Goal: Task Accomplishment & Management: Use online tool/utility

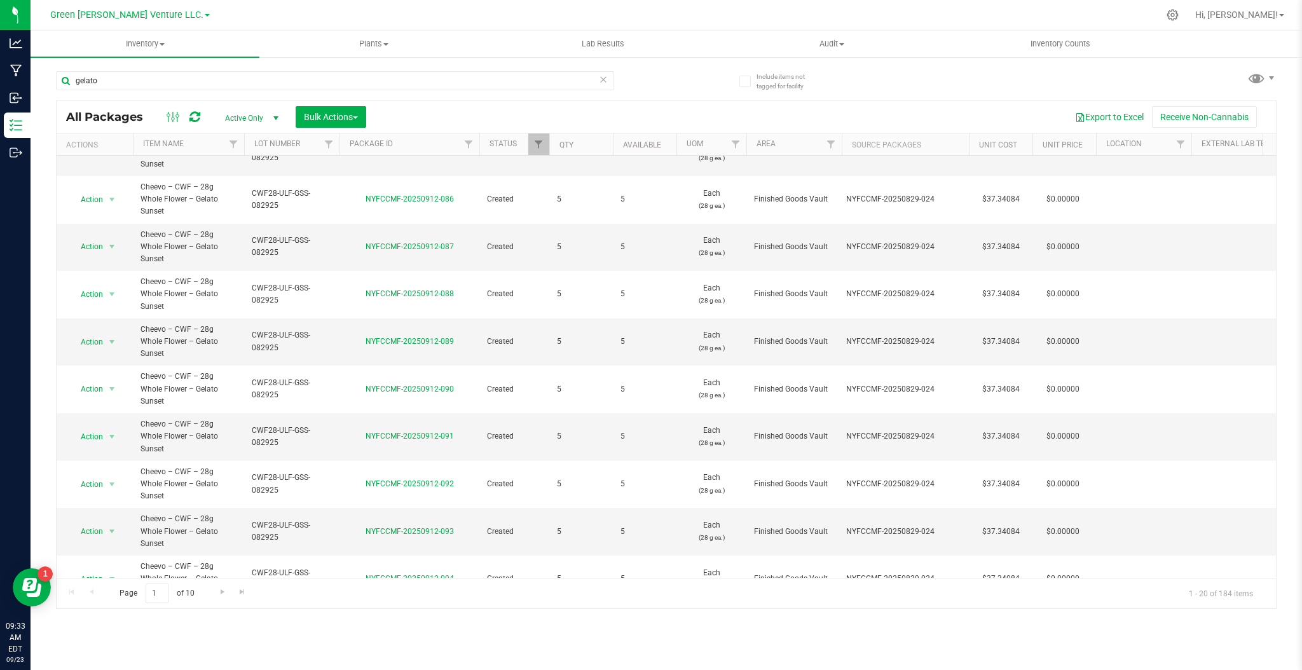
scroll to position [41, 0]
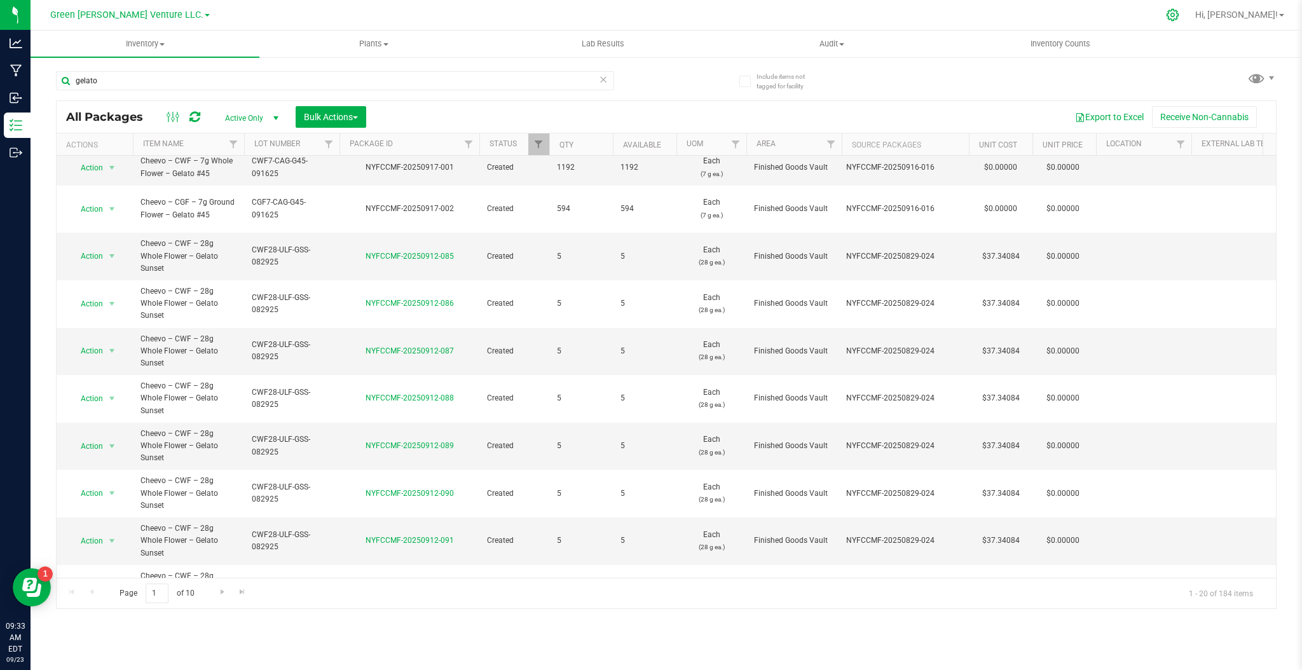
click at [1182, 20] on div at bounding box center [1173, 14] width 18 height 13
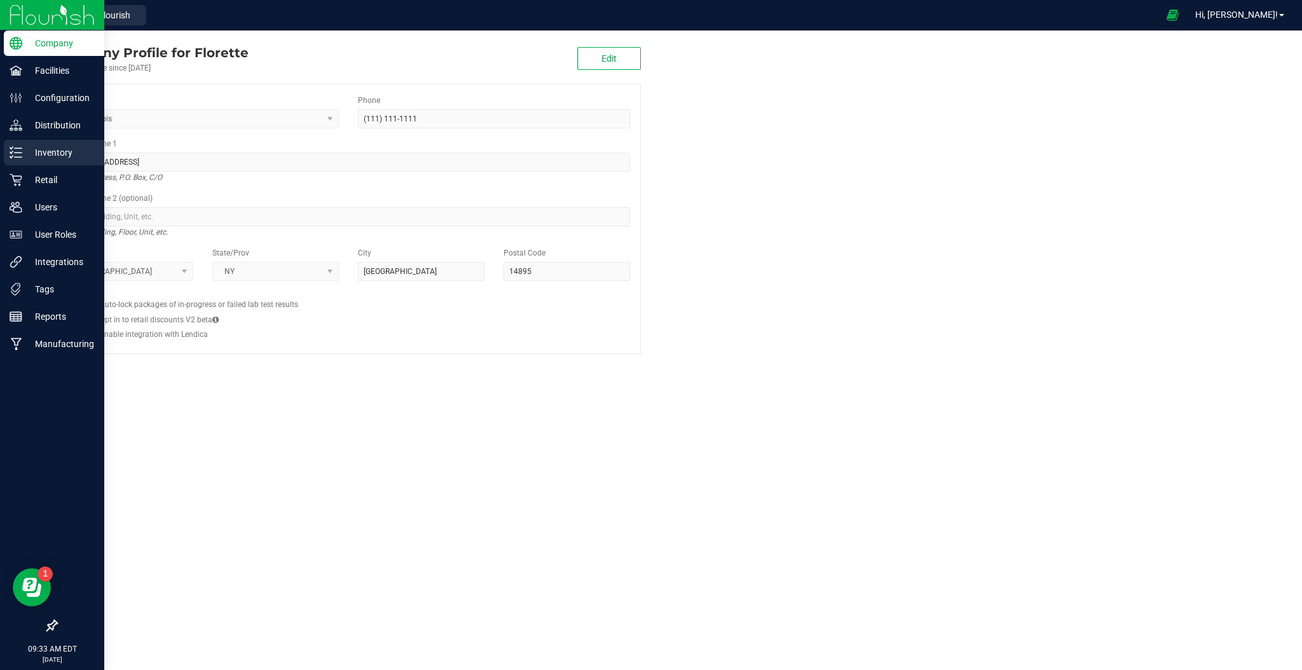
click at [38, 148] on p "Inventory" at bounding box center [60, 152] width 76 height 15
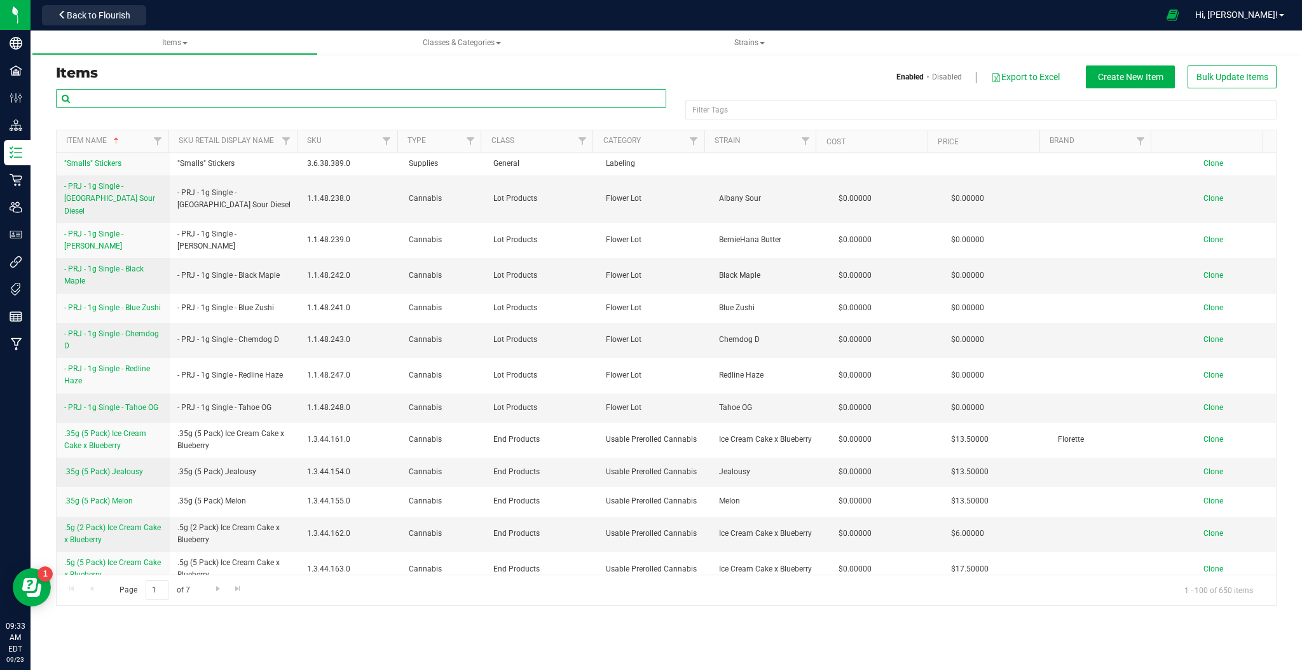
click at [178, 94] on input "text" at bounding box center [361, 98] width 610 height 19
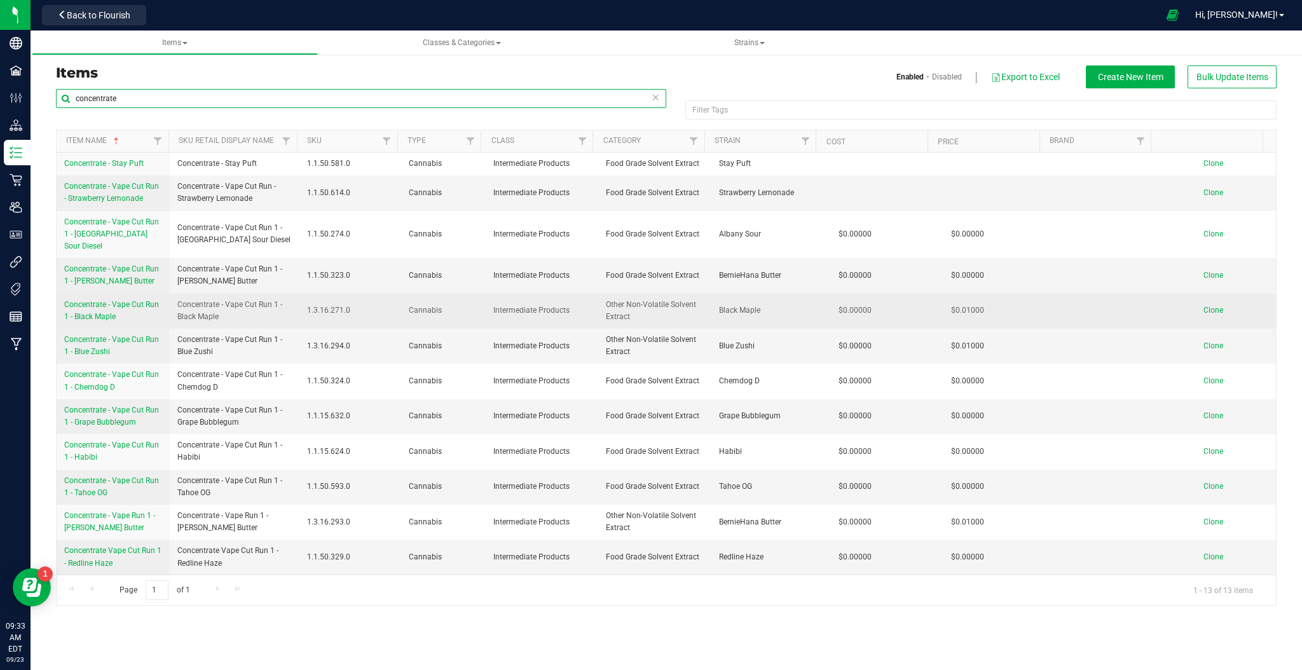
scroll to position [23, 0]
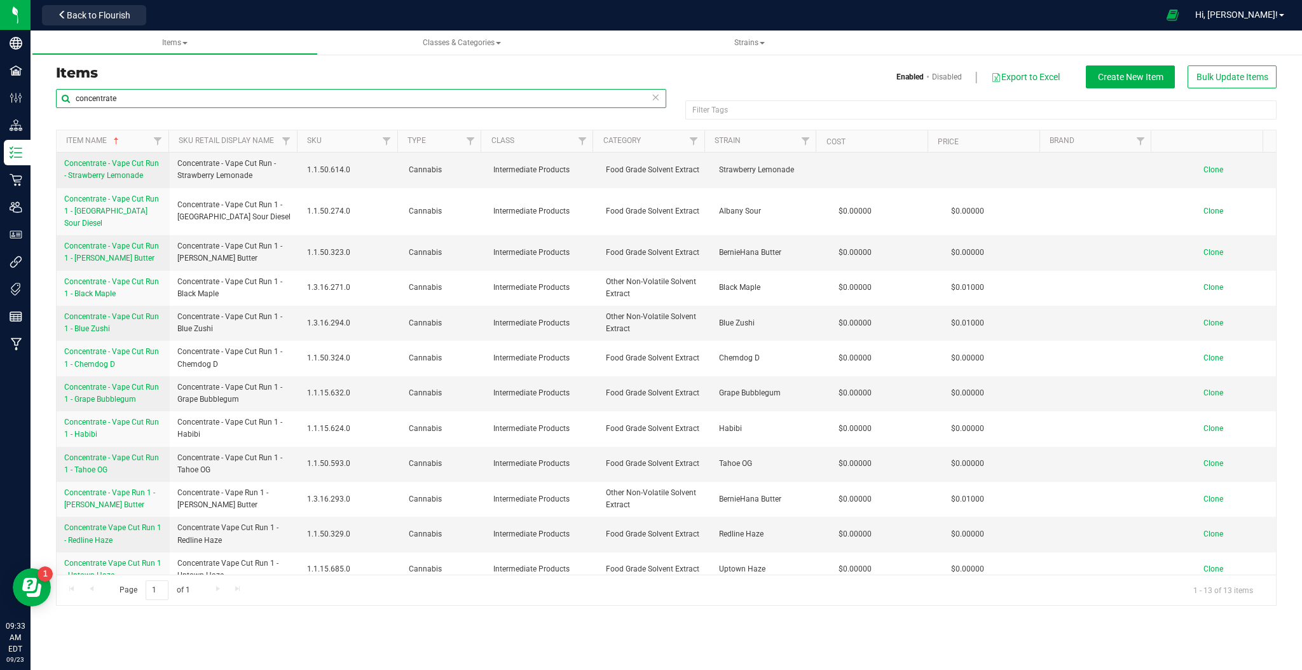
type input "concentrate"
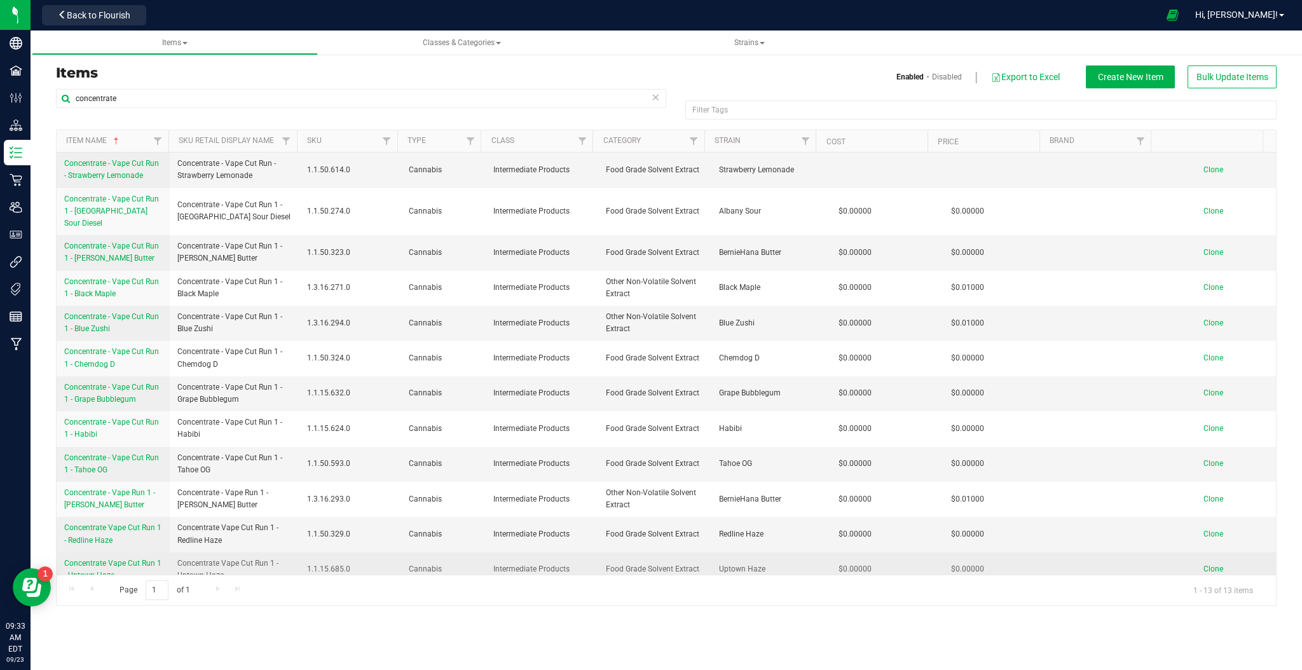
click at [1204, 565] on span "Clone" at bounding box center [1214, 569] width 20 height 9
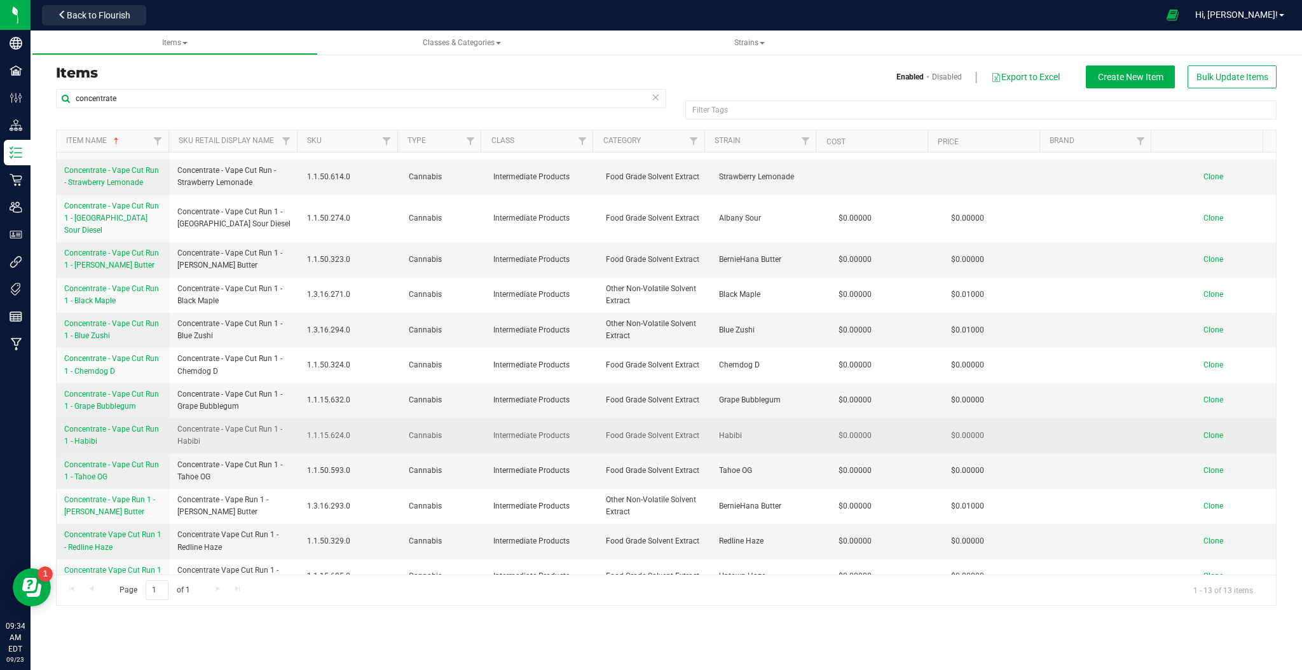
scroll to position [23, 0]
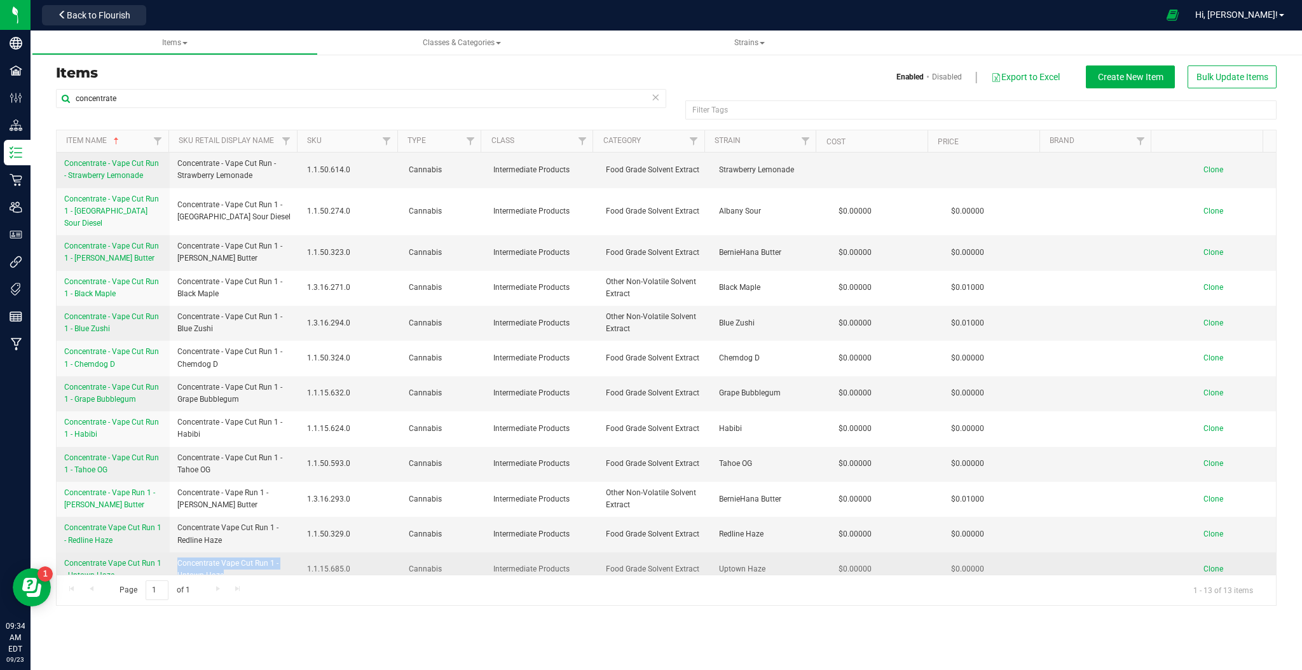
drag, startPoint x: 176, startPoint y: 550, endPoint x: 280, endPoint y: 560, distance: 104.7
click at [280, 560] on span "Concentrate Vape Cut Run 1 - Uptown Haze" at bounding box center [234, 570] width 114 height 24
copy span "Concentrate Vape Cut Run 1 - Uptown Haze"
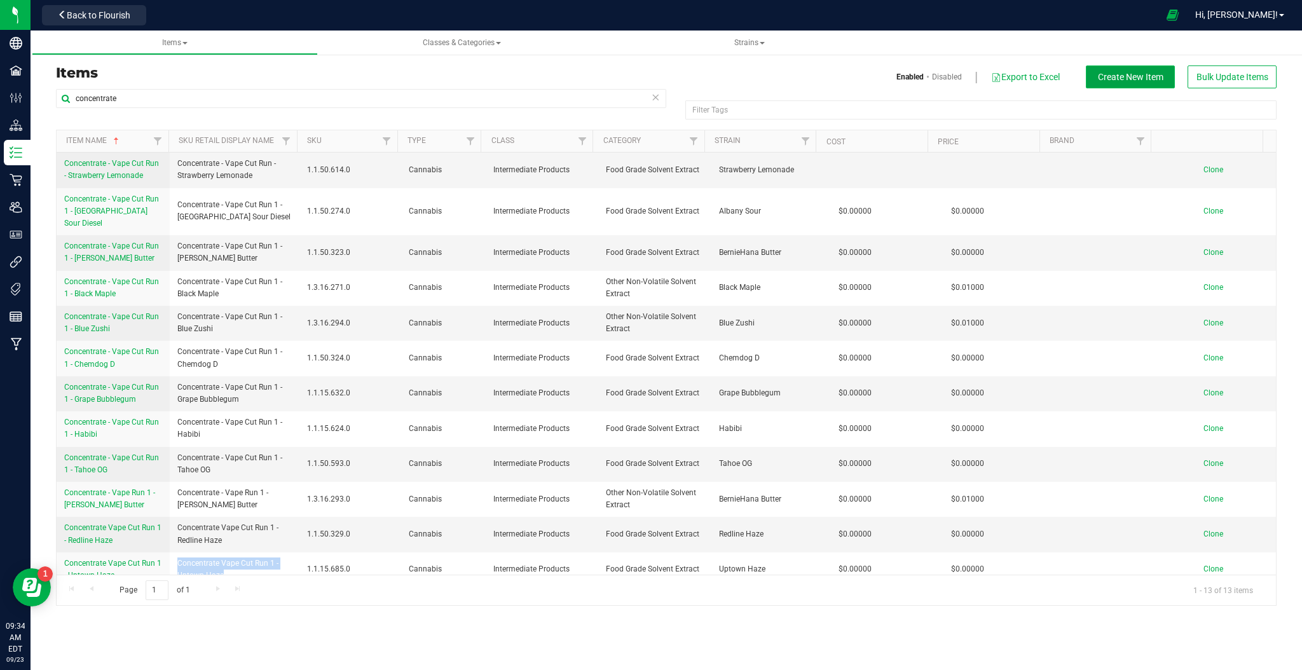
click at [1154, 81] on span "Create New Item" at bounding box center [1130, 77] width 65 height 10
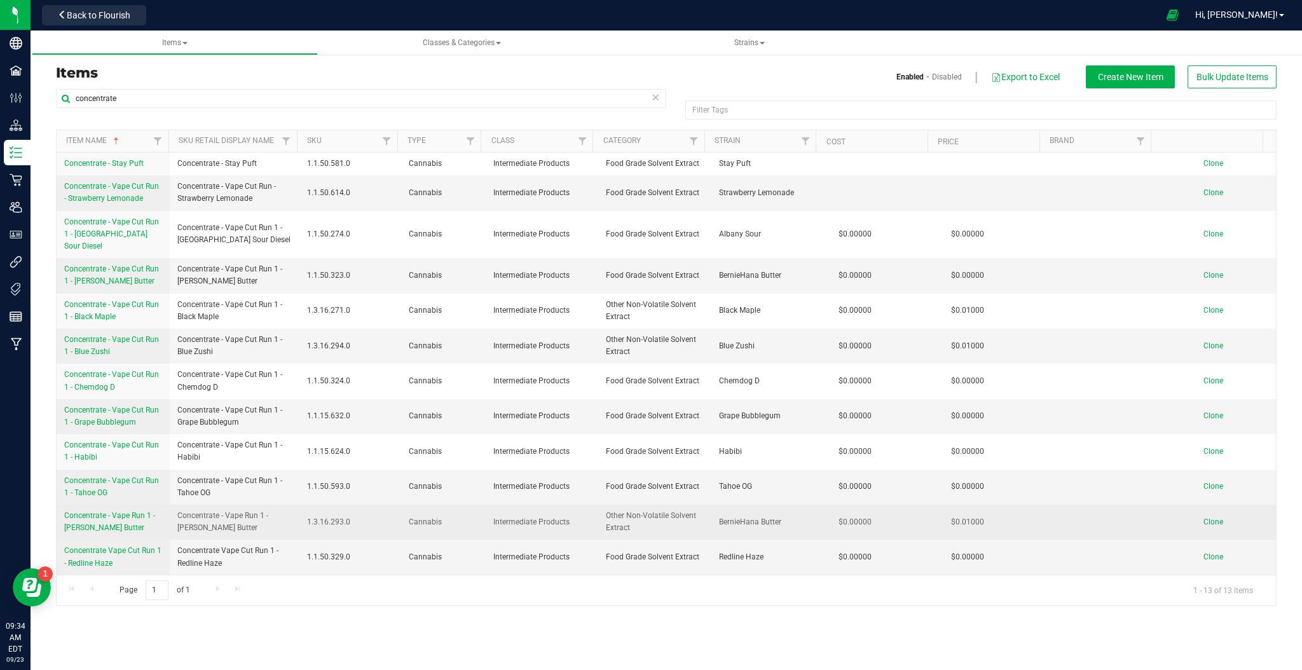
scroll to position [23, 0]
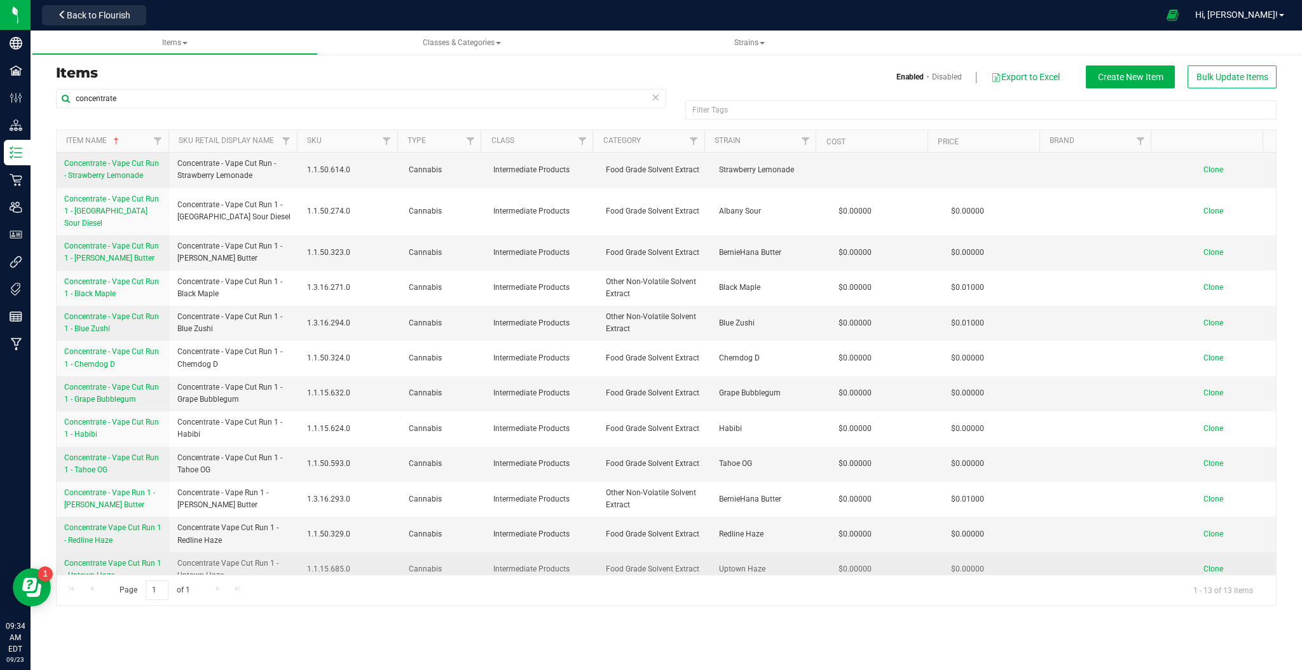
click at [1204, 565] on span "Clone" at bounding box center [1214, 569] width 20 height 9
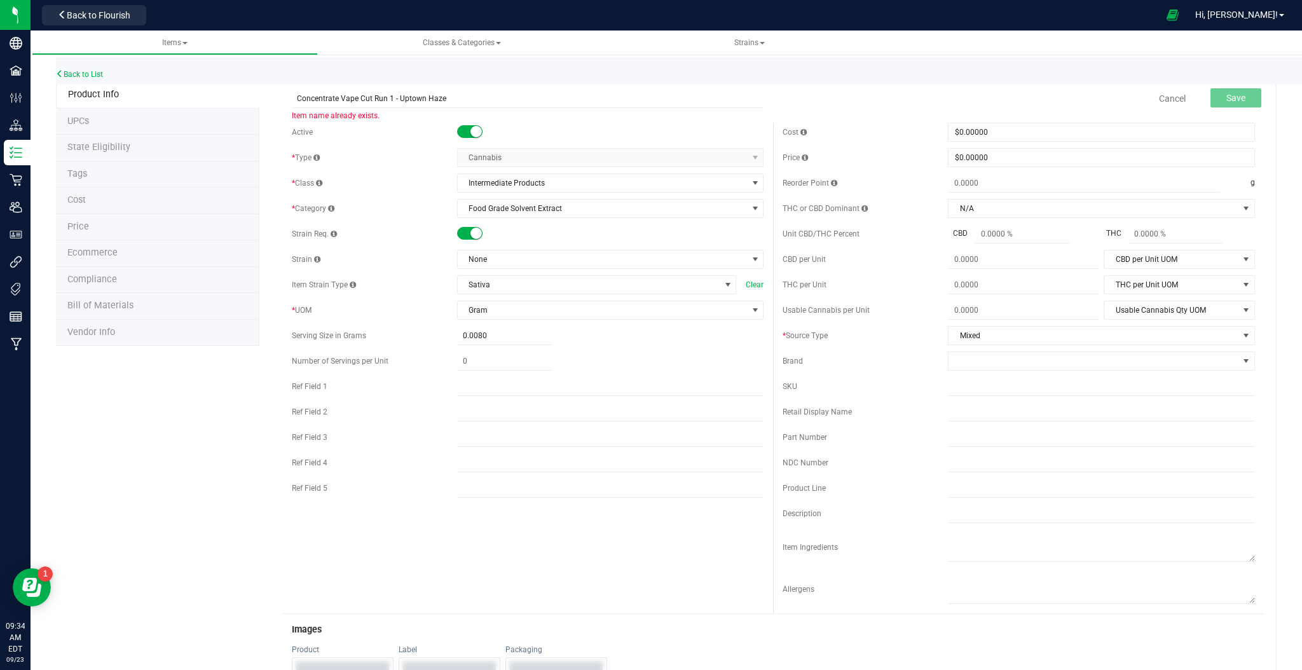
drag, startPoint x: 450, startPoint y: 97, endPoint x: 397, endPoint y: 109, distance: 54.1
click at [397, 98] on span "Concentrate Vape Cut Run 1 - Uptown Haze Item name already exists." at bounding box center [528, 93] width 472 height 9
type input "Concentrate Vape Cut Run 1 - Lodi Dodi"
click at [500, 259] on span "None" at bounding box center [603, 260] width 290 height 18
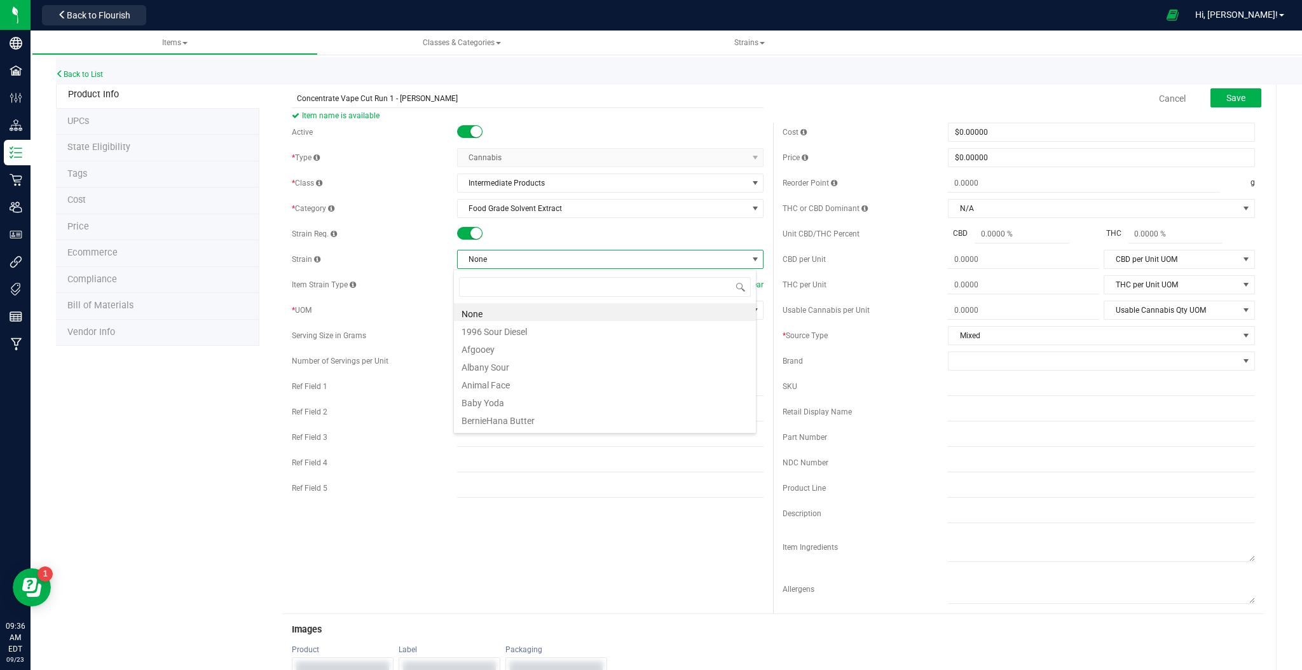
scroll to position [19, 303]
type input "lodi"
click at [530, 317] on li "Lodi Dodi" at bounding box center [605, 312] width 302 height 18
click at [86, 256] on span "Ecommerce" at bounding box center [92, 252] width 50 height 11
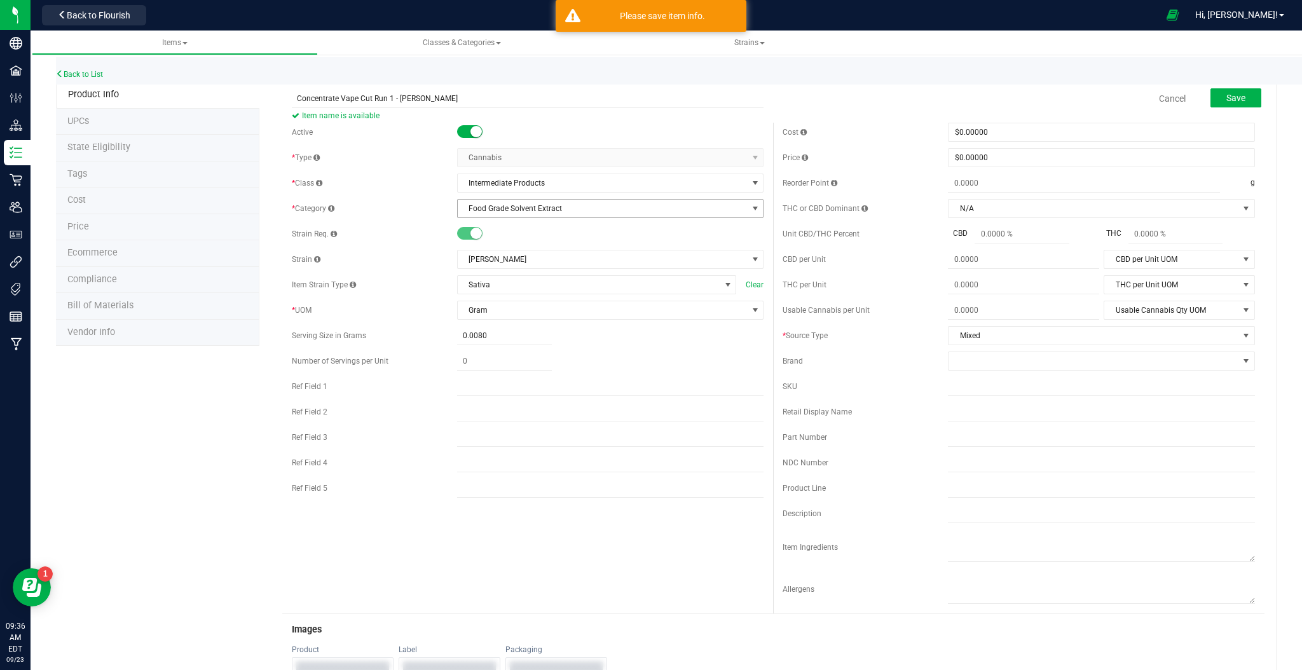
click at [612, 212] on span "Food Grade Solvent Extract" at bounding box center [603, 209] width 290 height 18
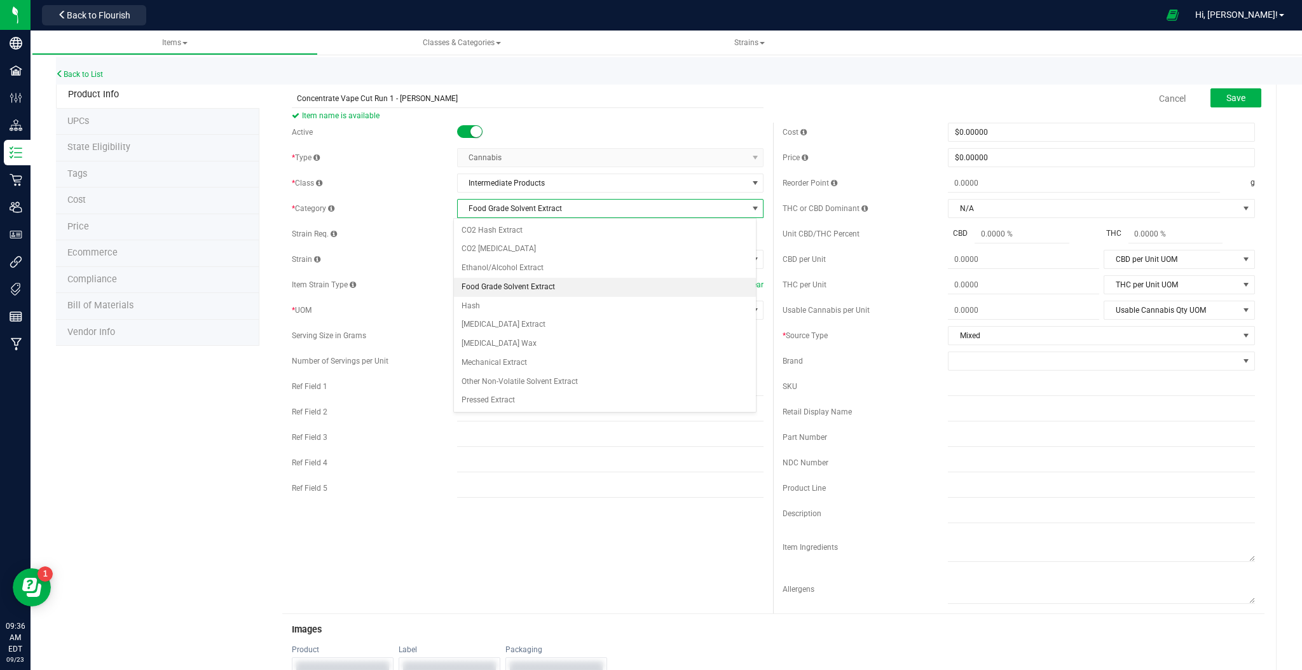
click at [612, 212] on span "Food Grade Solvent Extract" at bounding box center [603, 209] width 290 height 18
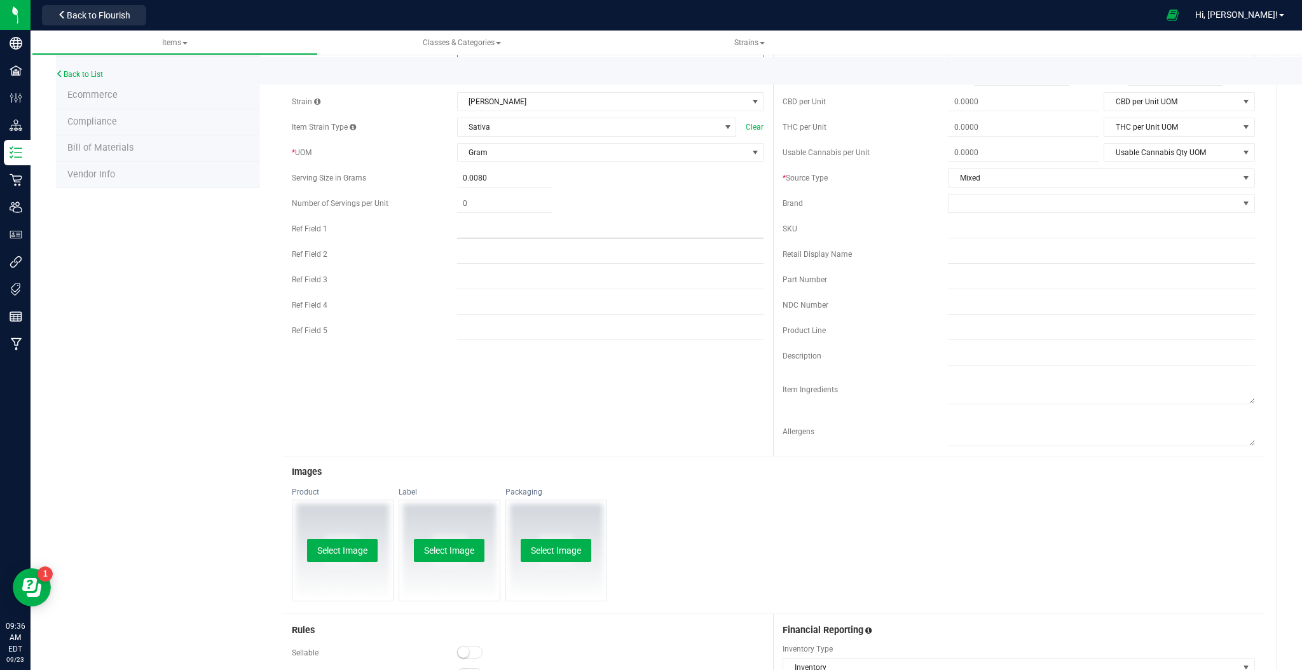
scroll to position [0, 0]
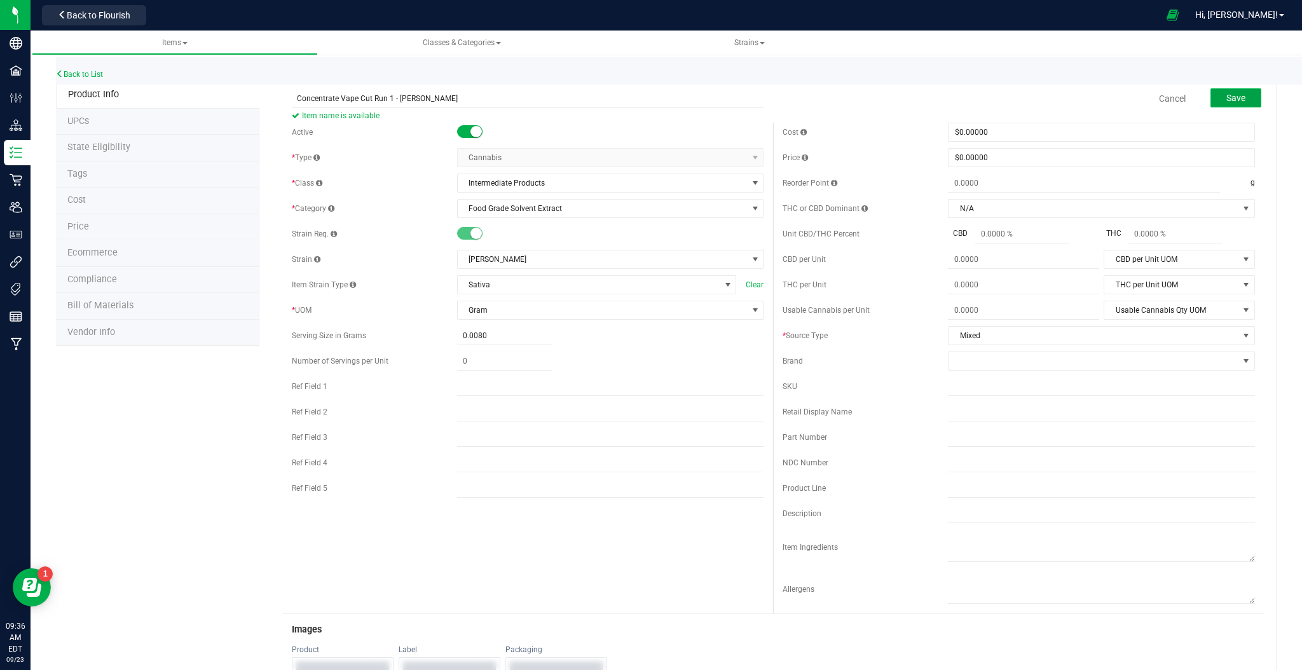
click at [1211, 99] on button "Save" at bounding box center [1236, 97] width 51 height 19
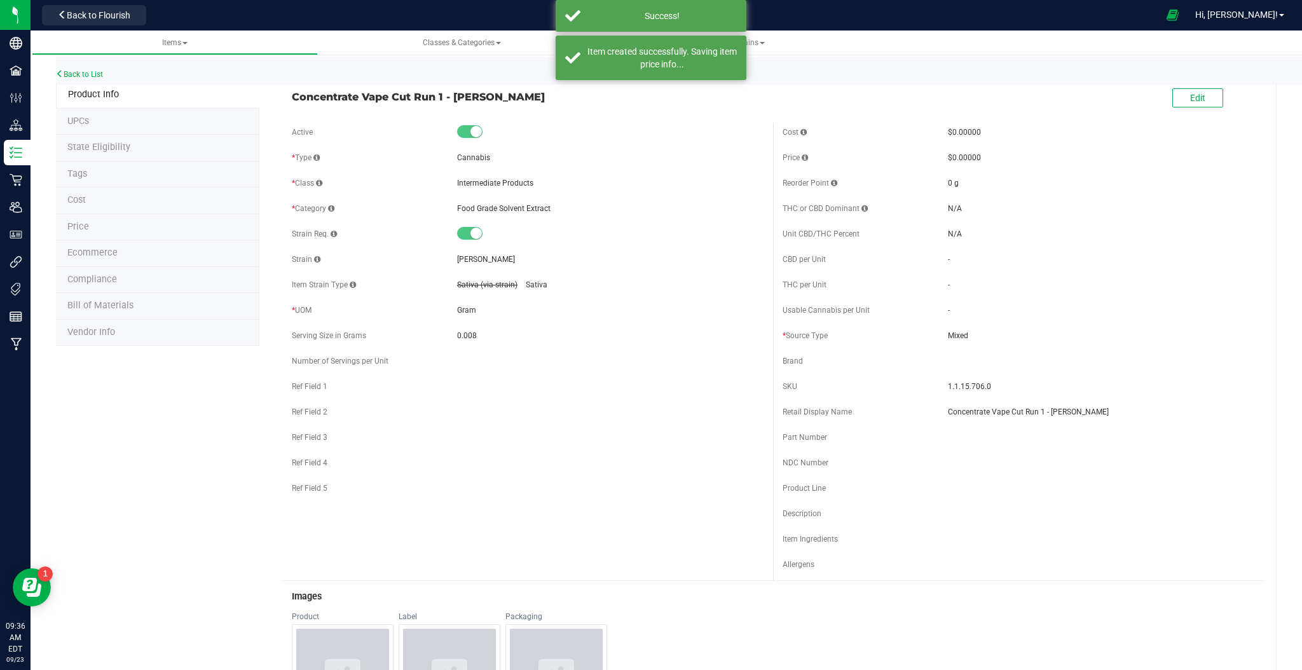
click at [143, 262] on li "Ecommerce" at bounding box center [157, 253] width 203 height 27
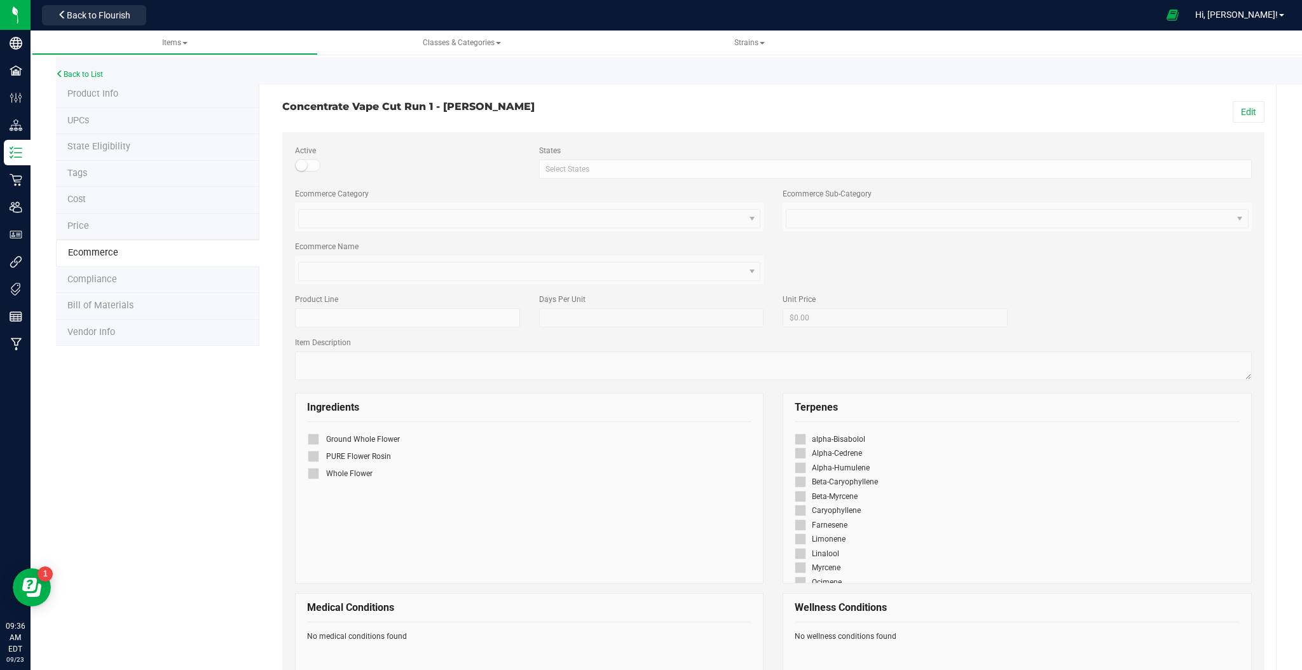
click at [100, 97] on span "Product Info" at bounding box center [92, 93] width 51 height 11
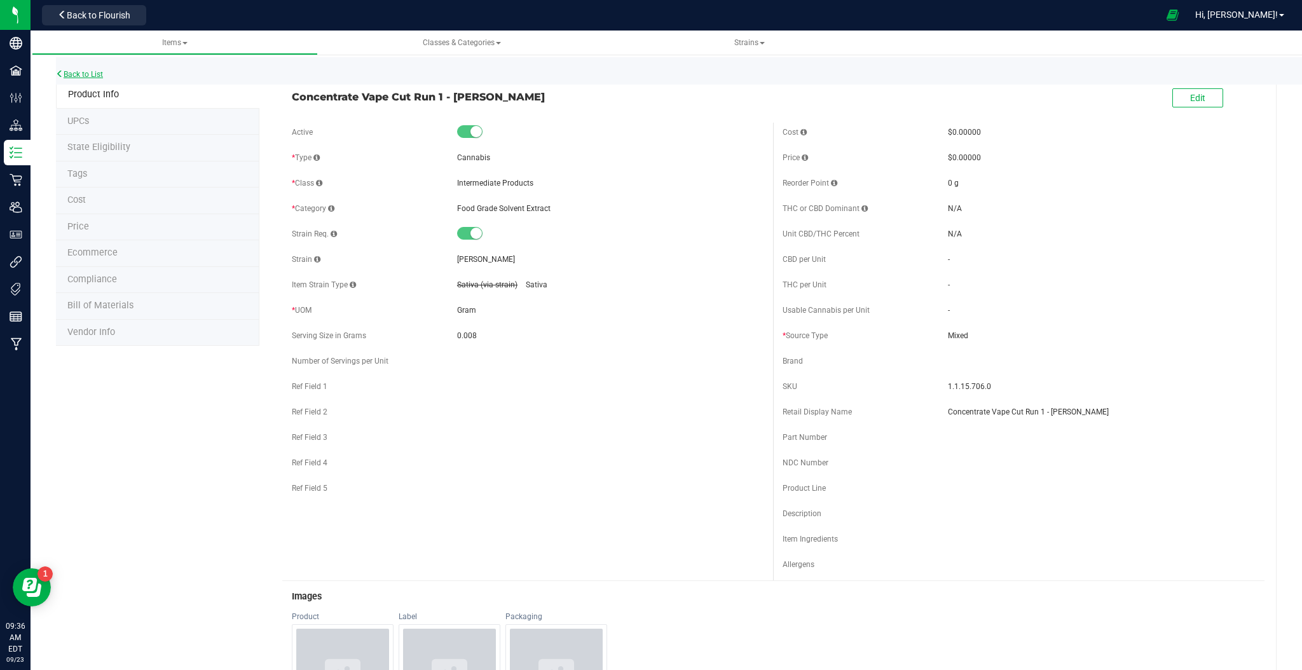
click at [82, 77] on link "Back to List" at bounding box center [79, 74] width 47 height 9
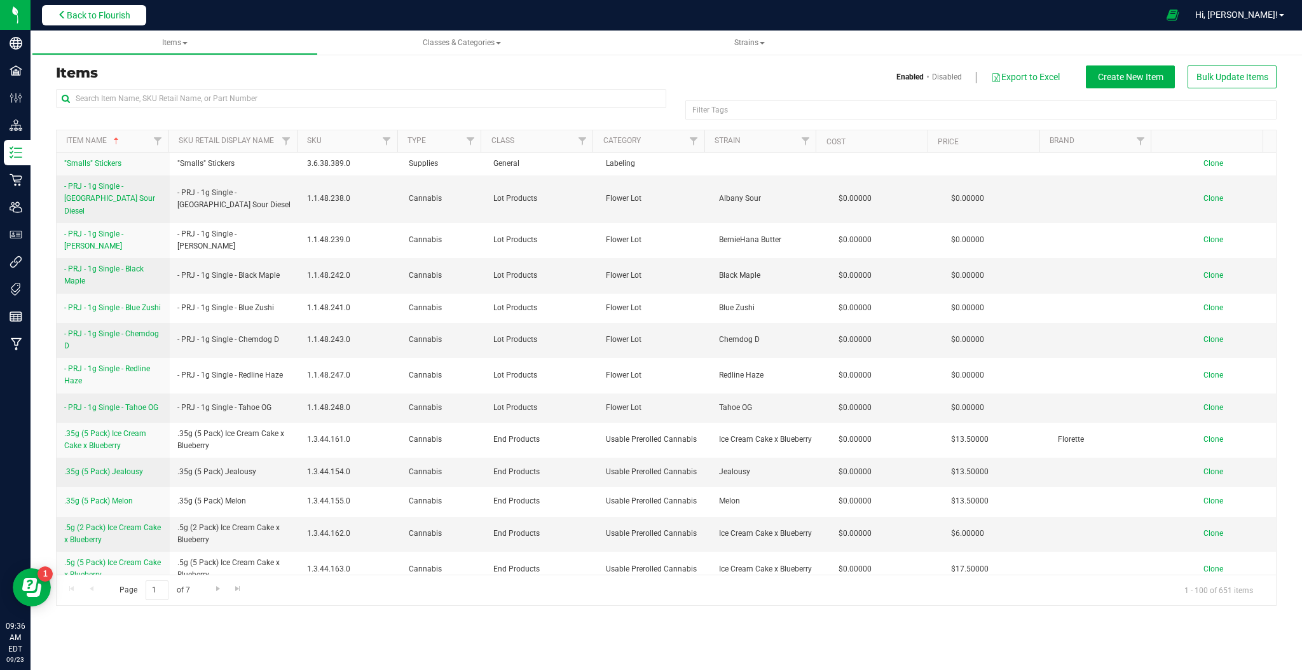
click at [105, 20] on span "Back to Flourish" at bounding box center [99, 15] width 64 height 10
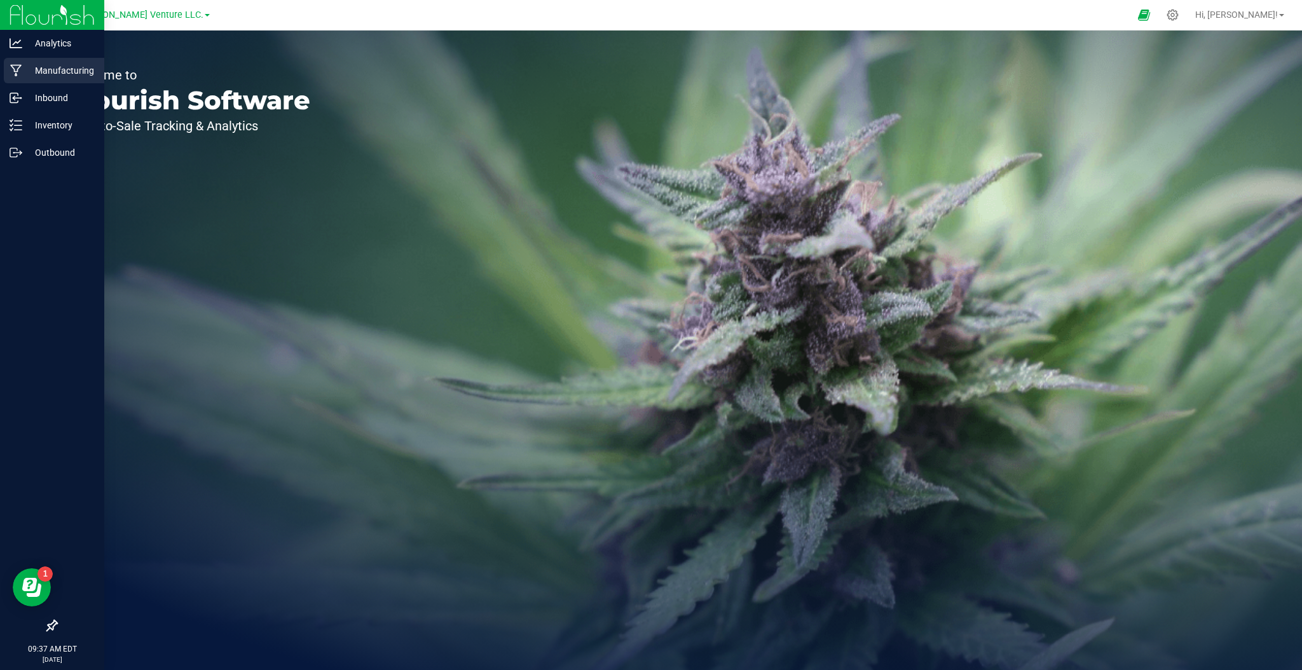
click at [57, 74] on p "Manufacturing" at bounding box center [60, 70] width 76 height 15
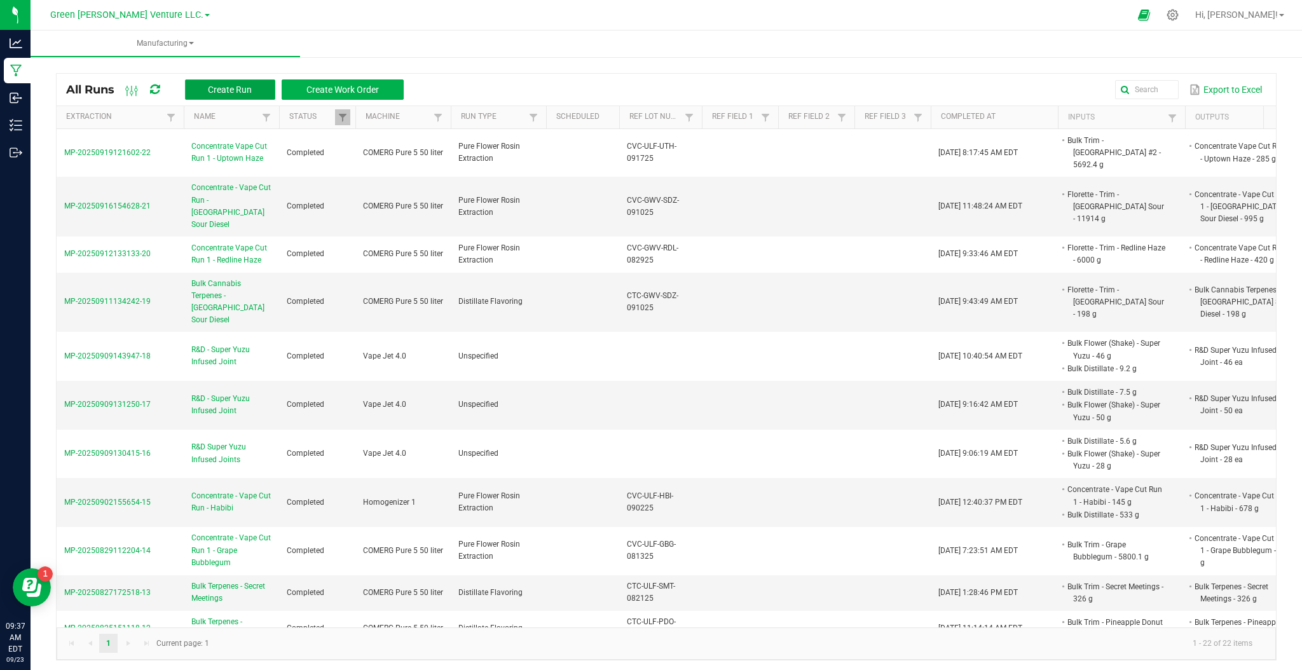
click at [240, 90] on span "Create Run" at bounding box center [230, 90] width 44 height 10
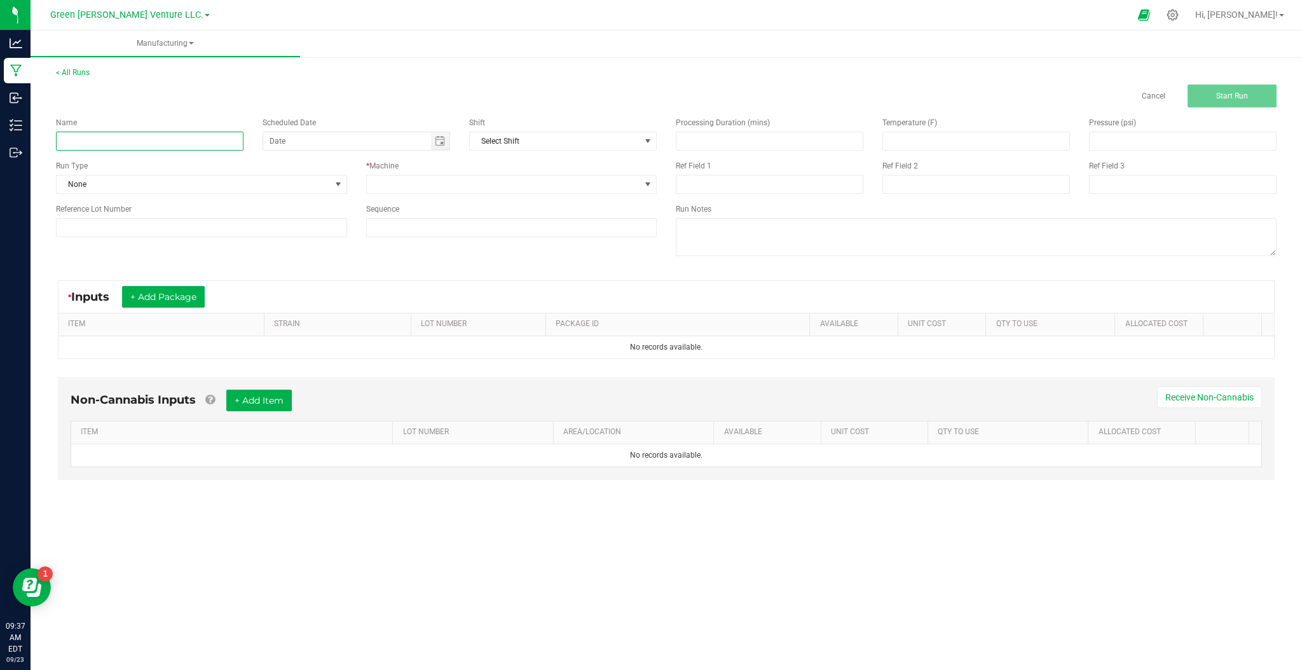
click at [116, 135] on input at bounding box center [150, 141] width 188 height 19
paste input "Concentrate Vape Cut Run 1 - Uptown Haze"
drag, startPoint x: 214, startPoint y: 142, endPoint x: 165, endPoint y: 143, distance: 49.0
click at [165, 143] on input "Concentrate Vape Cut Run 1 - Uptown Haze" at bounding box center [150, 141] width 188 height 19
type input "Concentrate Vape Cut Run 1 - Lodi Dodi"
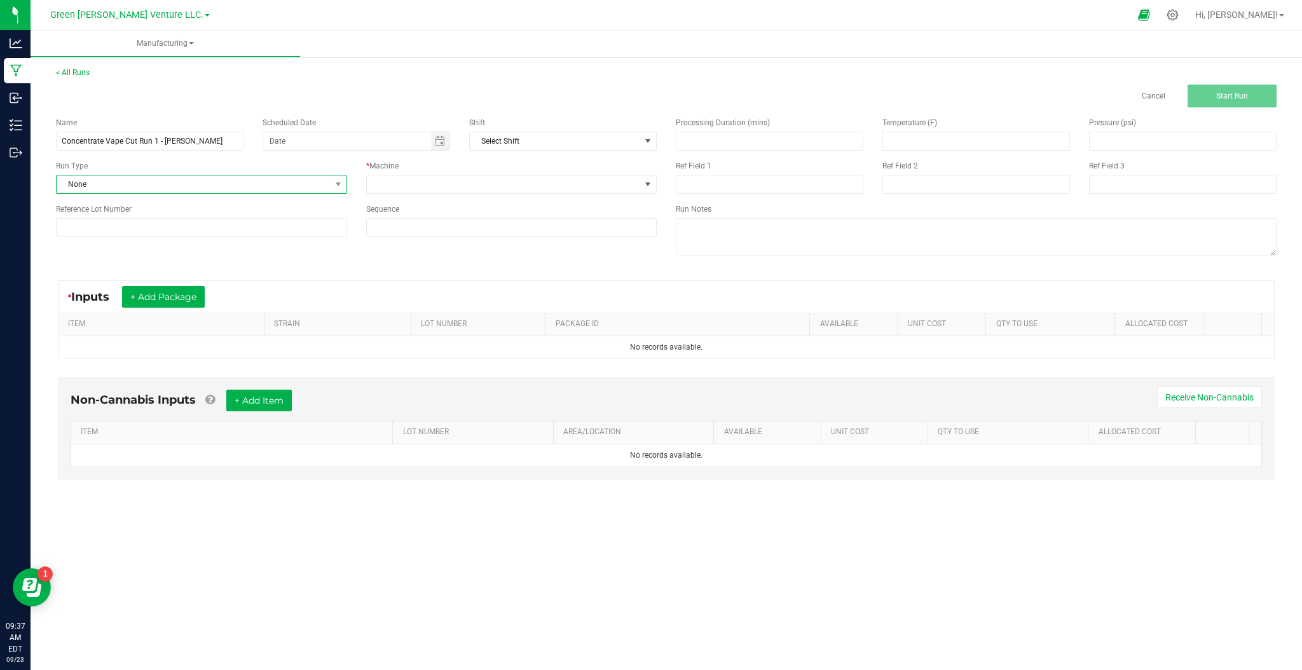
click at [252, 181] on span "None" at bounding box center [194, 184] width 274 height 18
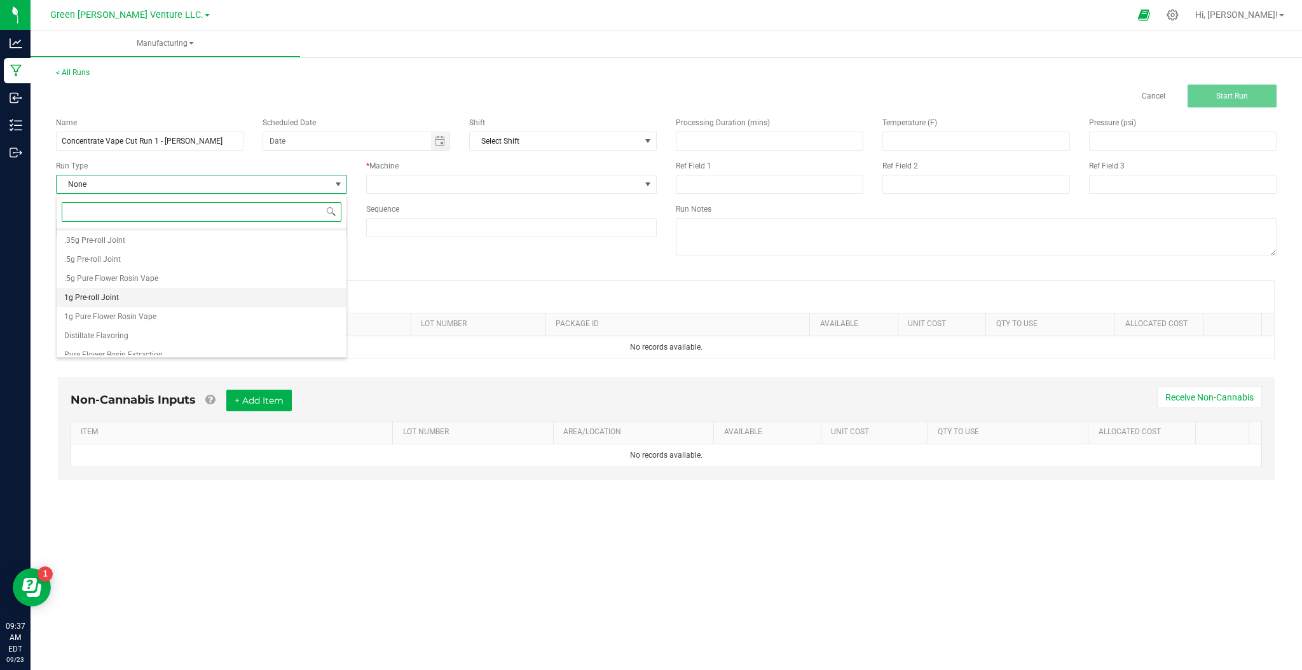
scroll to position [25, 0]
click at [170, 342] on li "Pure Flower Rosin Extraction" at bounding box center [202, 346] width 290 height 19
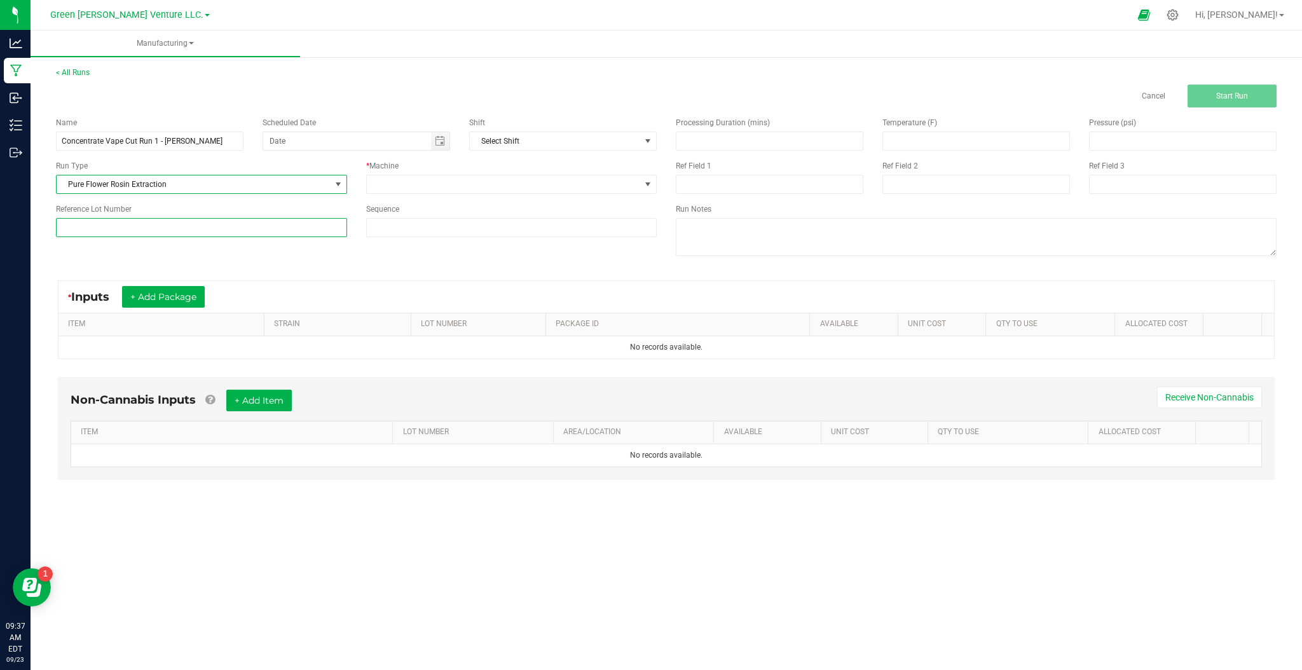
click at [216, 235] on input at bounding box center [201, 227] width 291 height 19
click at [92, 231] on input "CVC-ULfF-LOD-" at bounding box center [201, 227] width 291 height 19
click at [118, 230] on input "CVC-ULF-LOD-" at bounding box center [201, 227] width 291 height 19
type input "CVC-ULF-LOD-091825"
click at [384, 184] on span at bounding box center [504, 184] width 274 height 18
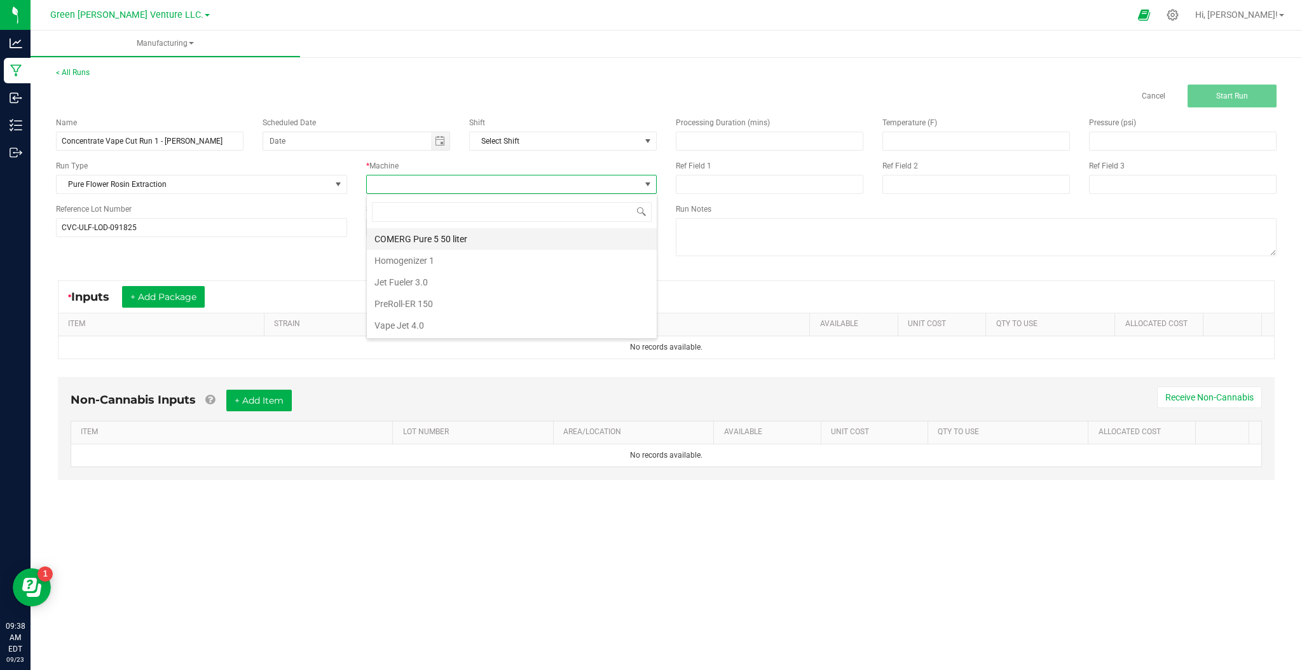
scroll to position [19, 291]
click at [402, 242] on li "COMERG Pure 5 50 liter" at bounding box center [512, 239] width 290 height 22
click at [629, 135] on span "Select Shift" at bounding box center [555, 141] width 170 height 18
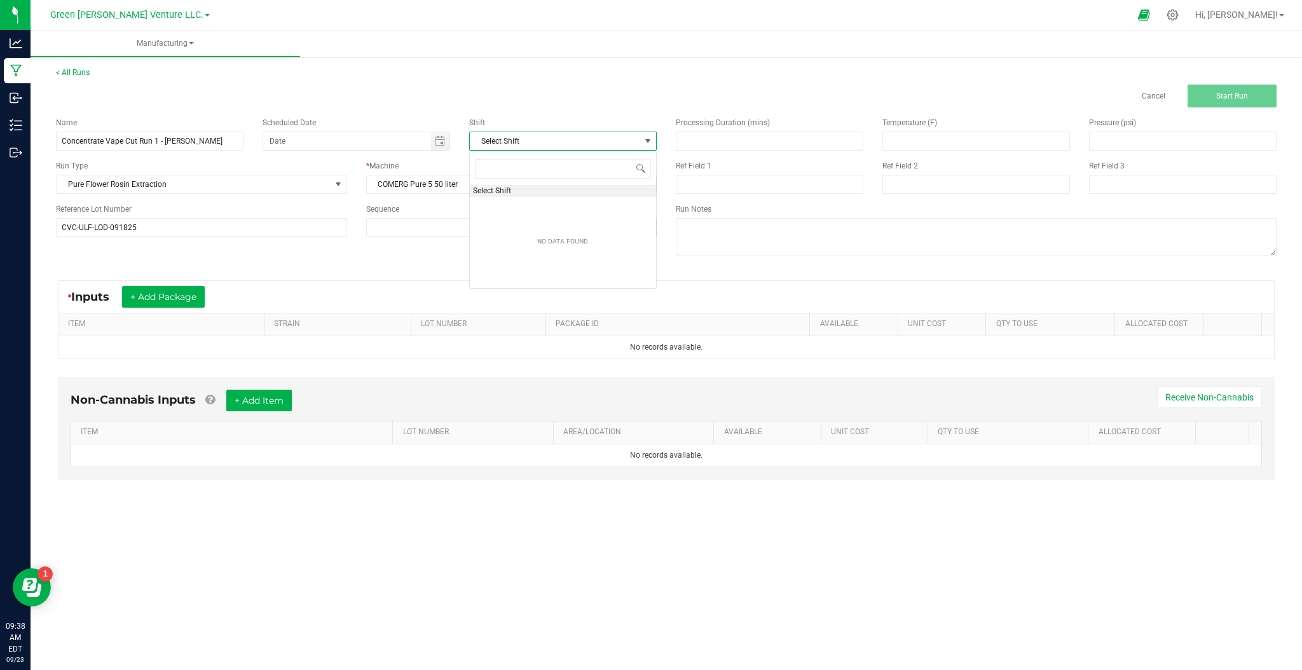
scroll to position [19, 187]
click at [617, 136] on span "Select Shift" at bounding box center [555, 141] width 170 height 18
click at [717, 137] on input at bounding box center [770, 141] width 186 height 18
type input "120.00"
click at [991, 138] on input at bounding box center [976, 141] width 186 height 18
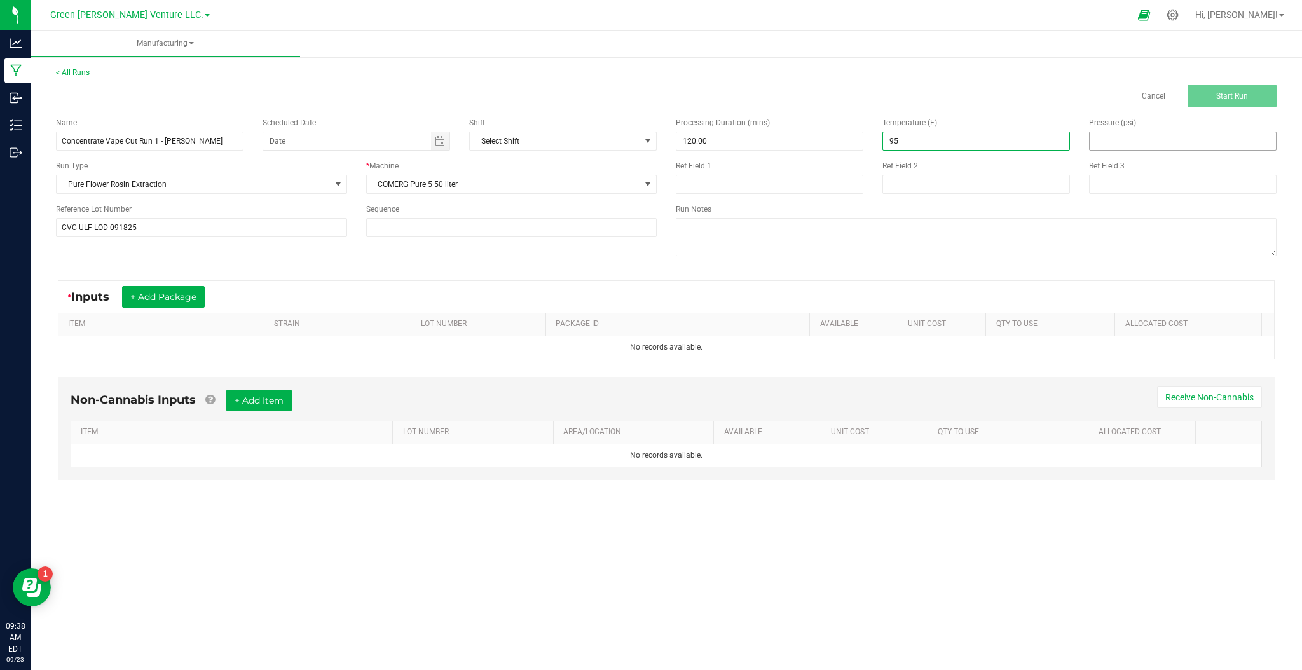
type input "95.00"
click at [1101, 137] on input at bounding box center [1183, 141] width 186 height 18
type input "77.00"
click at [526, 251] on div "Name Concentrate Vape Cut Run 1 - Lodi Dodi Scheduled Date Shift Select Shift R…" at bounding box center [666, 188] width 1240 height 162
click at [174, 292] on button "+ Add Package" at bounding box center [163, 297] width 83 height 22
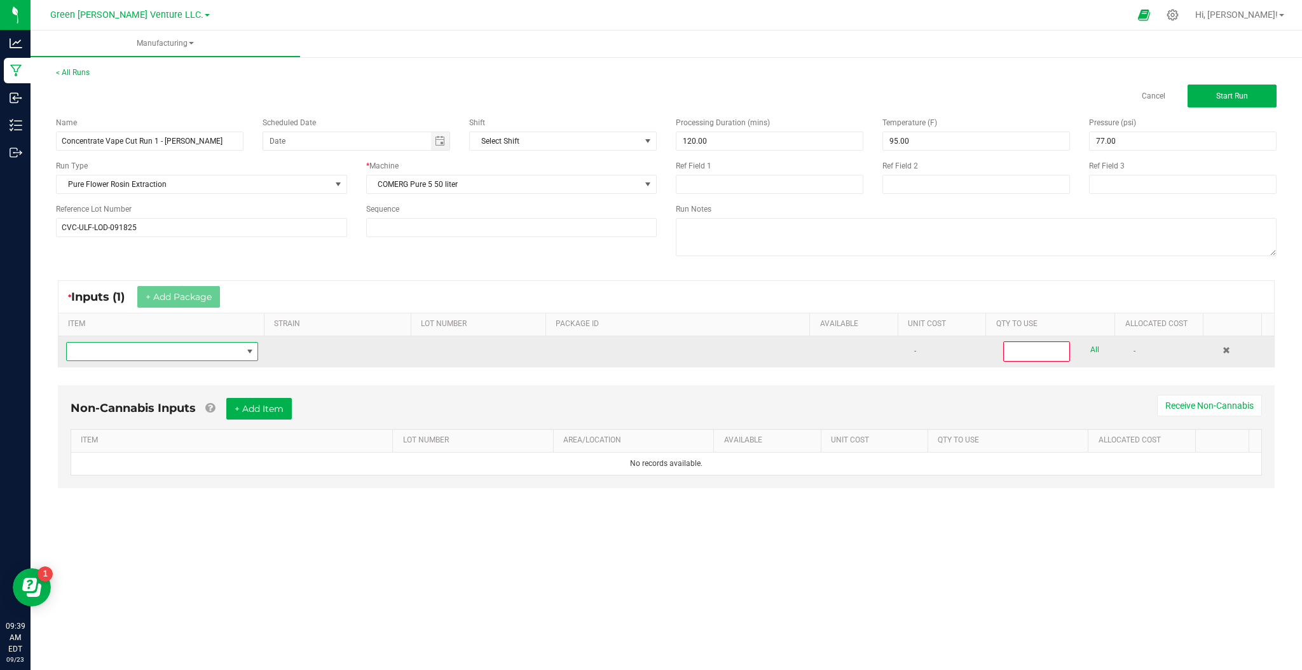
click at [219, 346] on span "NO DATA FOUND" at bounding box center [154, 352] width 175 height 18
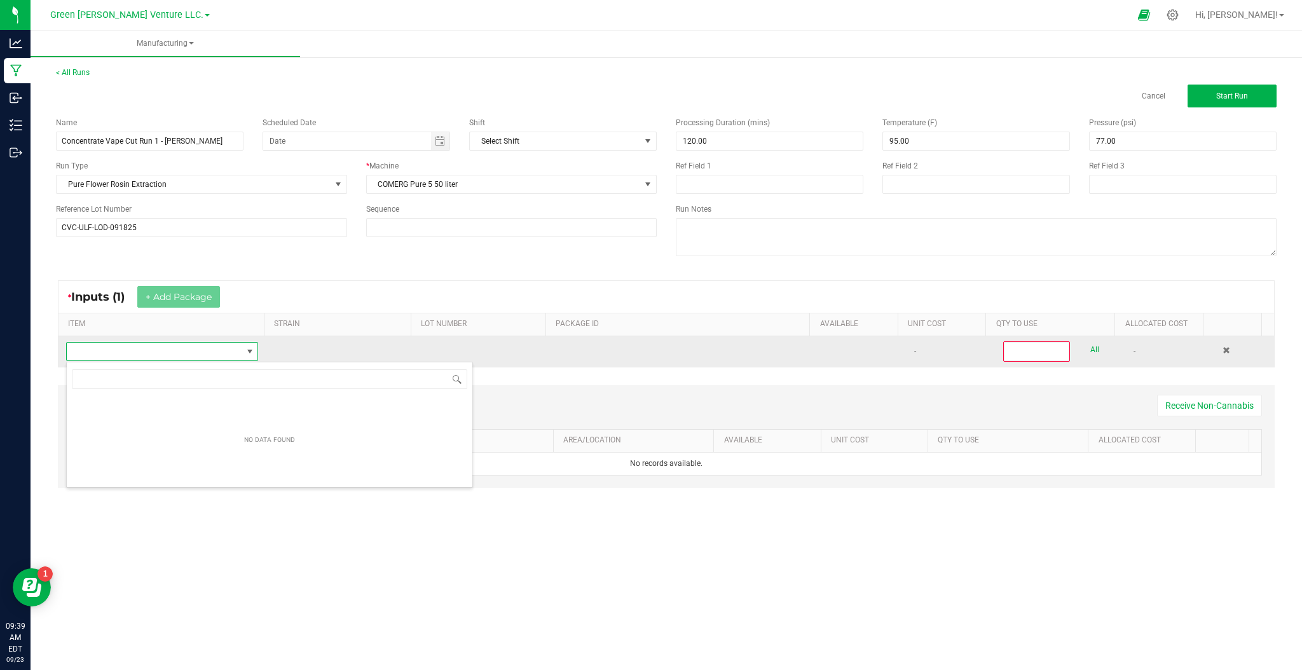
scroll to position [19, 190]
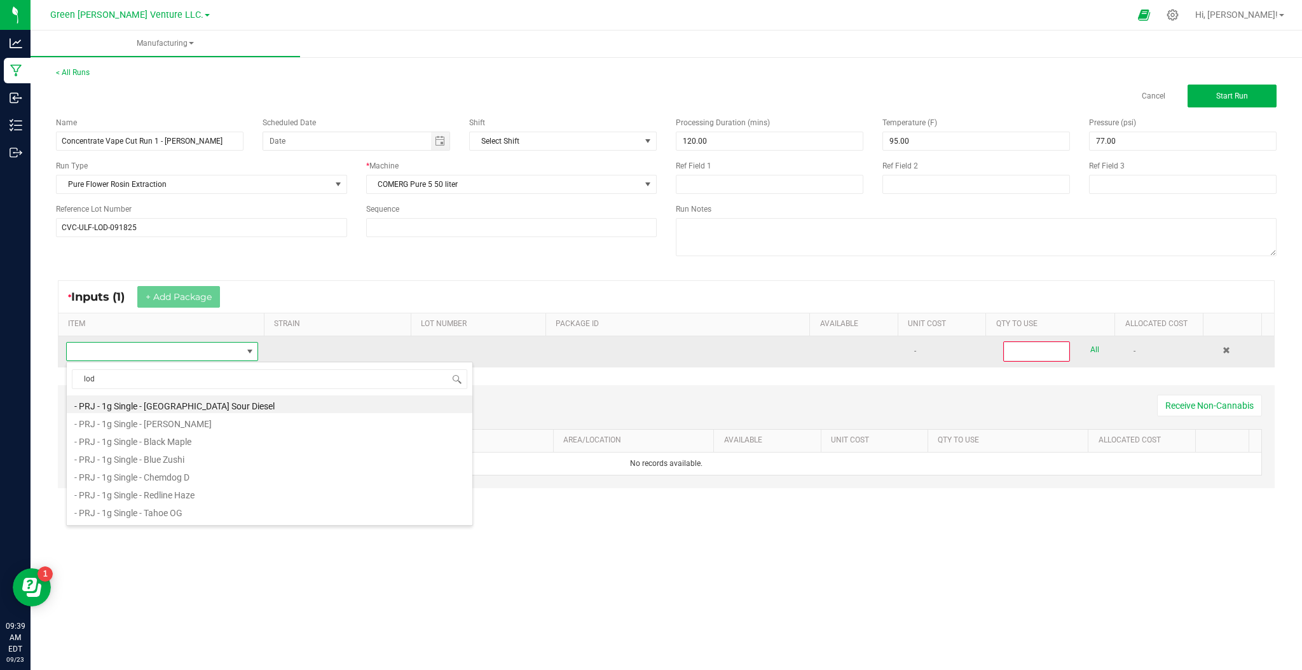
type input "lodi"
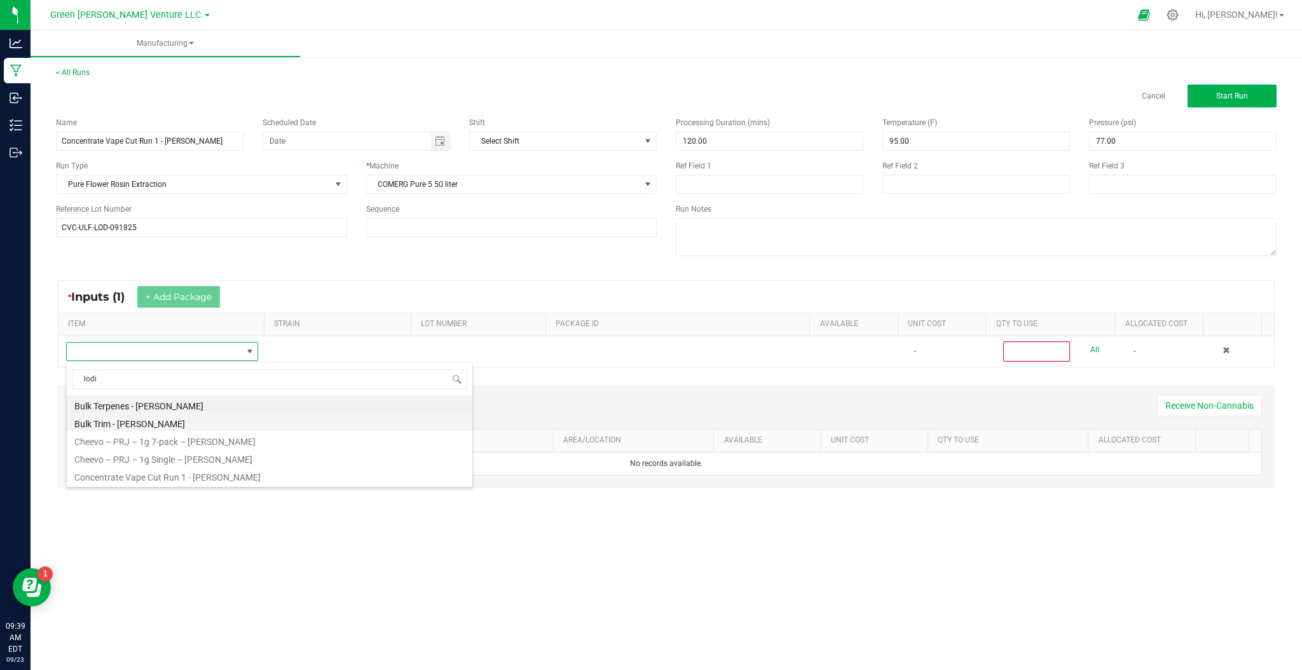
click at [183, 420] on li "Bulk Trim - Lodi Dodi" at bounding box center [270, 422] width 406 height 18
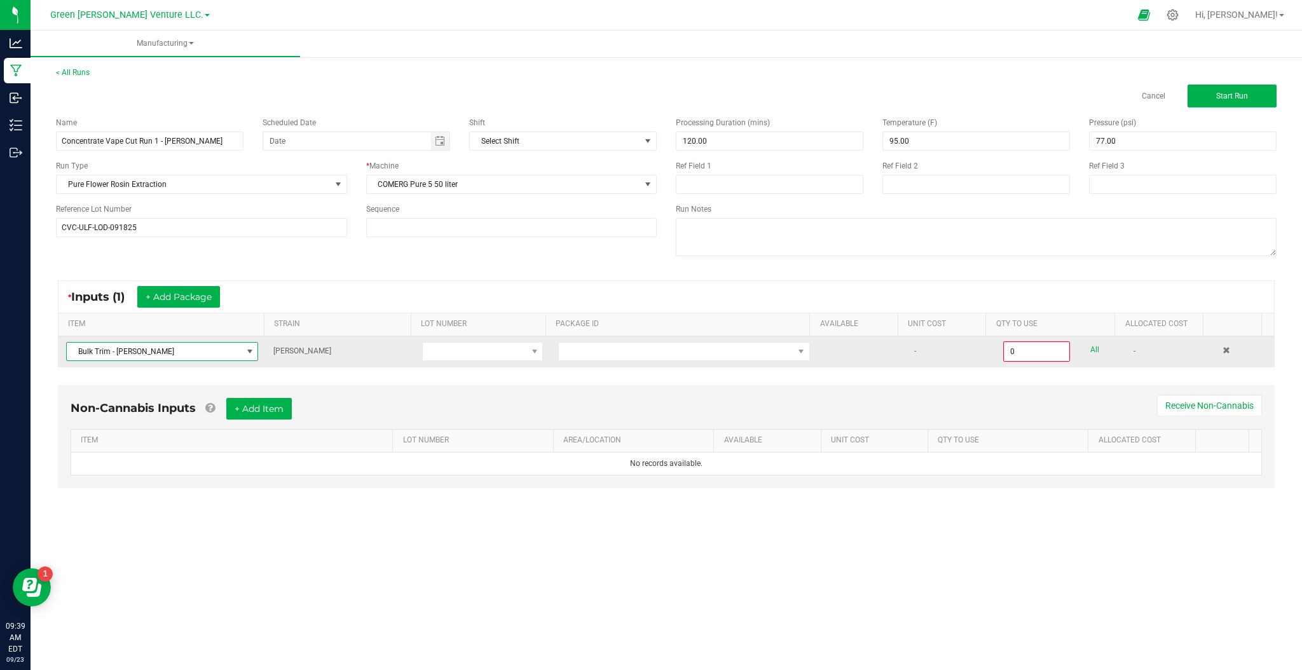
click at [491, 362] on td at bounding box center [483, 351] width 137 height 31
click at [493, 356] on span at bounding box center [475, 352] width 104 height 18
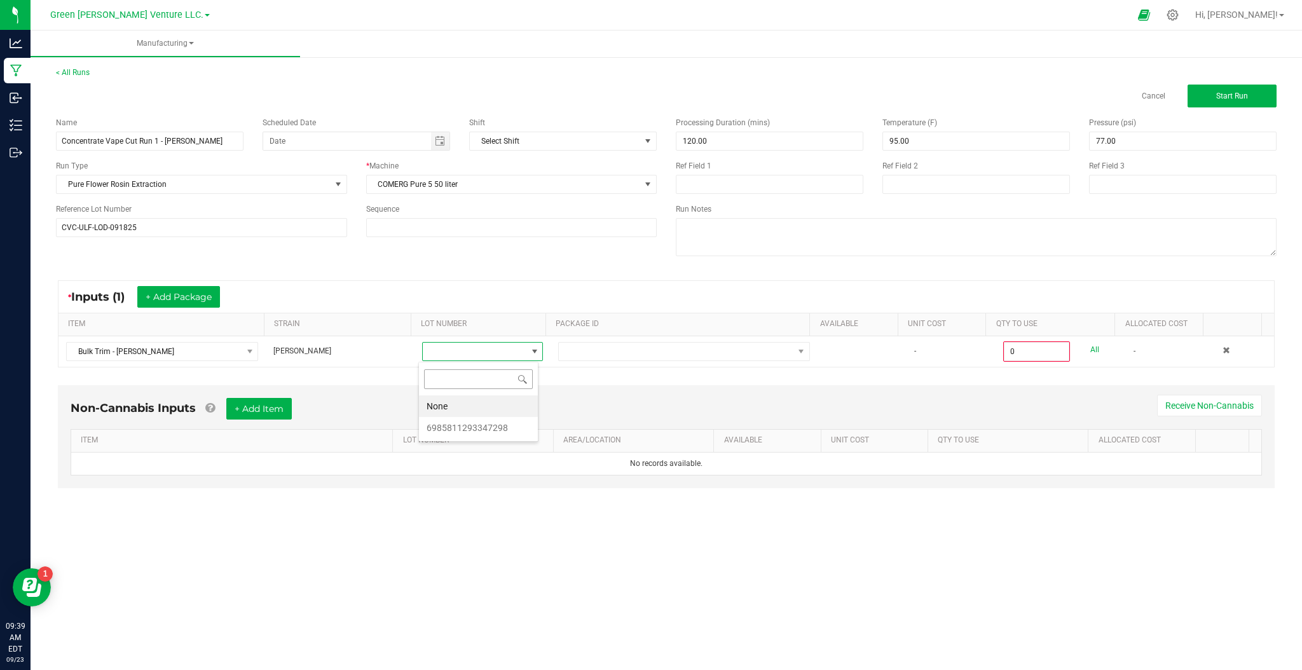
scroll to position [19, 120]
click at [470, 433] on li "6985811293347298" at bounding box center [478, 428] width 119 height 22
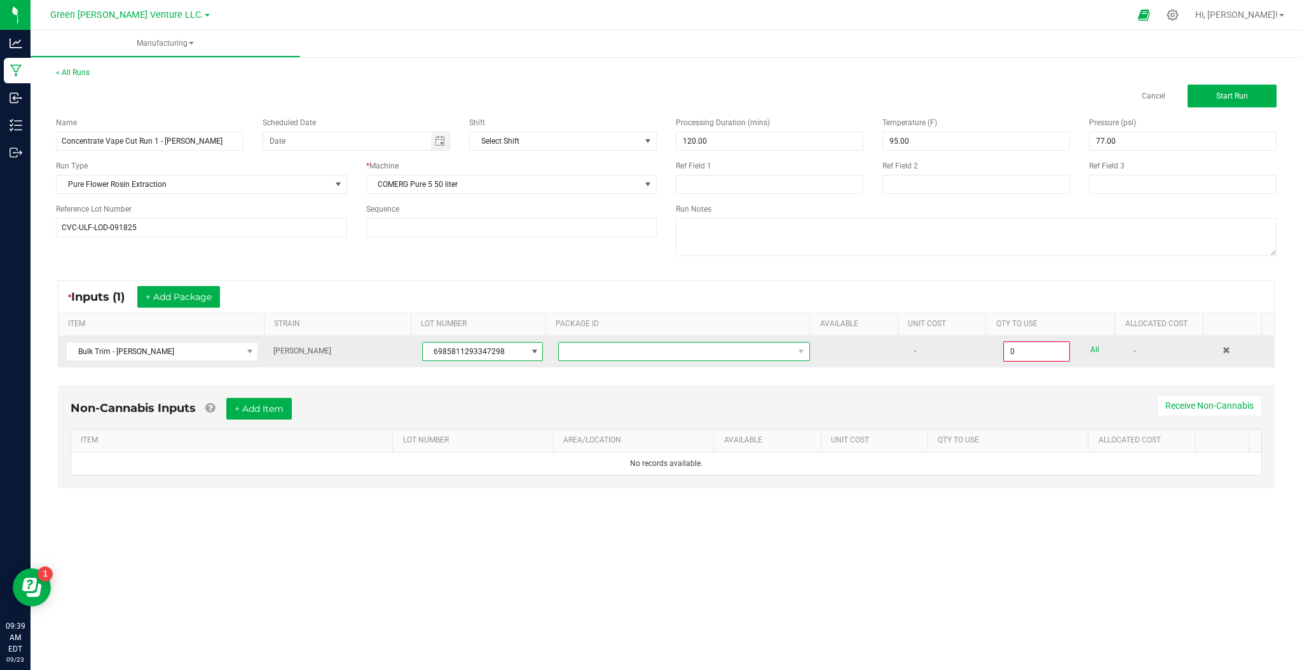
click at [588, 354] on span at bounding box center [676, 352] width 235 height 18
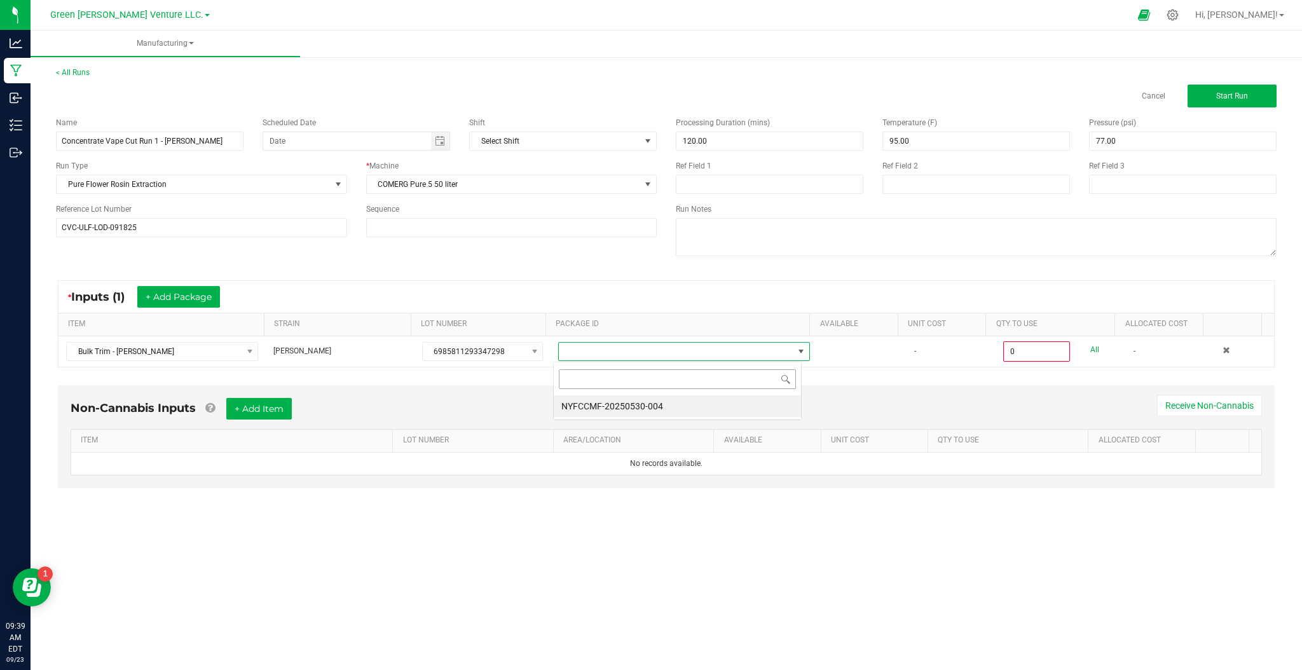
scroll to position [19, 249]
click at [577, 408] on li "NYFCCMF-20250530-004" at bounding box center [677, 407] width 247 height 22
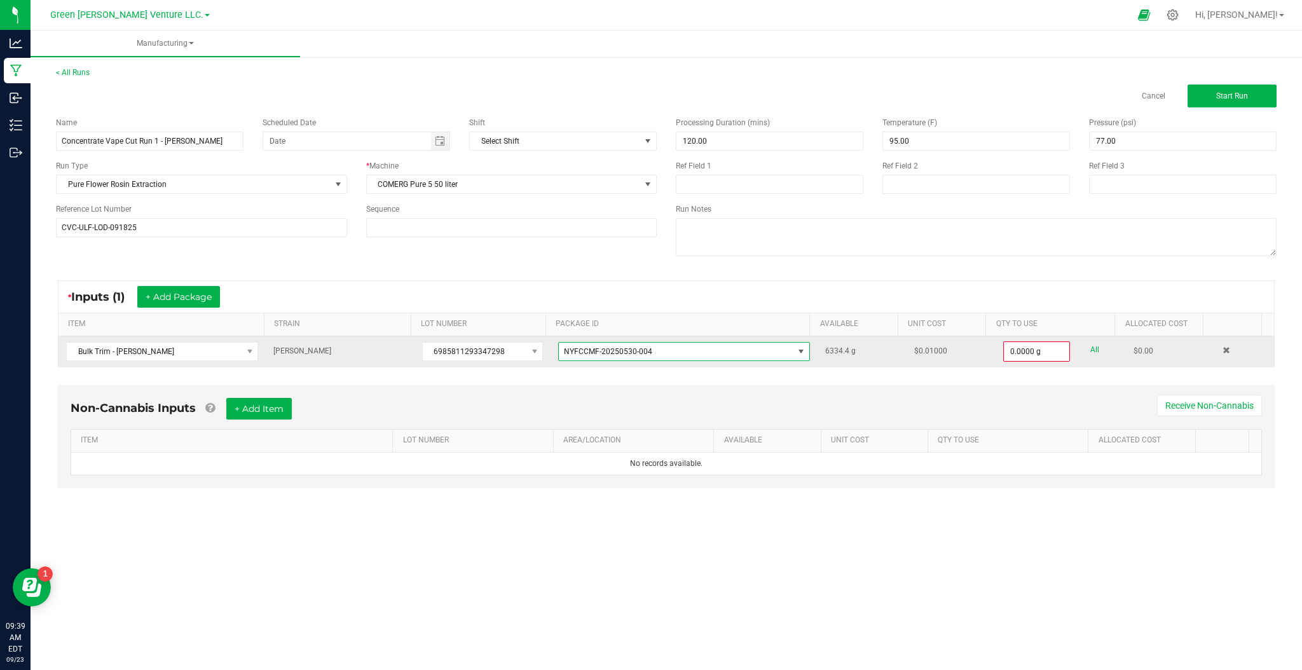
click at [1090, 354] on link "All" at bounding box center [1094, 349] width 9 height 17
type input "6334.4000 g"
click at [1225, 96] on span "Start Run" at bounding box center [1232, 96] width 32 height 9
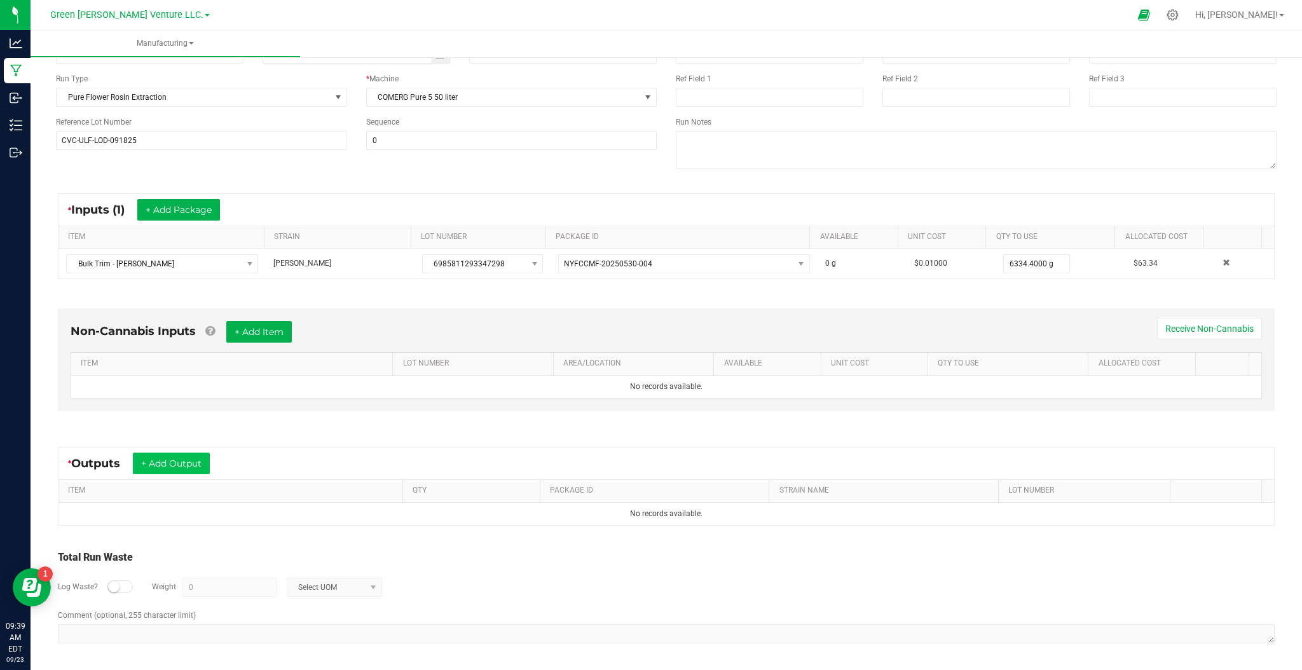
scroll to position [114, 0]
click at [192, 457] on button "+ Add Output" at bounding box center [171, 463] width 77 height 22
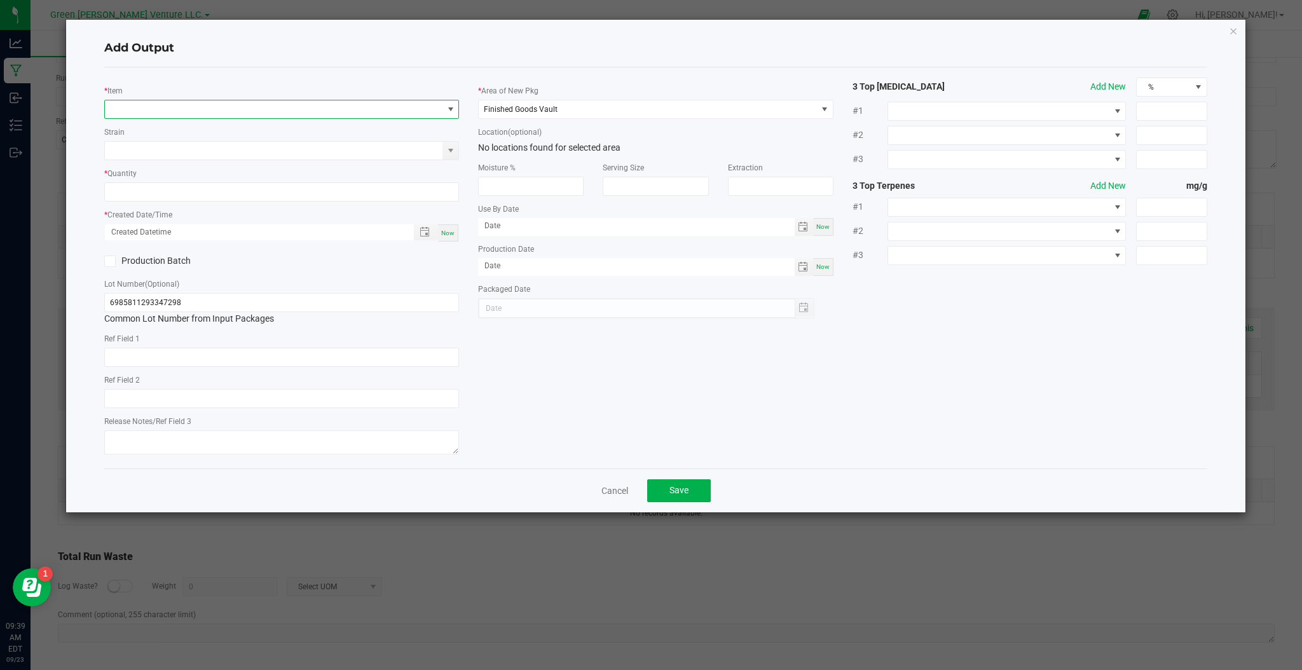
click at [285, 104] on span "NO DATA FOUND" at bounding box center [274, 109] width 338 height 18
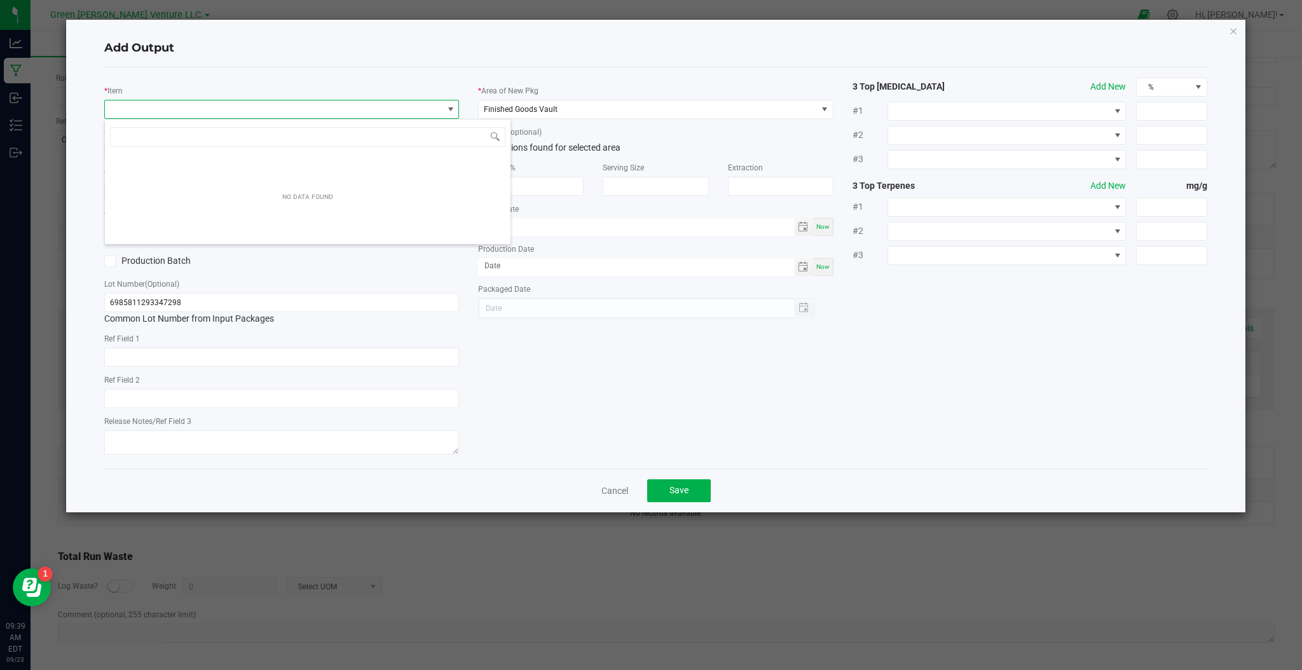
scroll to position [19, 355]
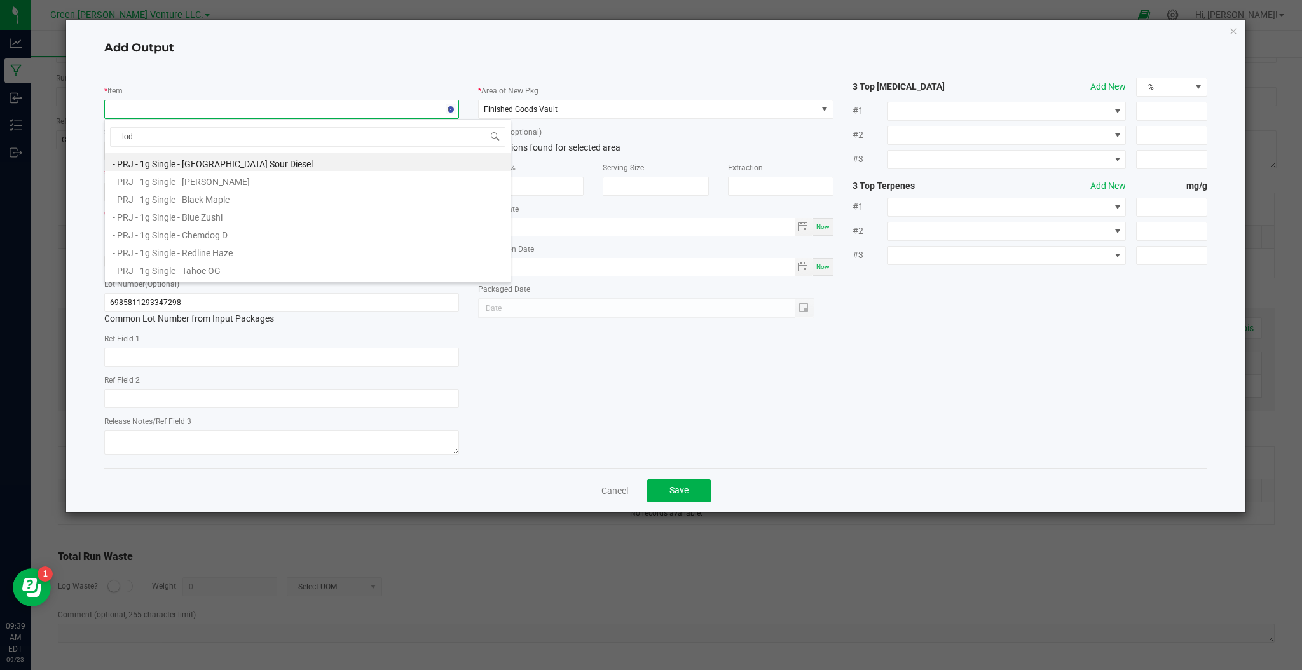
type input "lodi"
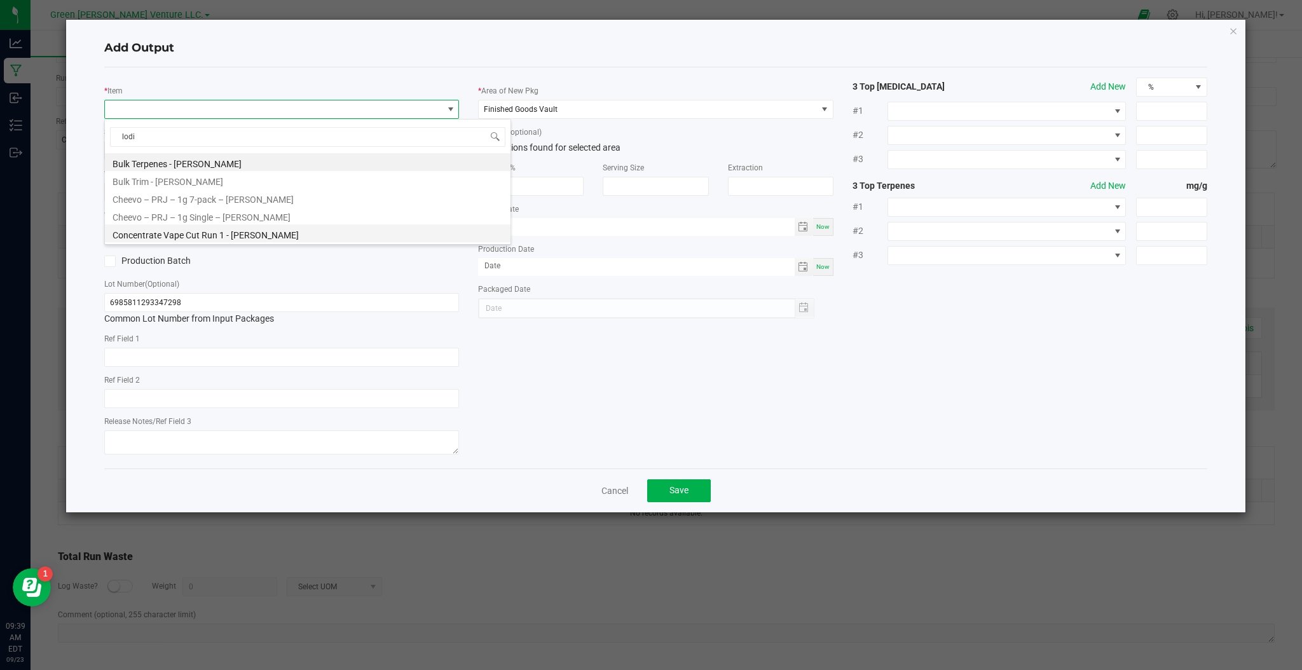
click at [261, 233] on li "Concentrate Vape Cut Run 1 - Lodi Dodi" at bounding box center [308, 233] width 406 height 18
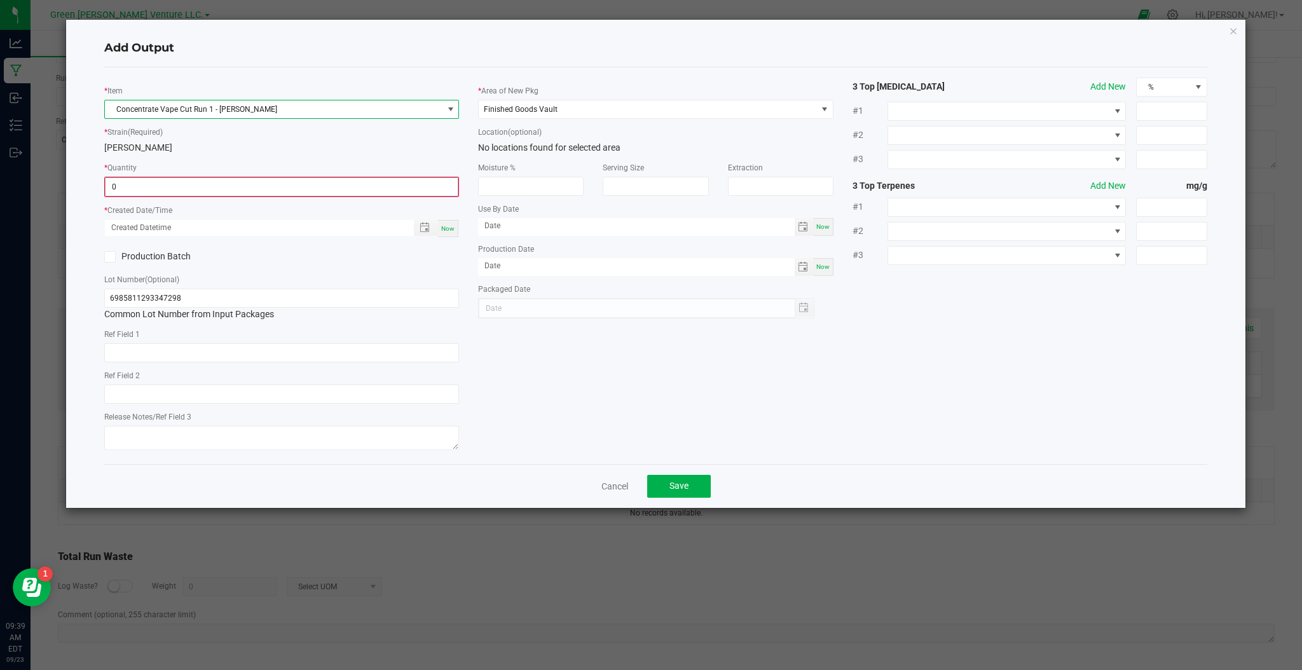
click at [207, 191] on input "0" at bounding box center [282, 187] width 352 height 18
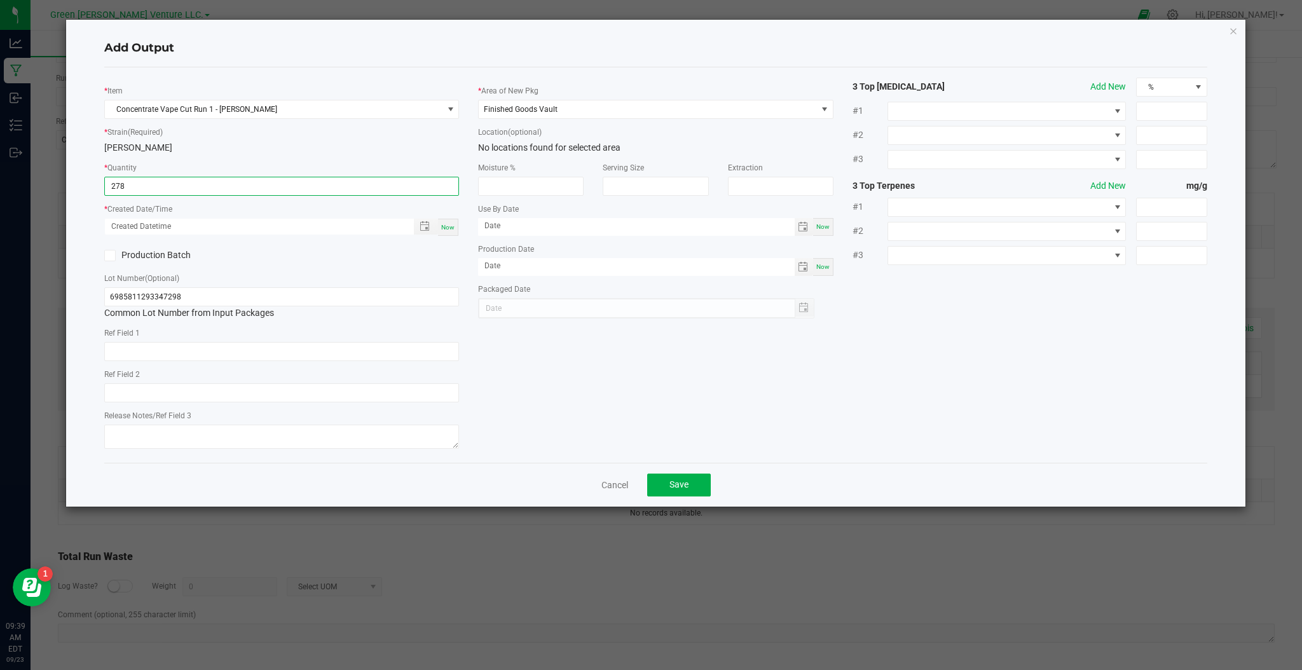
type input "278.0000 g"
click at [117, 256] on label "Production Batch" at bounding box center [188, 255] width 168 height 13
click at [0, 0] on input "Production Batch" at bounding box center [0, 0] width 0 height 0
click at [448, 231] on span "Now" at bounding box center [447, 227] width 13 height 7
type input "09/23/2025 9:39 AM"
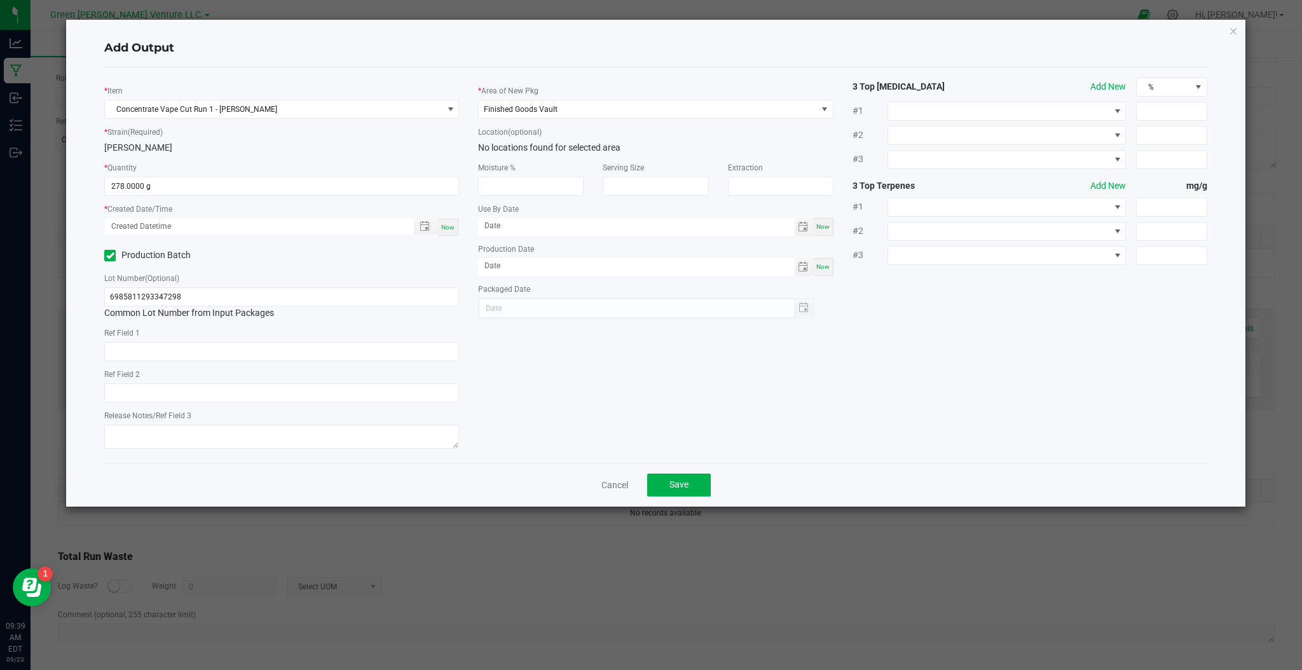
type input "[DATE]"
click at [801, 270] on span "Toggle calendar" at bounding box center [803, 267] width 10 height 10
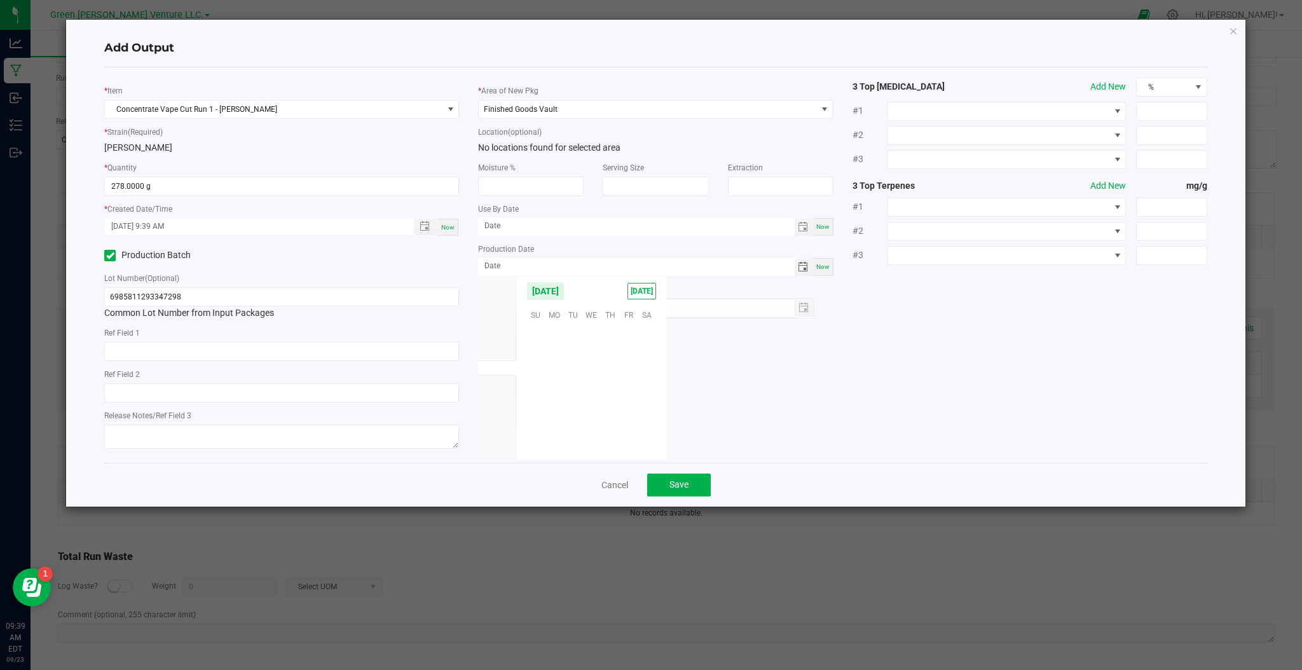
scroll to position [206254, 0]
click at [614, 377] on span "18" at bounding box center [610, 374] width 18 height 20
type input "09/18/2025"
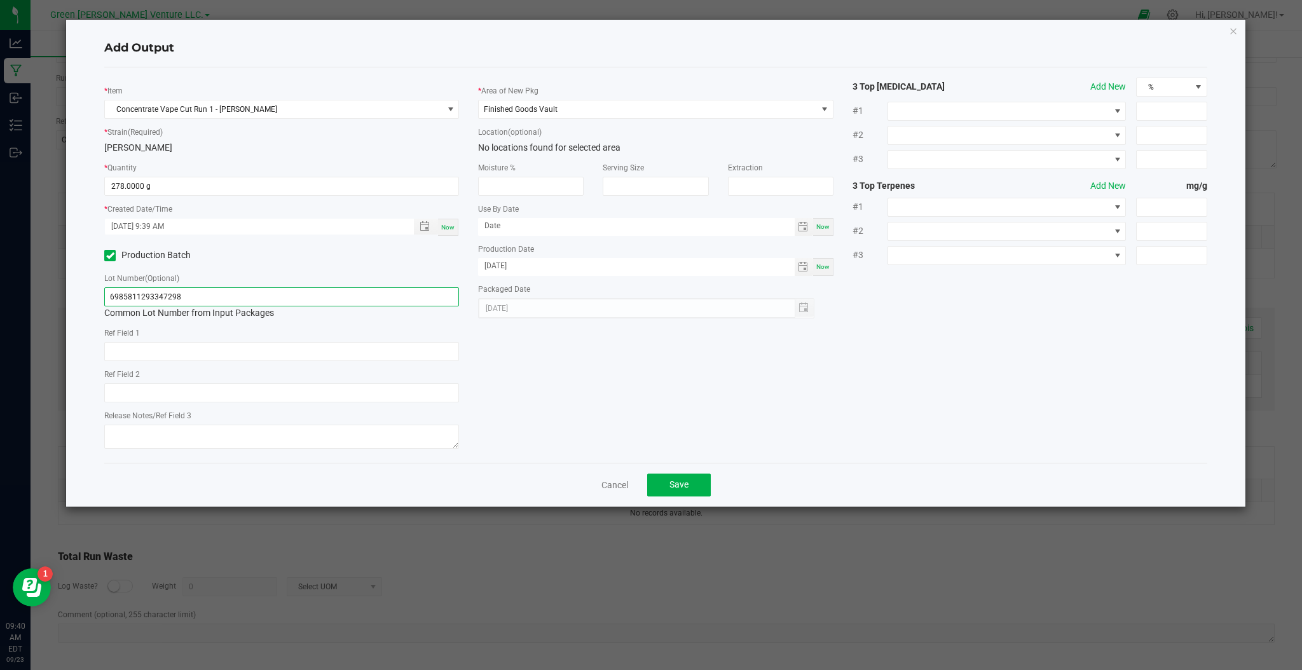
drag, startPoint x: 209, startPoint y: 301, endPoint x: 75, endPoint y: 299, distance: 133.5
click at [85, 298] on div "Add Output * Item Concentrate Vape Cut Run 1 - Lodi Dodi * Strain (Required) Lo…" at bounding box center [656, 263] width 1180 height 487
type input "CVC-ULF-LOD-091825"
click at [673, 490] on span "Save" at bounding box center [679, 484] width 19 height 10
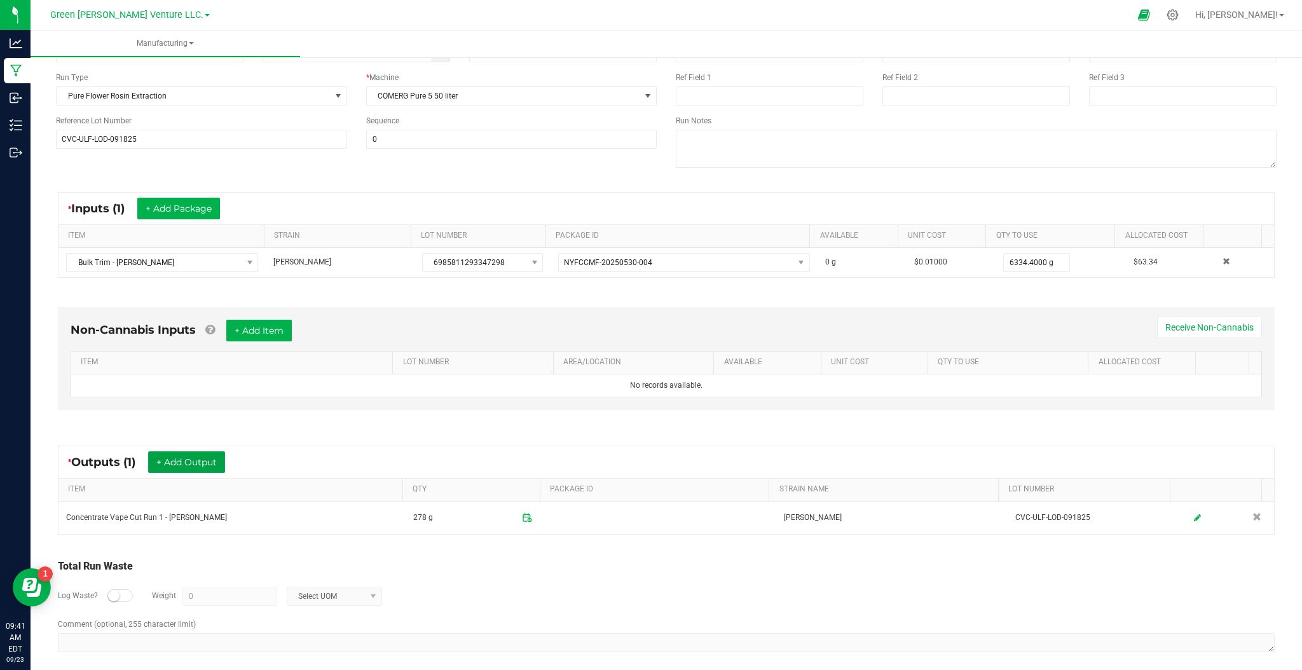
scroll to position [125, 0]
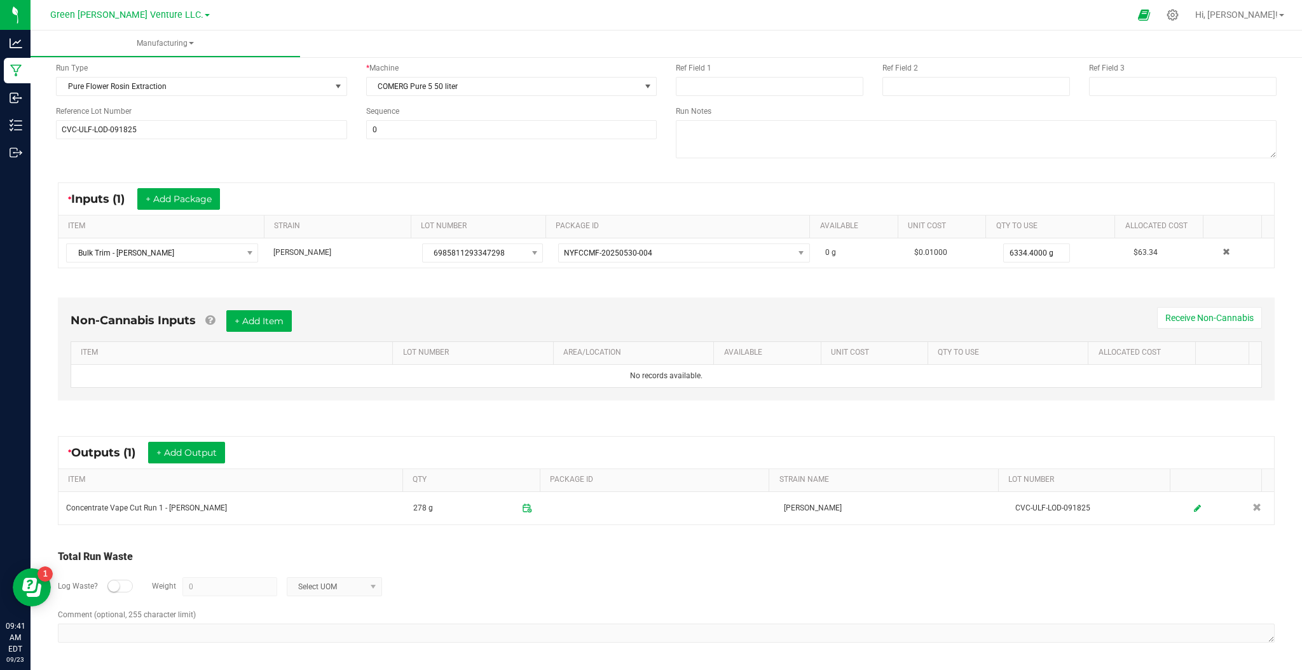
click at [121, 586] on div at bounding box center [119, 586] width 25 height 13
click at [334, 584] on span "Select UOM" at bounding box center [326, 587] width 78 height 18
click at [331, 482] on li "Gram" at bounding box center [333, 477] width 94 height 18
click at [186, 590] on input "0" at bounding box center [229, 587] width 93 height 18
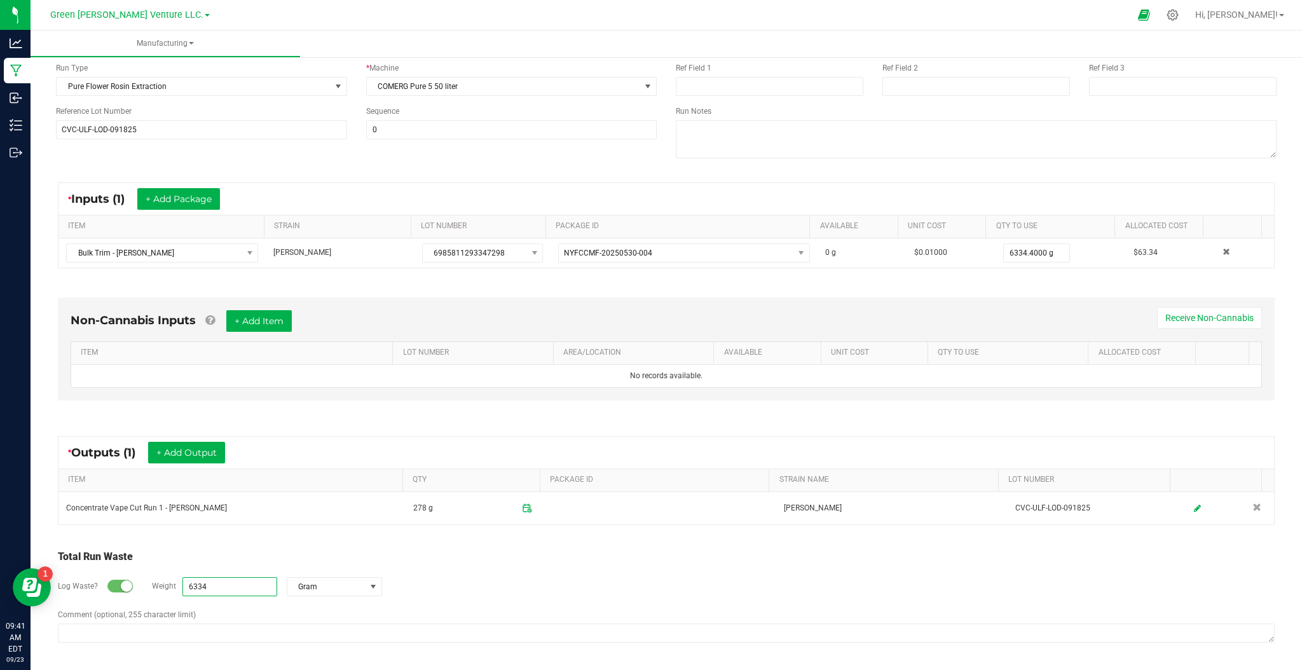
type input "6334 g"
click at [419, 568] on div "Log Waste? Weight 6334 g Gram" at bounding box center [666, 587] width 1217 height 45
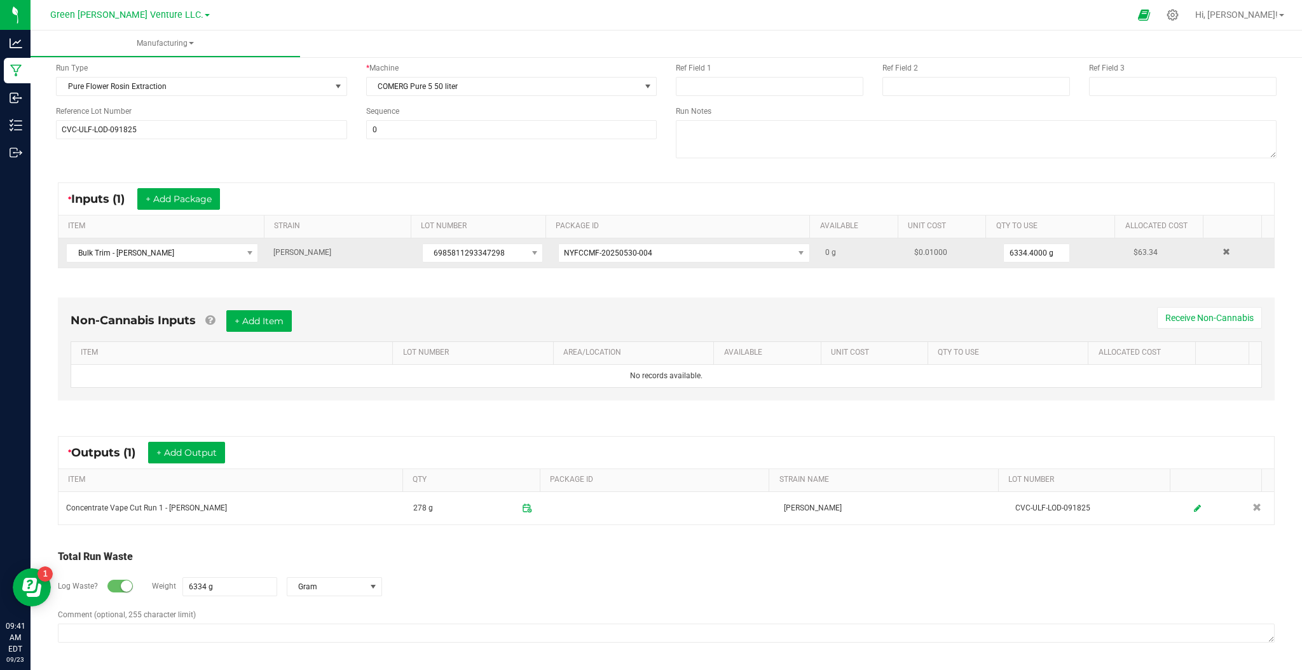
scroll to position [0, 0]
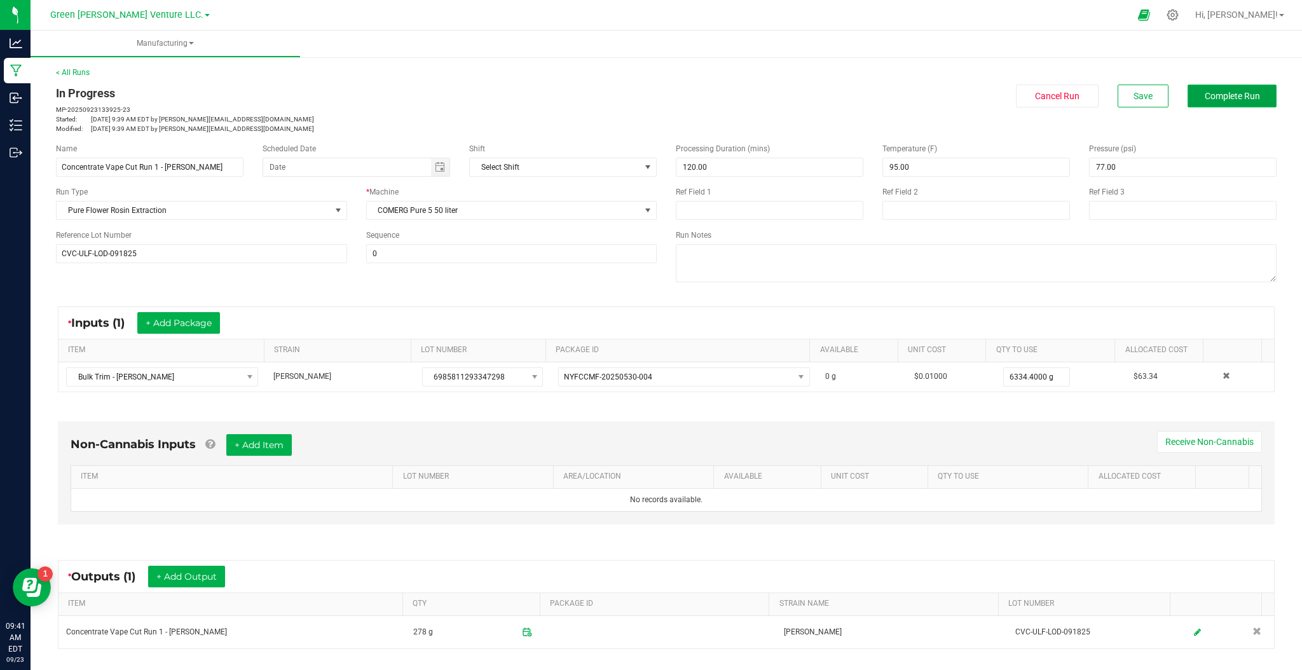
click at [1216, 97] on span "Complete Run" at bounding box center [1232, 96] width 55 height 10
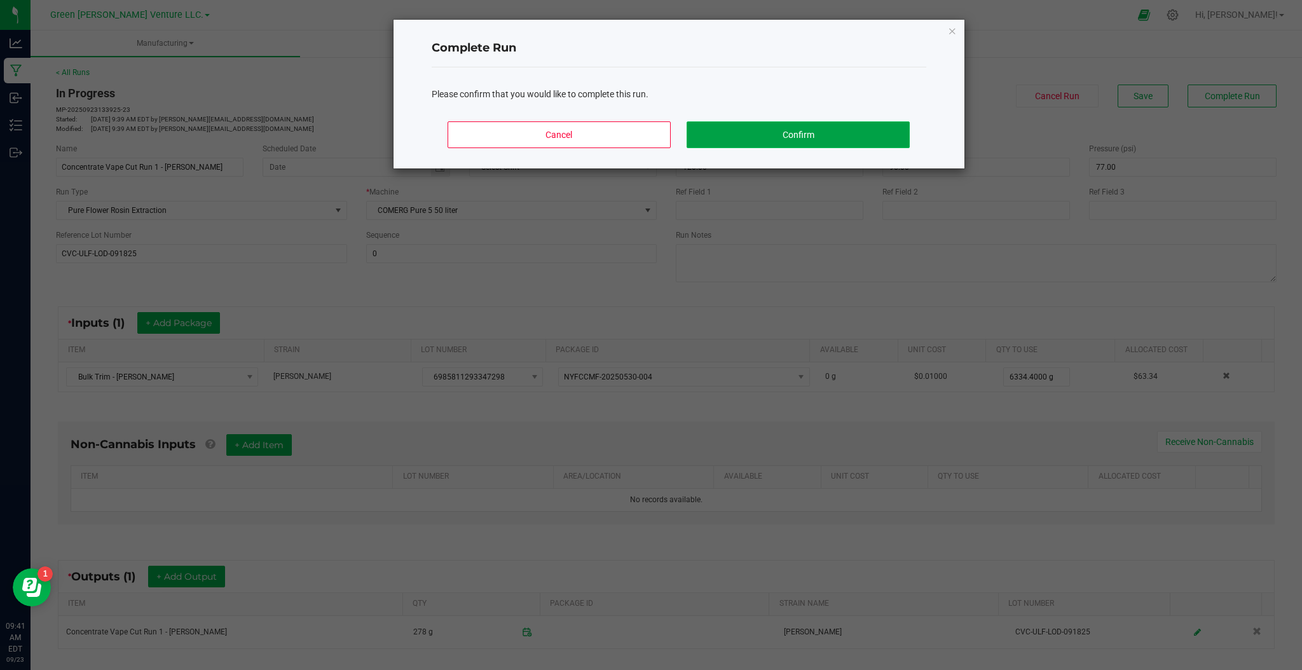
click at [783, 142] on button "Confirm" at bounding box center [798, 134] width 223 height 27
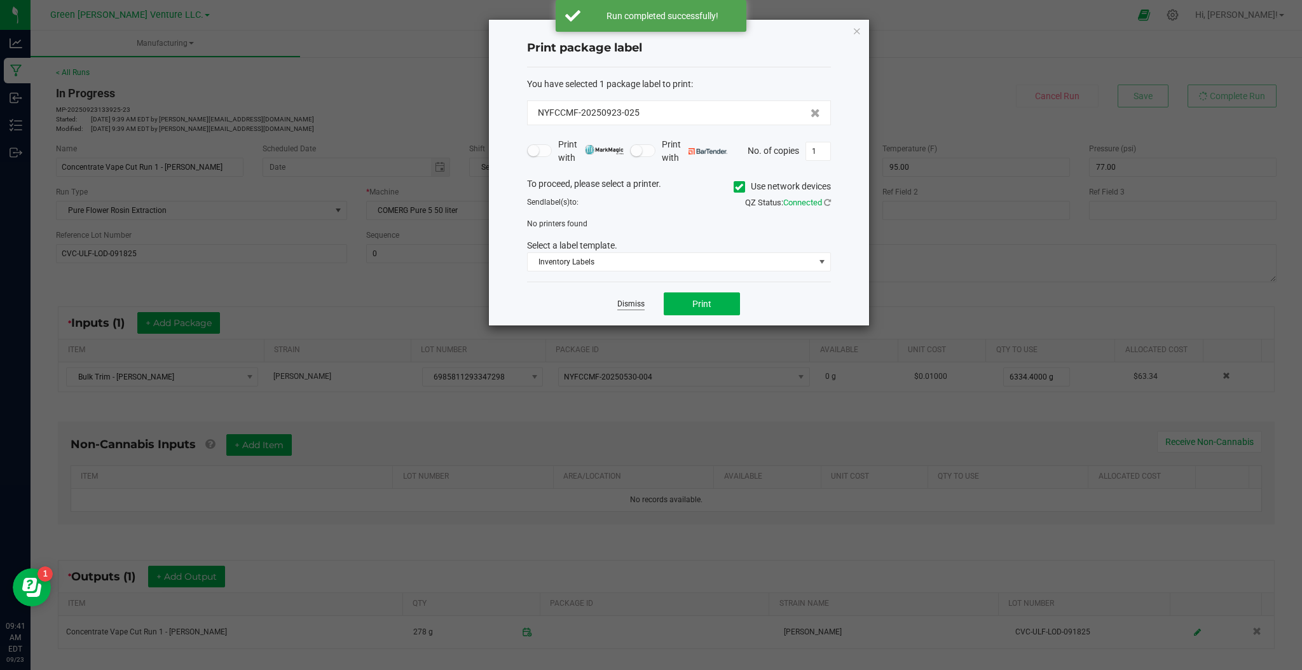
click at [635, 306] on link "Dismiss" at bounding box center [630, 304] width 27 height 11
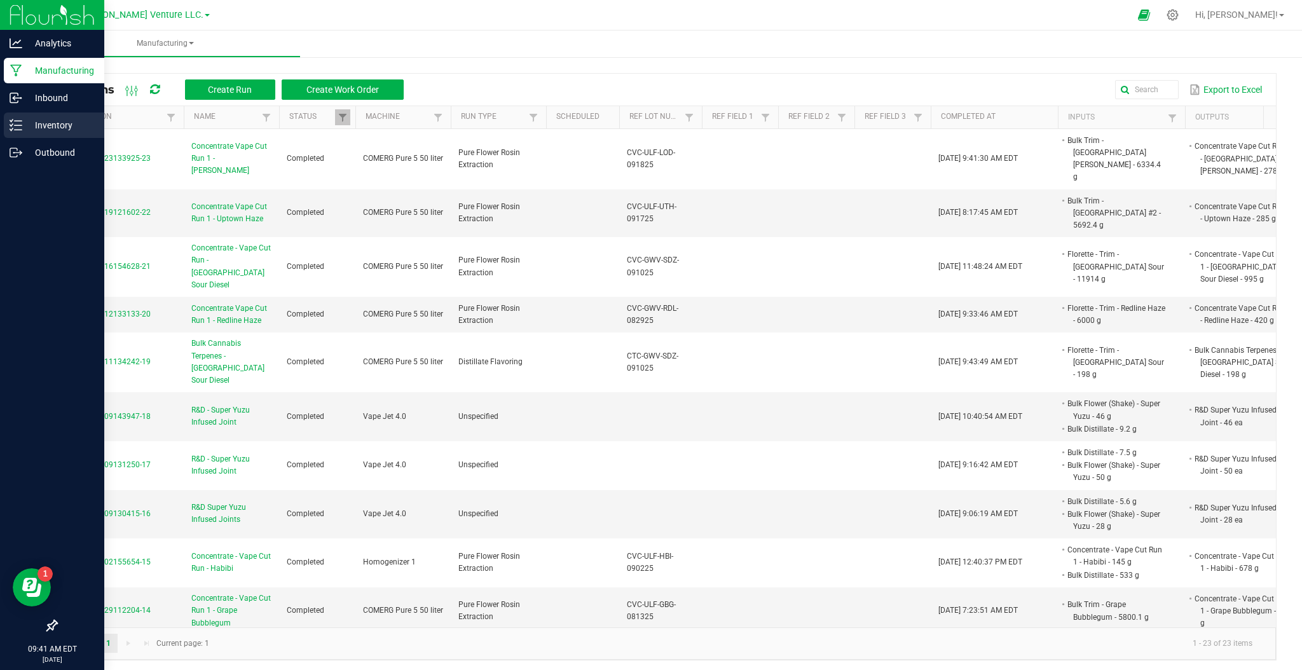
click at [57, 120] on p "Inventory" at bounding box center [60, 125] width 76 height 15
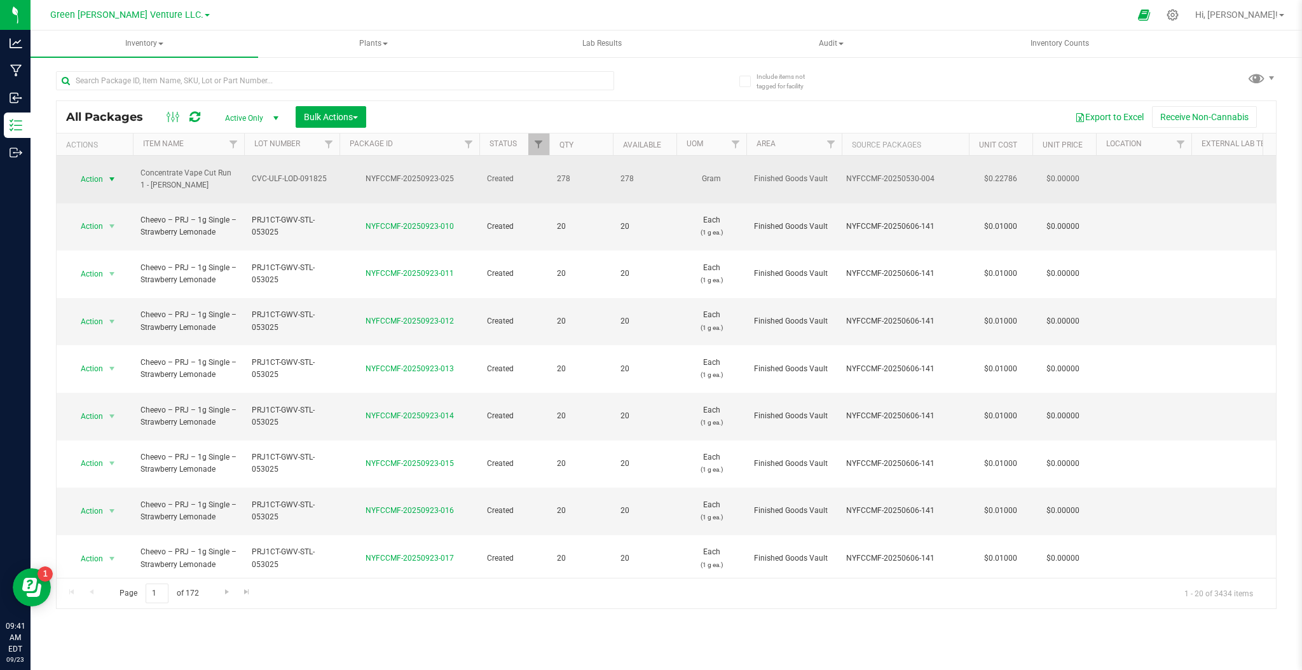
click at [99, 171] on span "Action" at bounding box center [86, 179] width 34 height 18
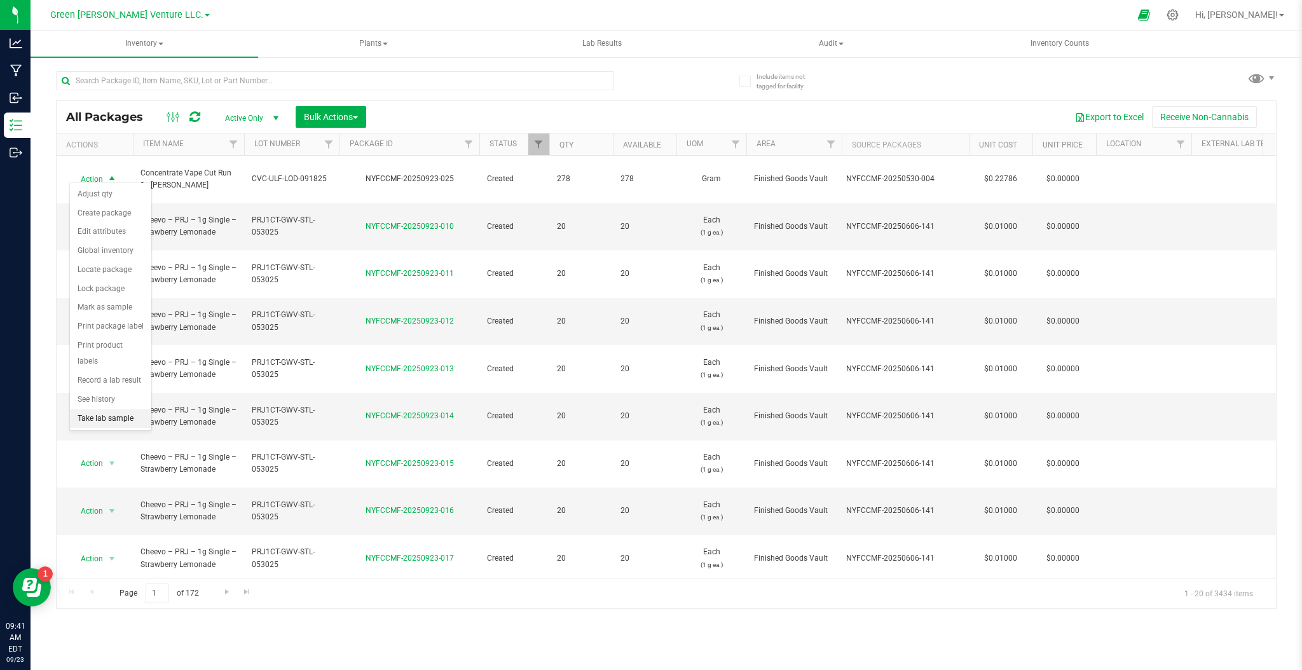
click at [109, 417] on li "Take lab sample" at bounding box center [110, 418] width 81 height 19
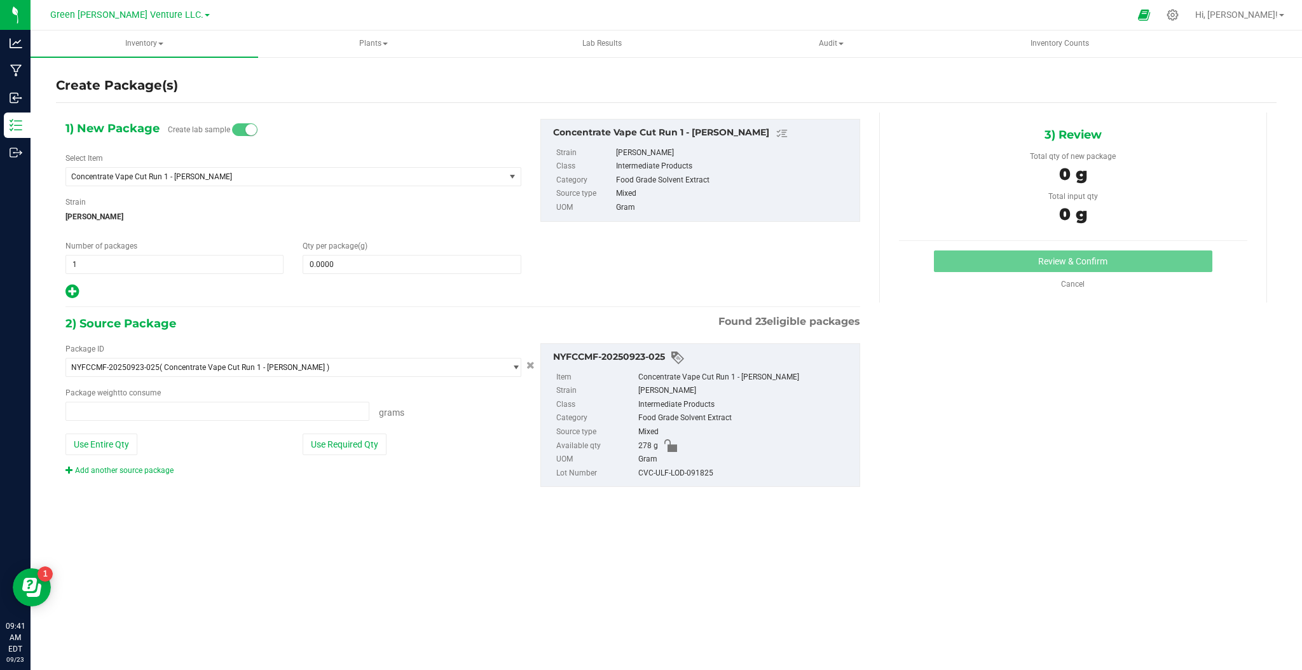
type input "0.0000 g"
click at [343, 265] on span at bounding box center [412, 264] width 218 height 19
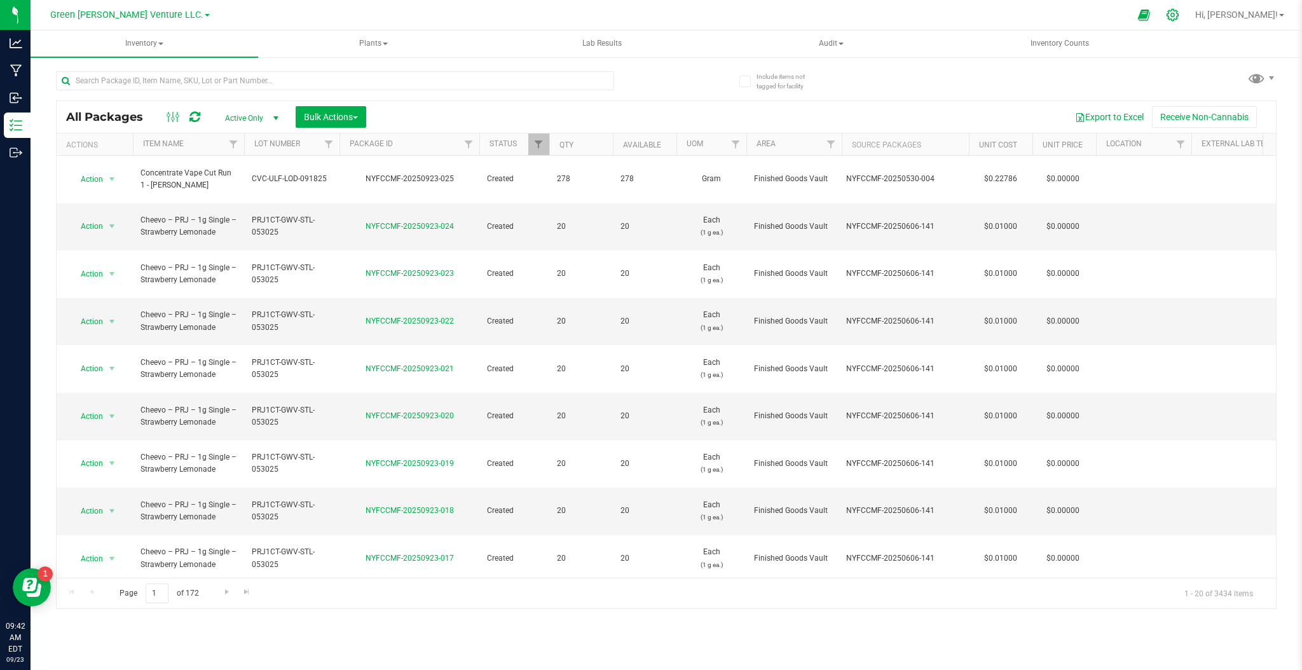
click at [1189, 20] on div at bounding box center [1173, 14] width 32 height 27
click at [1179, 14] on icon at bounding box center [1173, 15] width 12 height 12
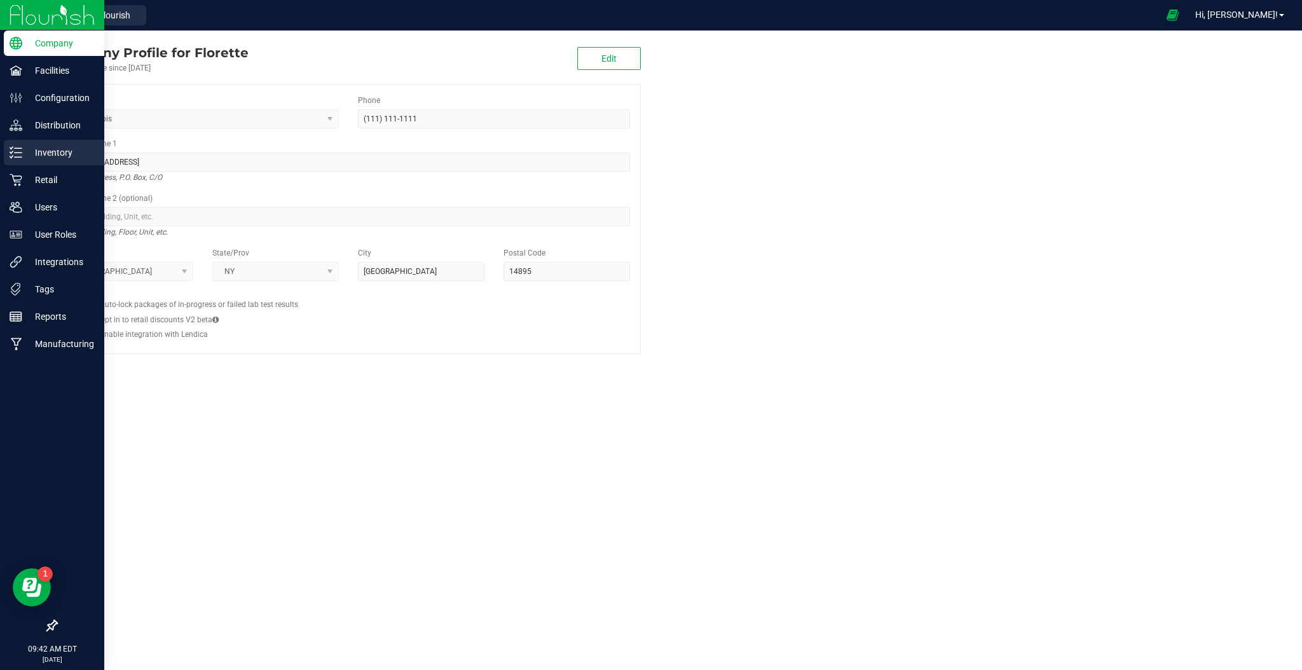
click at [56, 158] on p "Inventory" at bounding box center [60, 152] width 76 height 15
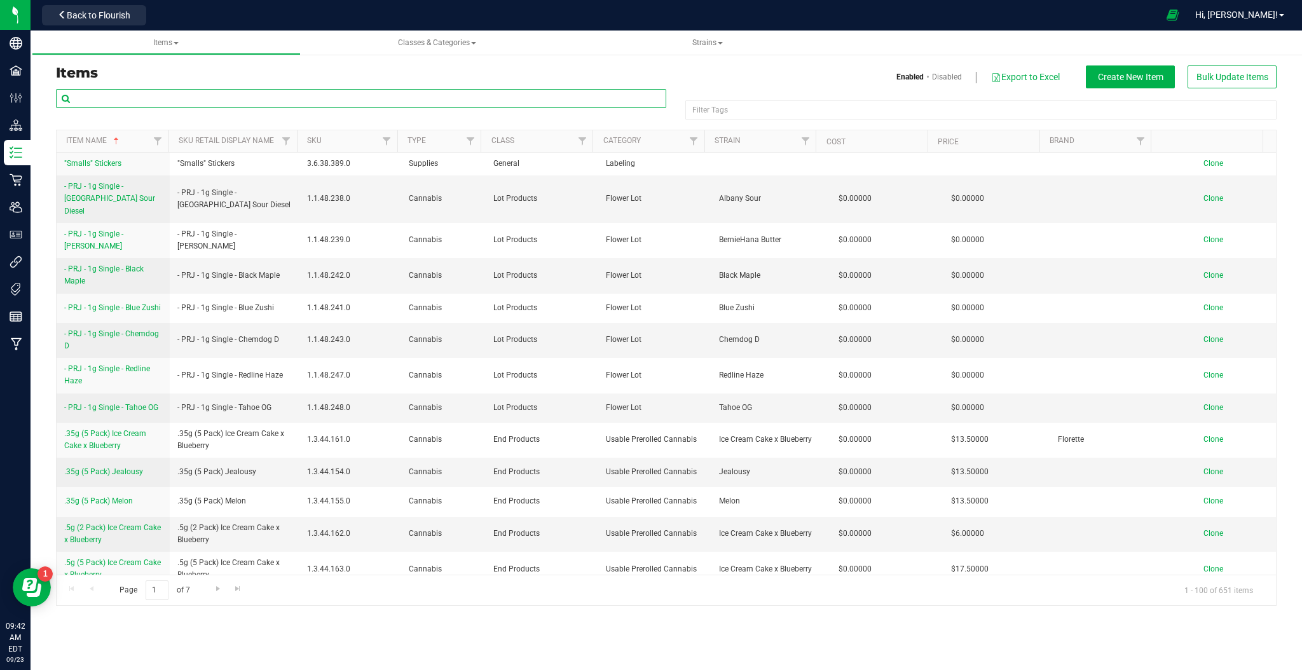
click at [230, 98] on input "text" at bounding box center [361, 98] width 610 height 19
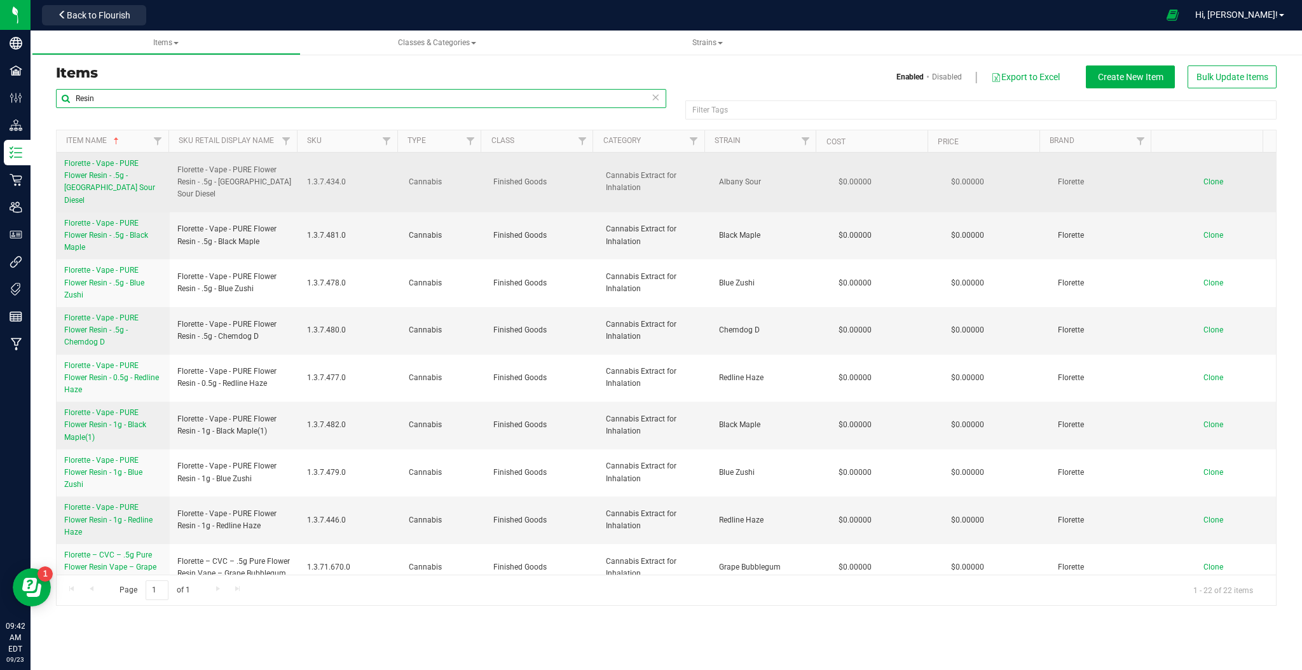
type input "Resin"
click at [1209, 180] on span "Clone" at bounding box center [1214, 181] width 20 height 9
drag, startPoint x: 175, startPoint y: 167, endPoint x: 296, endPoint y: 191, distance: 123.2
click at [296, 191] on tr "Florette - Vape - PURE Flower Resin - .5g - Albany Sour Diesel Florette - Vape …" at bounding box center [667, 183] width 1220 height 60
copy tr "Florette - Vape - PURE Flower Resin - .5g - Albany Sour Diesel"
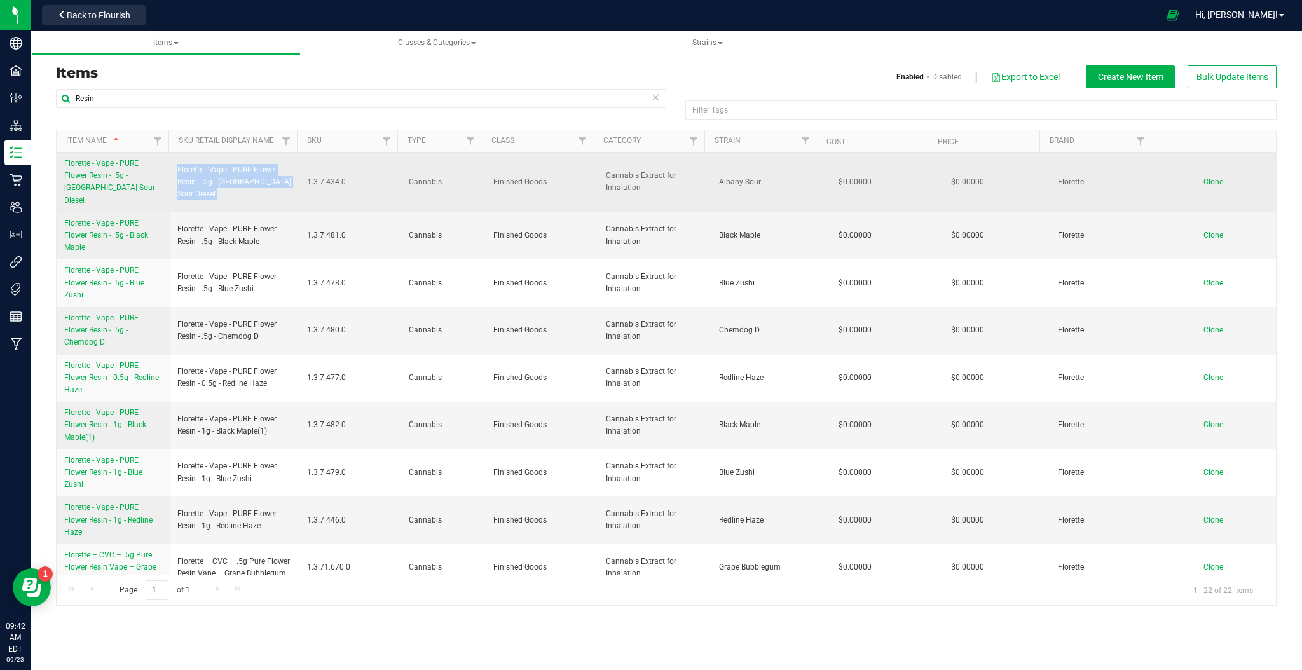
click at [1204, 177] on span "Clone" at bounding box center [1214, 181] width 20 height 9
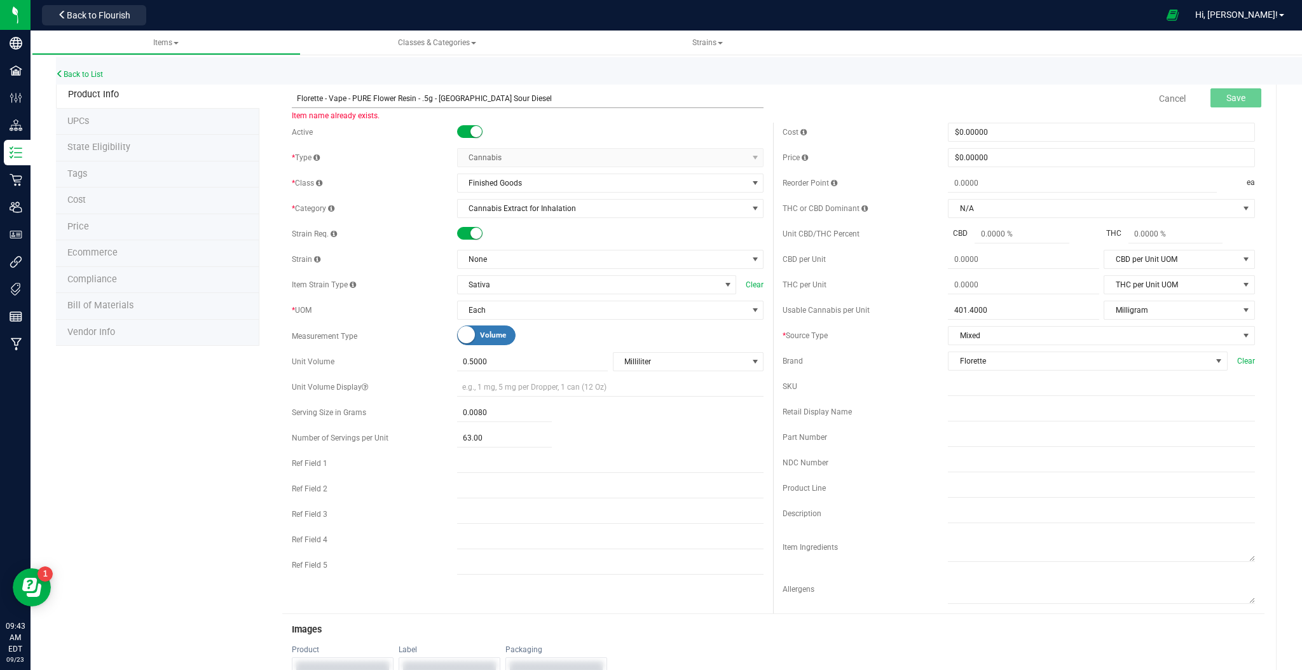
drag, startPoint x: 514, startPoint y: 100, endPoint x: 437, endPoint y: 103, distance: 76.3
click at [437, 103] on input "Florette - Vape - PURE Flower Resin - .5g - Albany Sour Diesel" at bounding box center [528, 98] width 472 height 19
type input "Florette - Vape - PURE Flower Resin - .5g - Lodi Dodi"
click at [535, 305] on span "Each" at bounding box center [603, 310] width 290 height 18
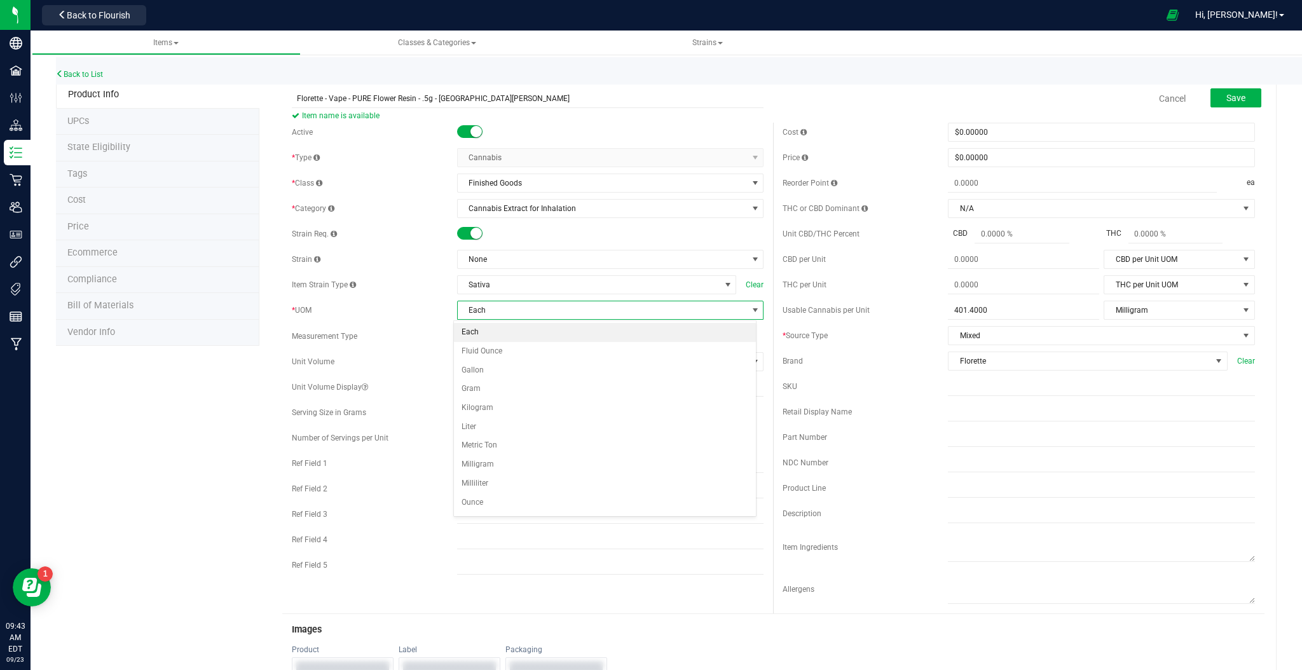
click at [526, 308] on span "Each" at bounding box center [603, 310] width 290 height 18
click at [540, 251] on span "None" at bounding box center [603, 260] width 290 height 18
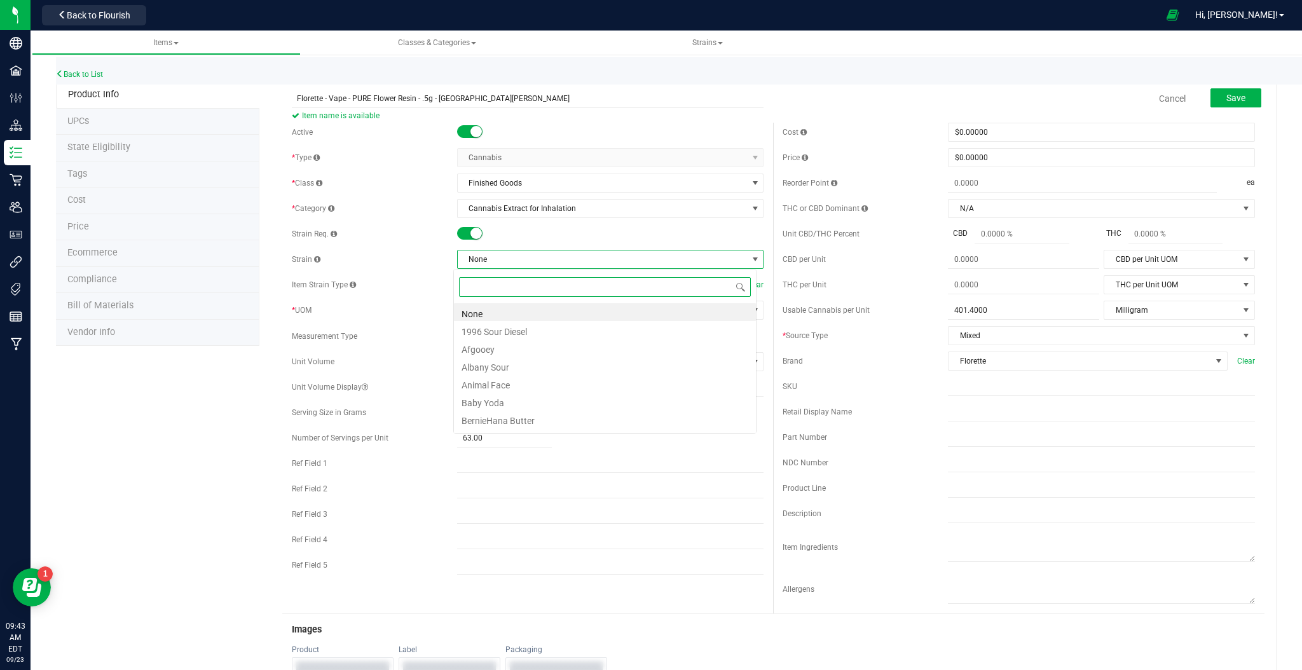
scroll to position [19, 303]
type input "lodi"
click at [526, 303] on li "Lodi Dodi" at bounding box center [605, 312] width 302 height 18
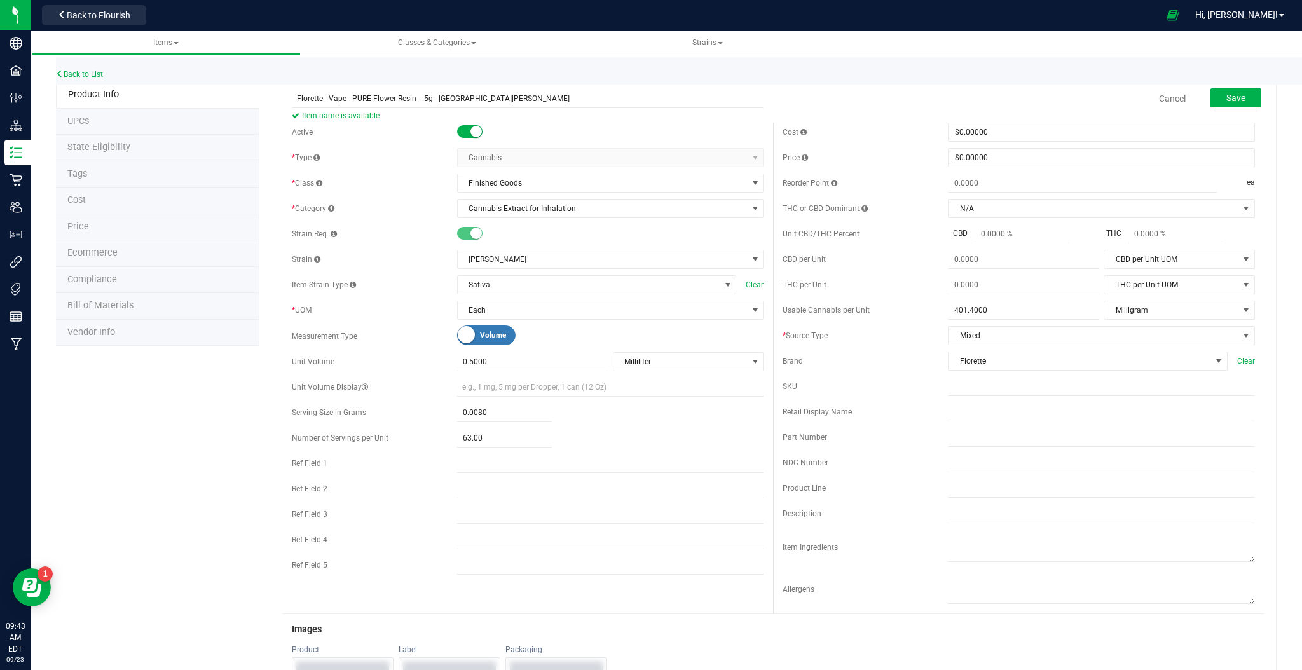
click at [103, 251] on span "Ecommerce" at bounding box center [92, 252] width 50 height 11
click at [1227, 100] on span "Save" at bounding box center [1236, 98] width 19 height 10
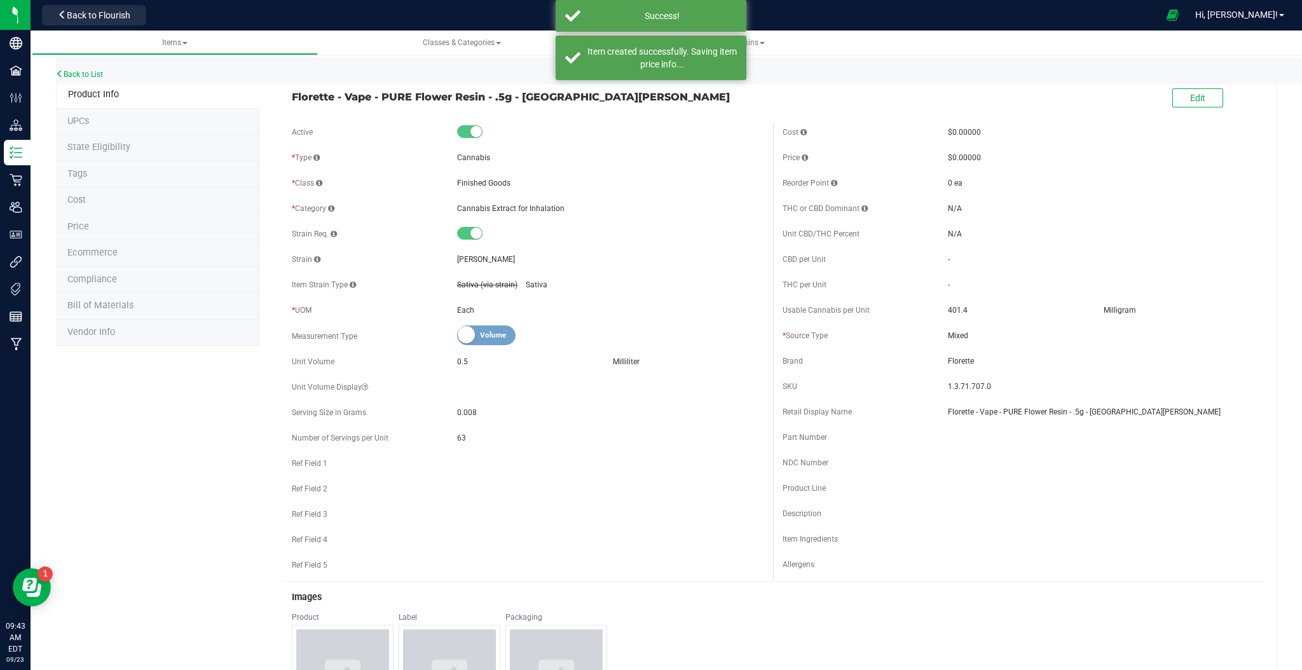
click at [103, 255] on span "Ecommerce" at bounding box center [92, 252] width 50 height 11
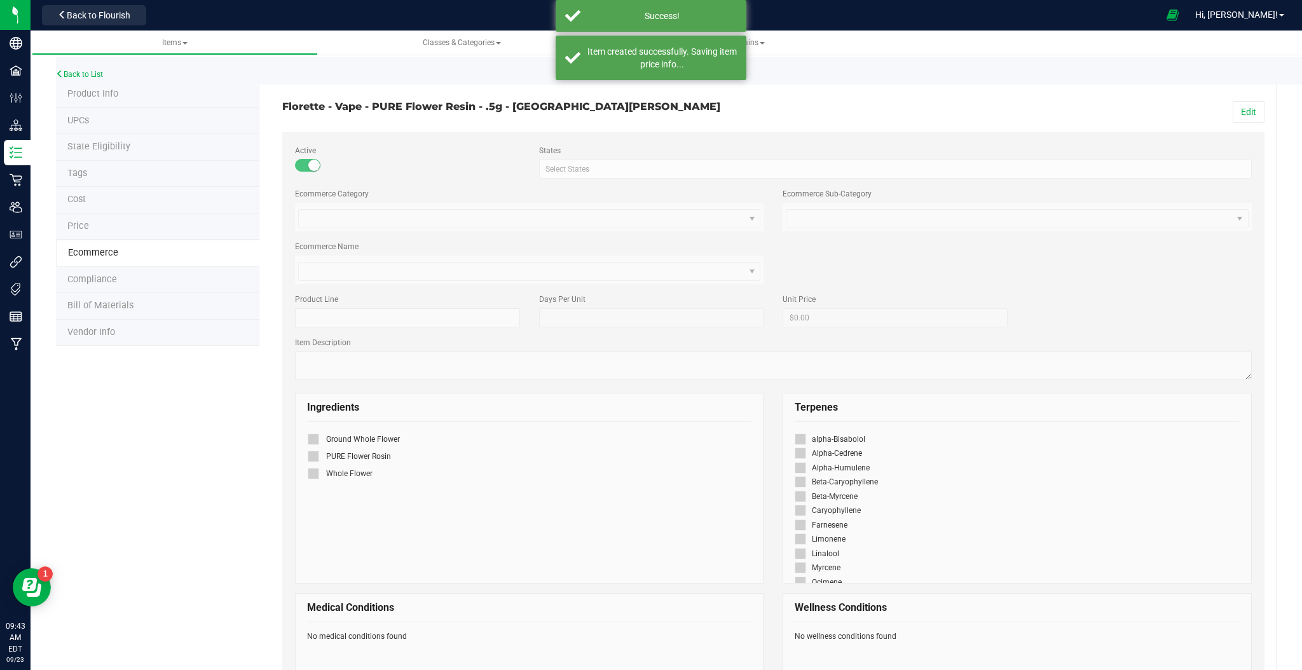
click at [299, 164] on span at bounding box center [307, 165] width 25 height 13
click at [315, 169] on small at bounding box center [313, 165] width 11 height 11
click at [305, 163] on span at bounding box center [307, 165] width 25 height 13
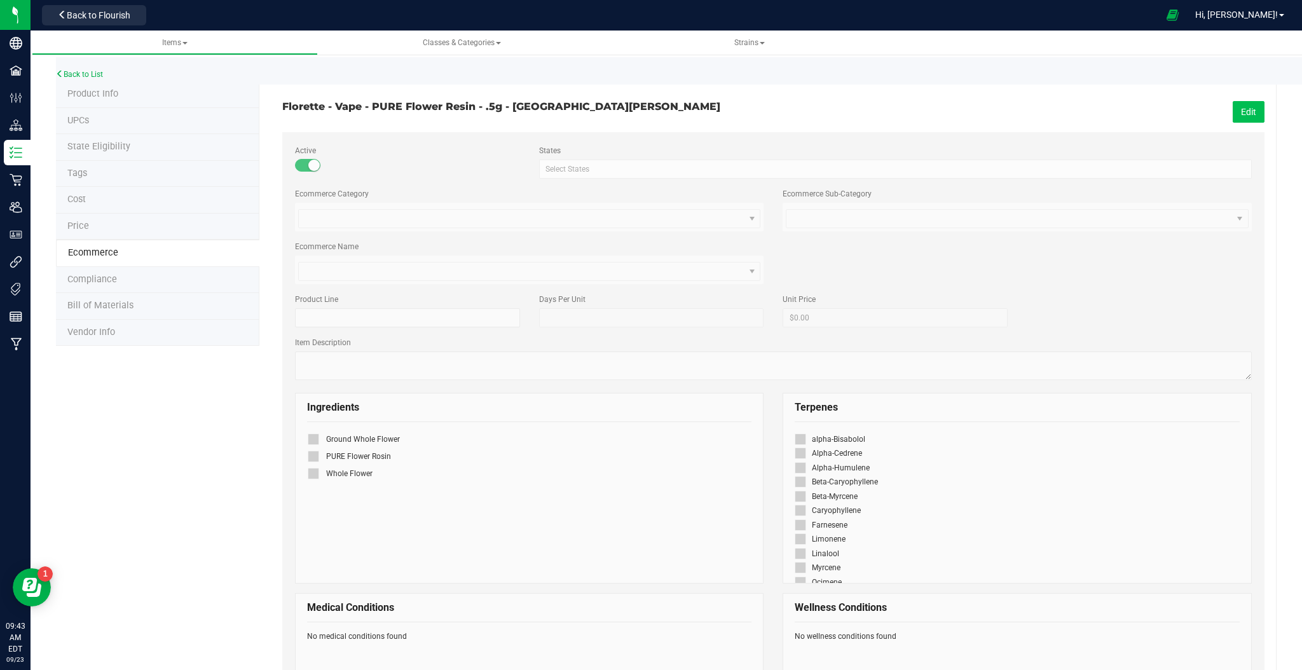
click at [1250, 112] on button "Edit" at bounding box center [1249, 112] width 32 height 22
click at [303, 162] on span at bounding box center [307, 165] width 25 height 13
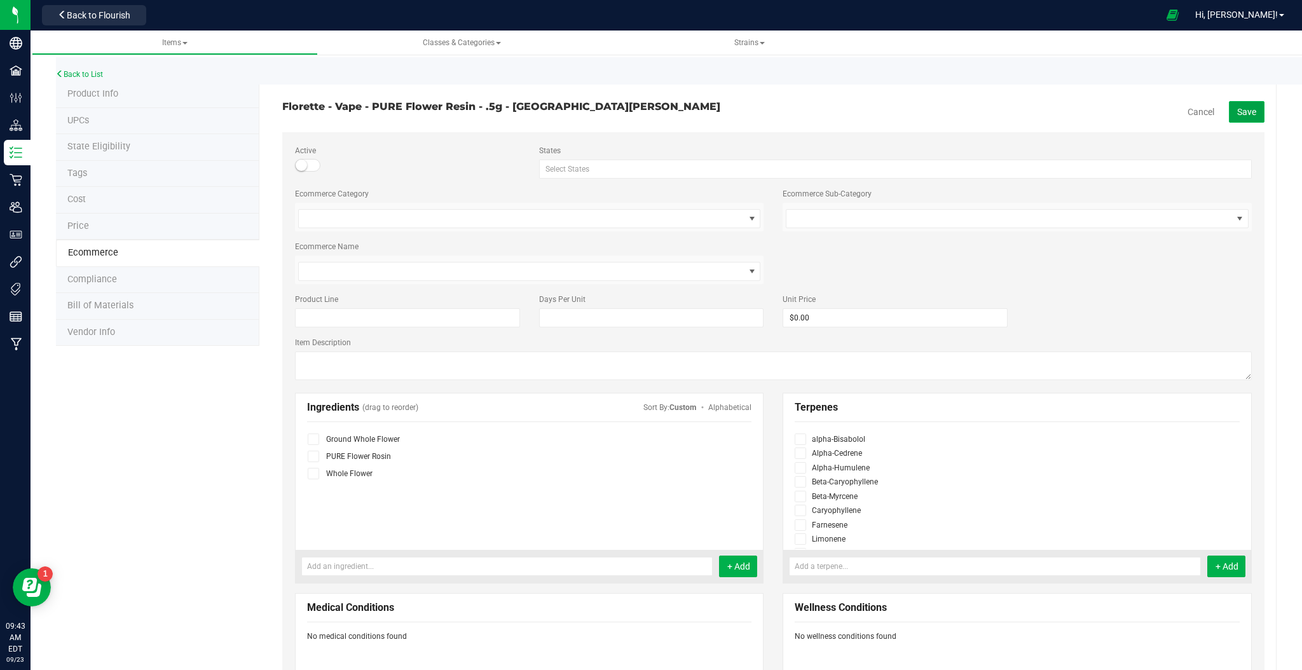
click at [1237, 110] on span "Save" at bounding box center [1246, 112] width 19 height 10
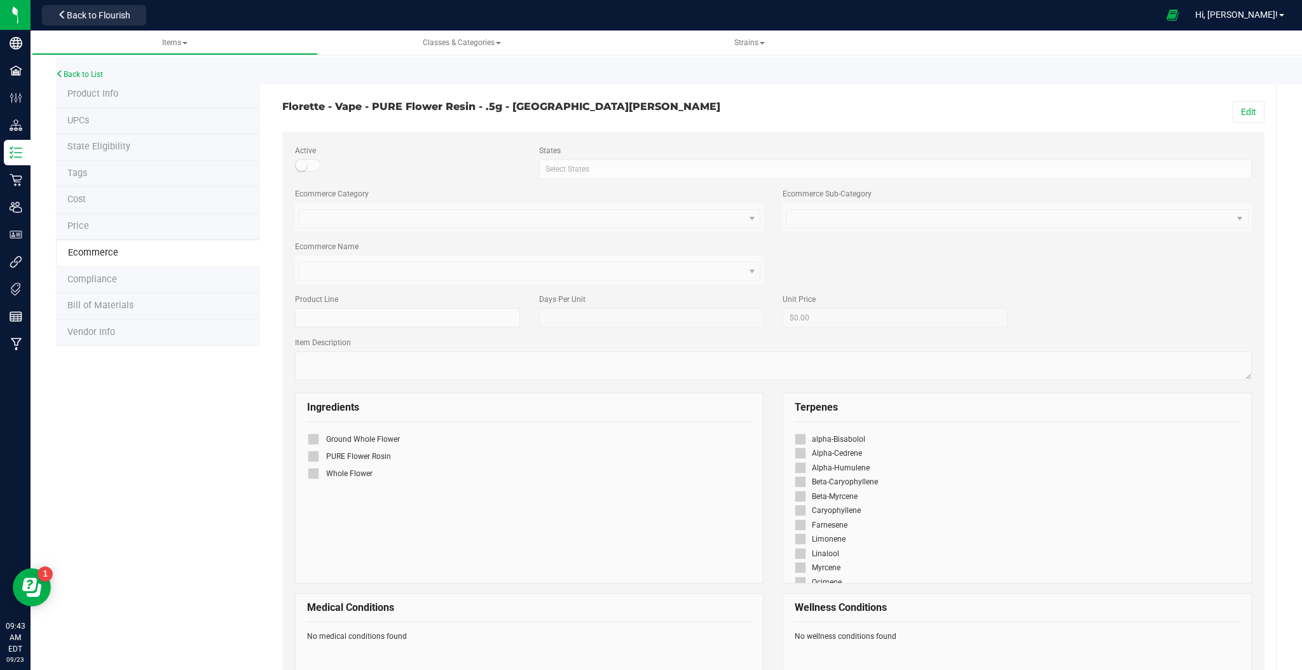
click at [102, 87] on li "Product Info" at bounding box center [157, 94] width 203 height 27
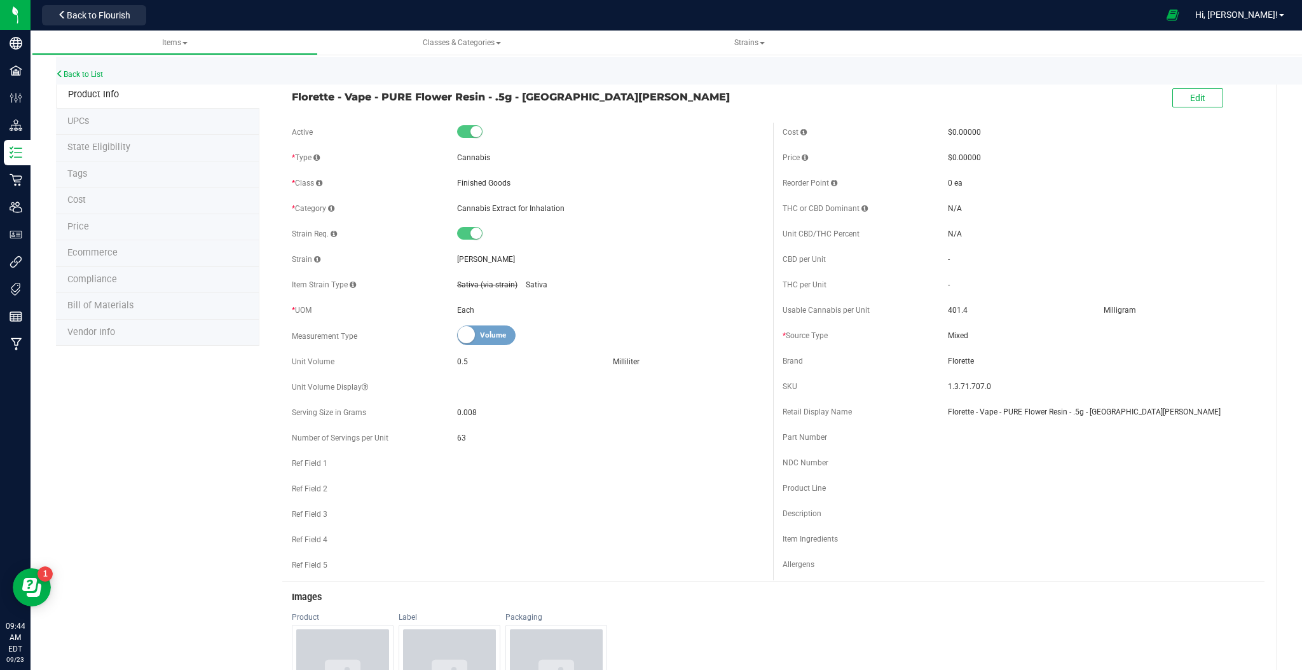
click at [97, 252] on span "Ecommerce" at bounding box center [92, 252] width 50 height 11
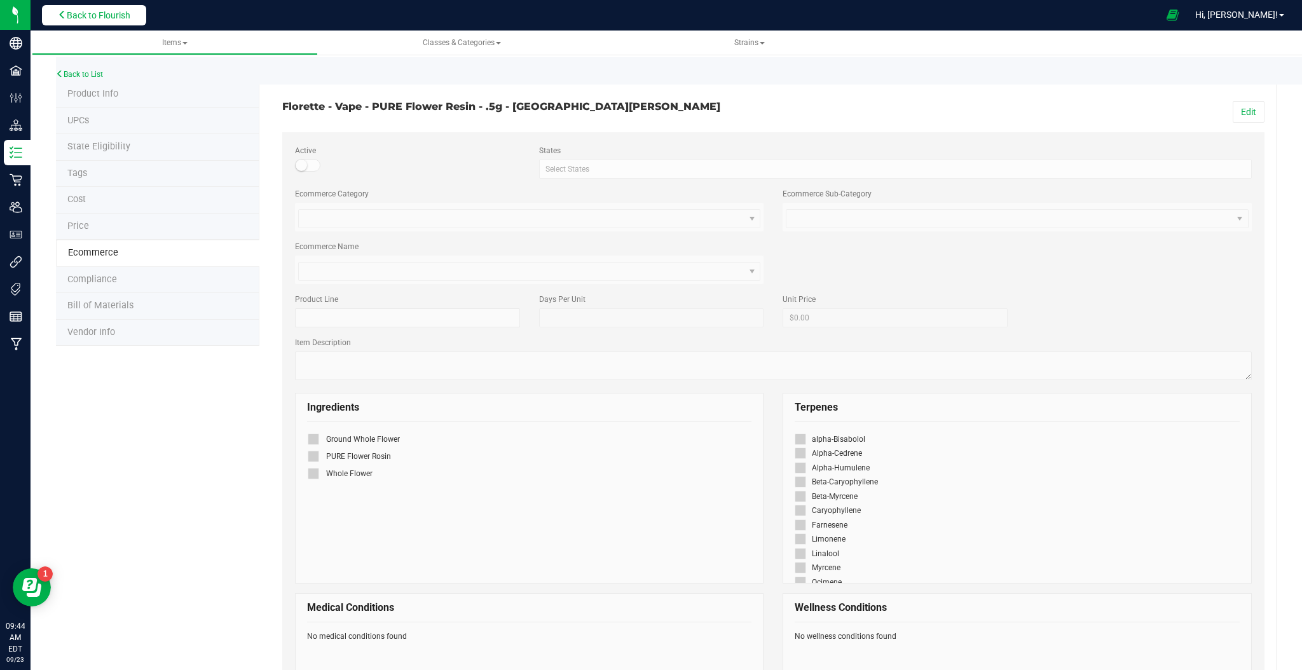
click at [90, 21] on button "Back to Flourish" at bounding box center [94, 15] width 104 height 20
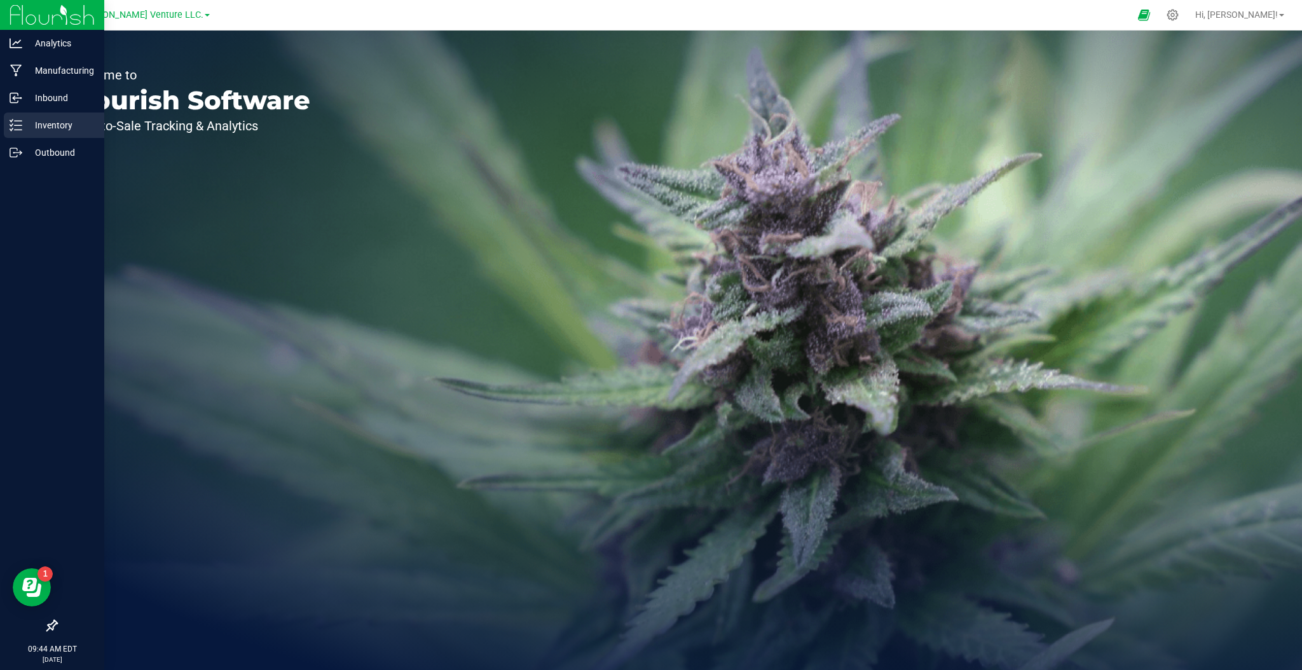
click at [39, 128] on p "Inventory" at bounding box center [60, 125] width 76 height 15
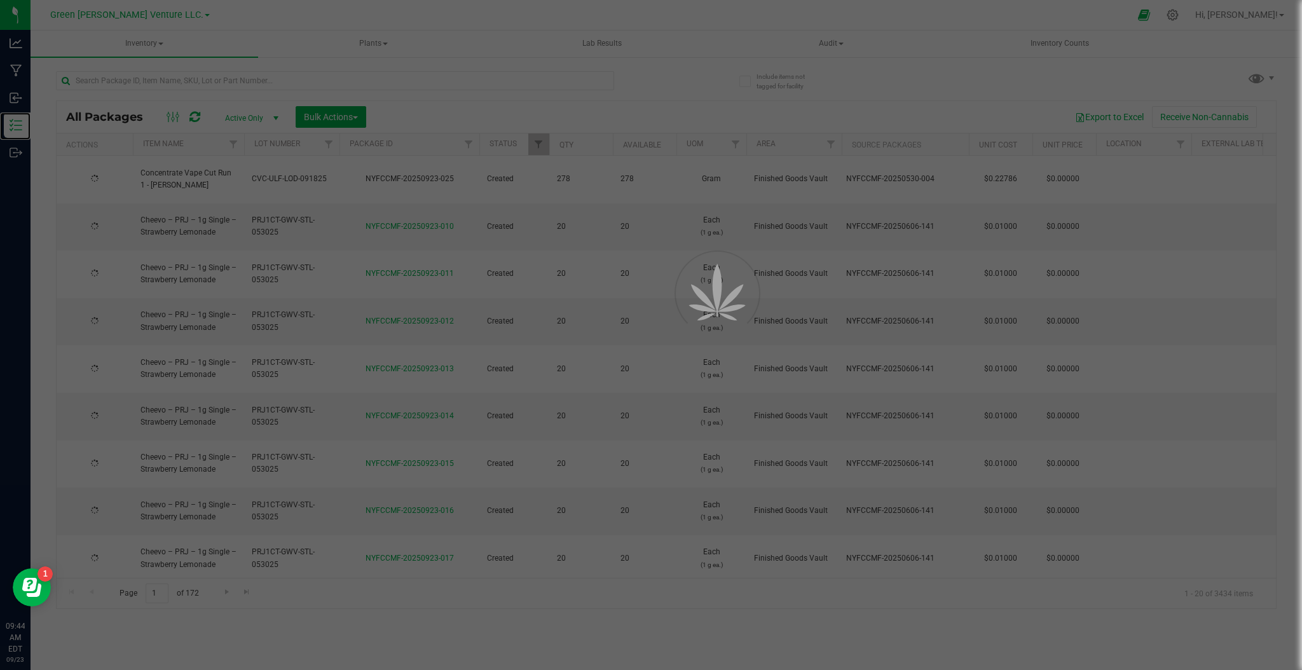
type input "2025-09-18"
type input "2025-08-21"
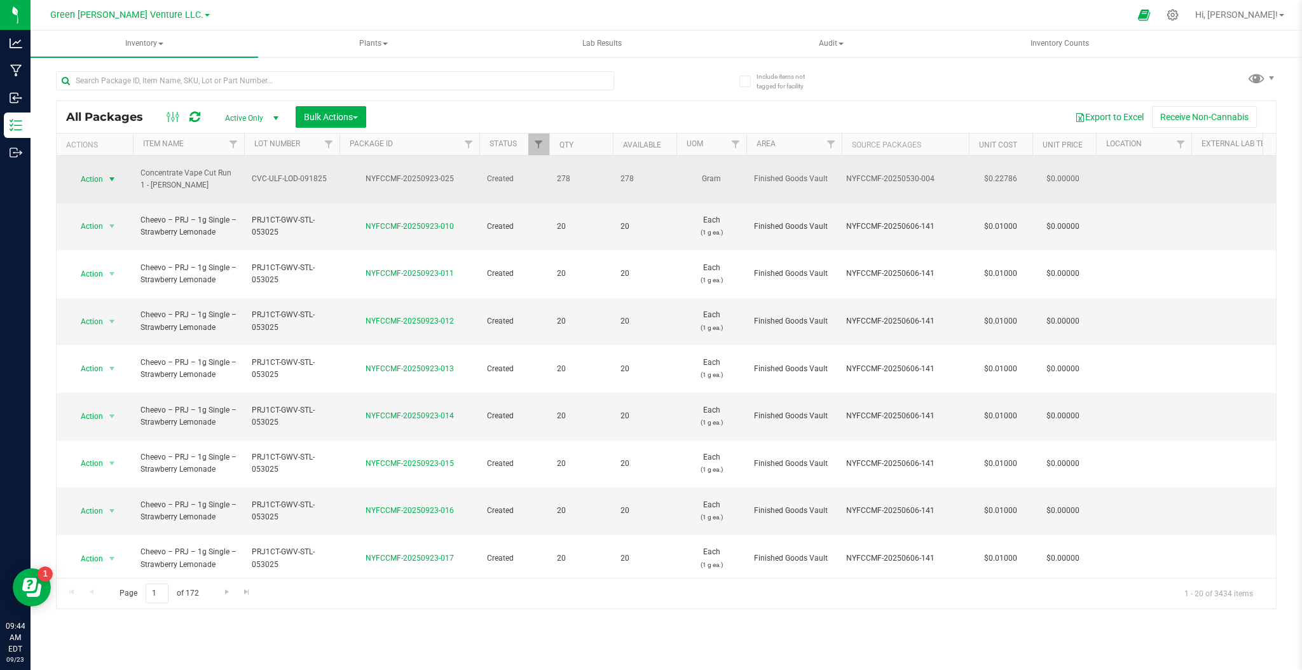
click at [100, 172] on span "Action" at bounding box center [86, 179] width 34 height 18
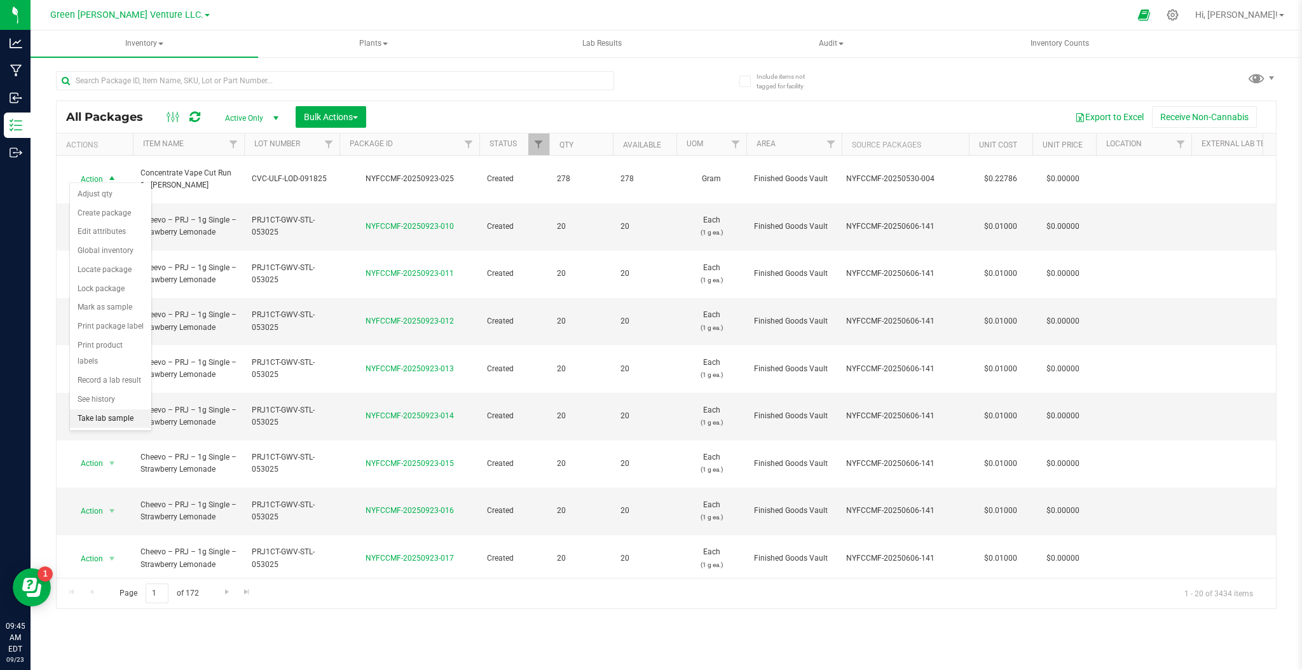
click at [90, 427] on li "Take lab sample" at bounding box center [110, 418] width 81 height 19
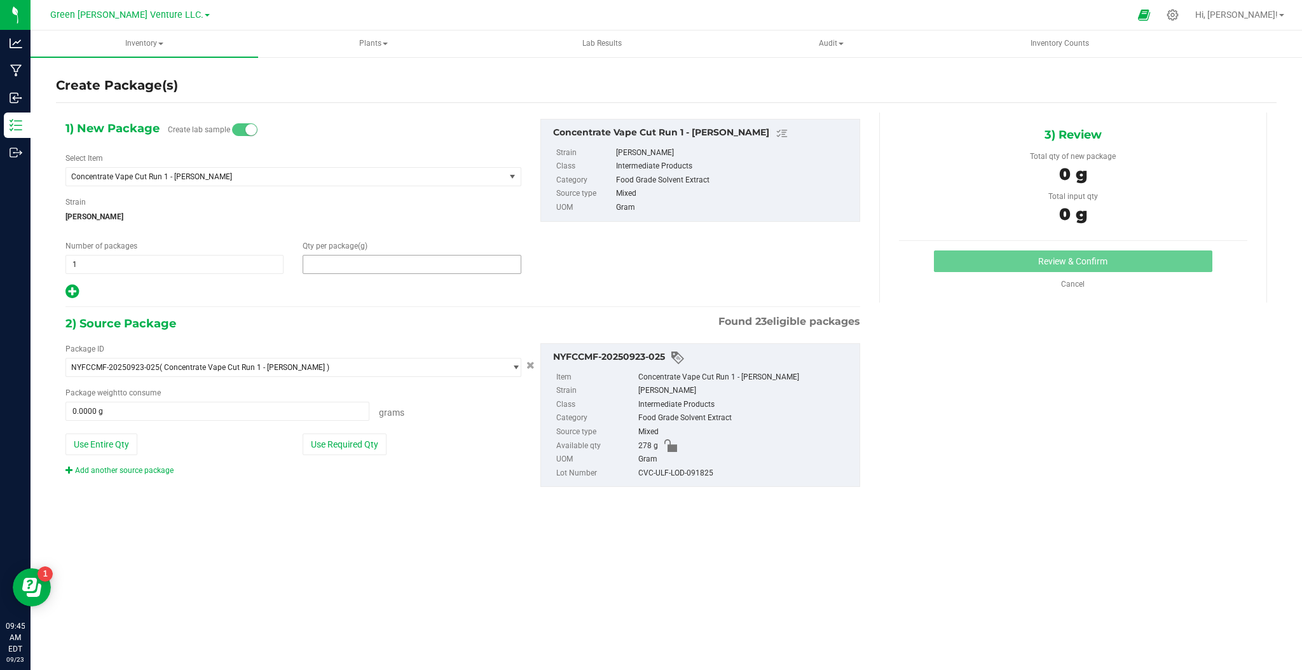
click at [349, 266] on span at bounding box center [412, 264] width 218 height 19
type input "4"
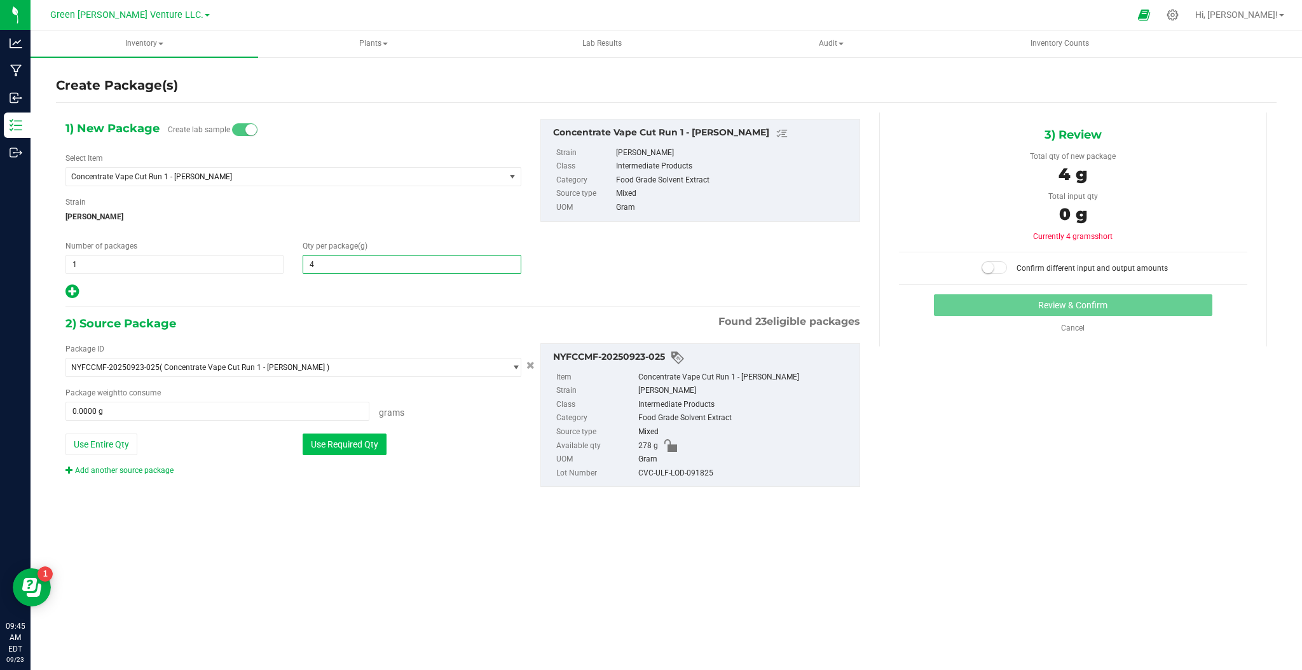
type input "4.0000"
click at [319, 454] on button "Use Required Qty" at bounding box center [345, 445] width 84 height 22
type input "4.0000 g"
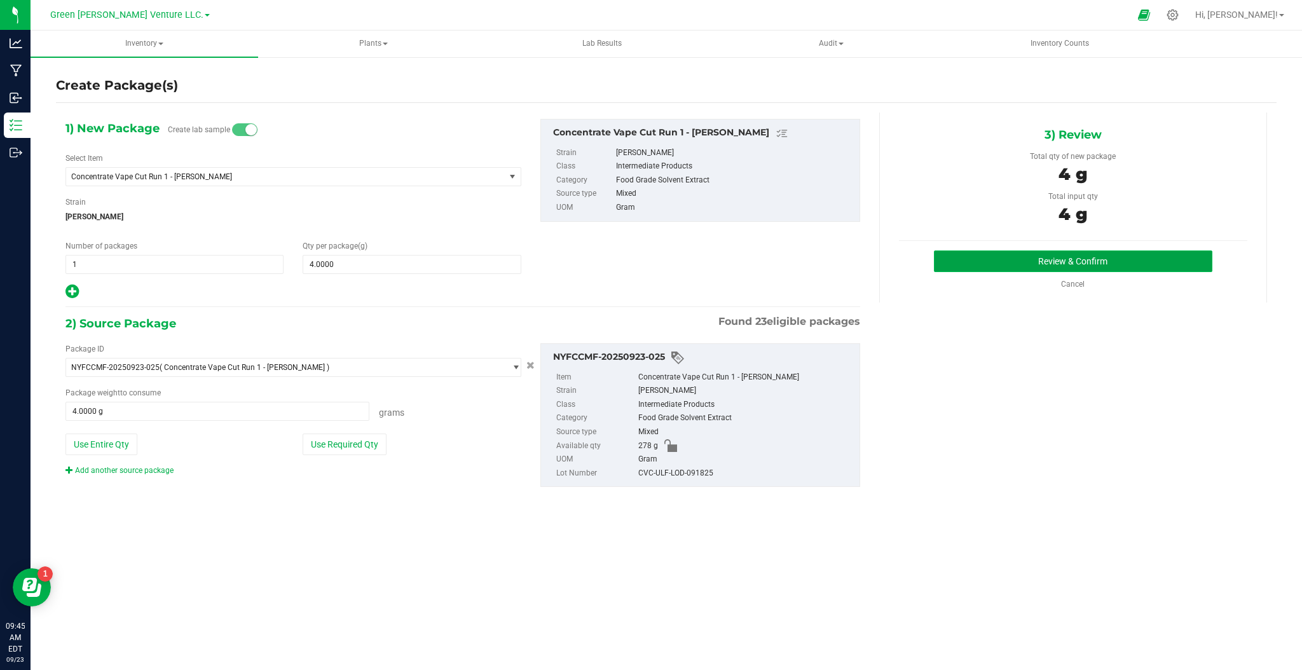
click at [1002, 257] on button "Review & Confirm" at bounding box center [1073, 262] width 279 height 22
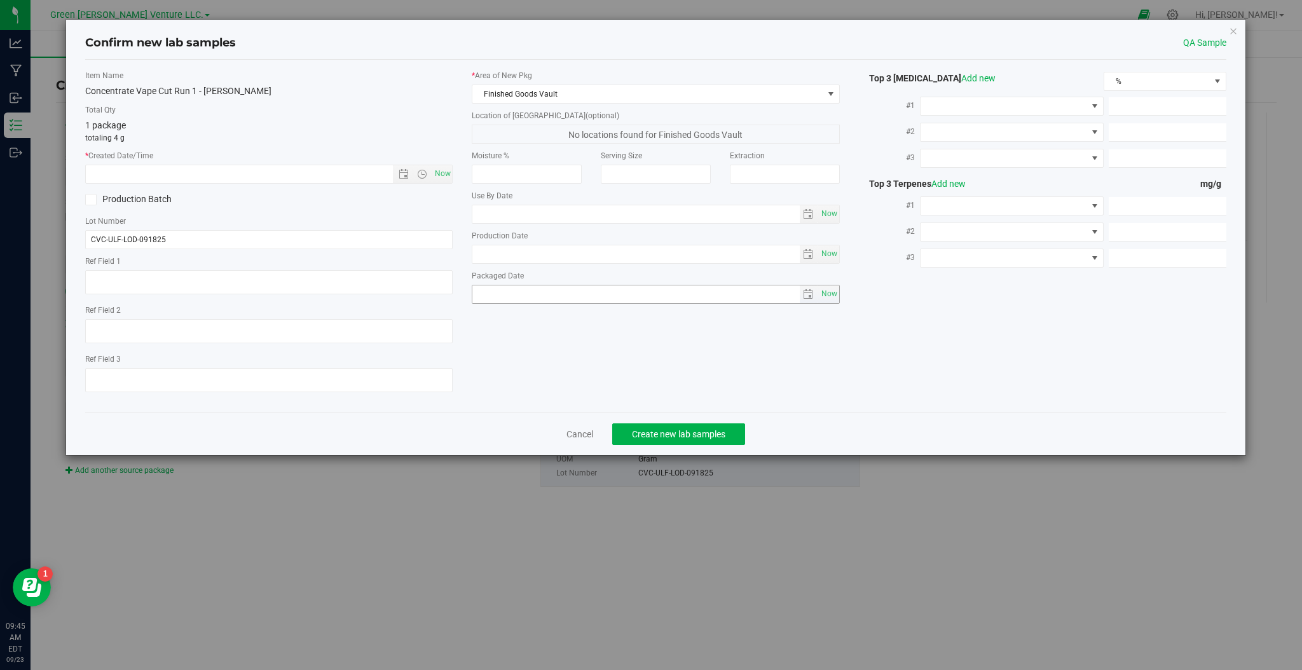
type input "2025-09-18"
click at [444, 177] on span "Now" at bounding box center [443, 174] width 22 height 18
type input "9/23/2025 9:45 AM"
click at [677, 436] on span "Create new lab samples" at bounding box center [678, 434] width 93 height 10
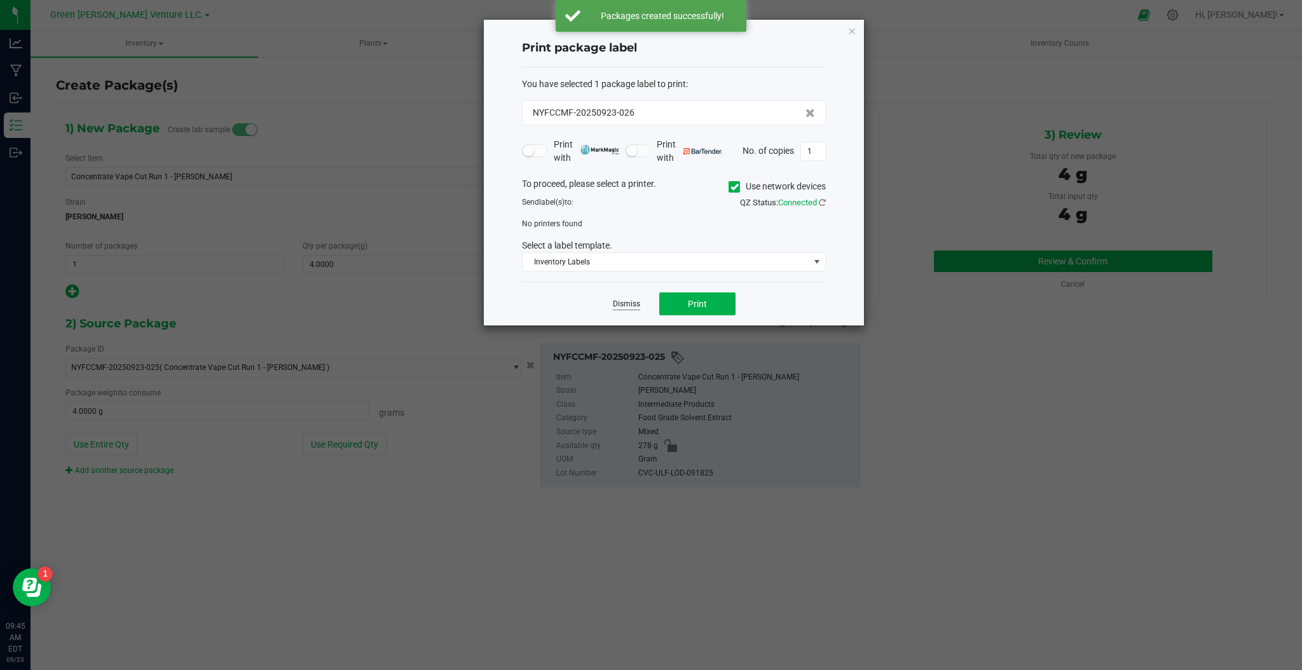
click at [631, 305] on link "Dismiss" at bounding box center [626, 304] width 27 height 11
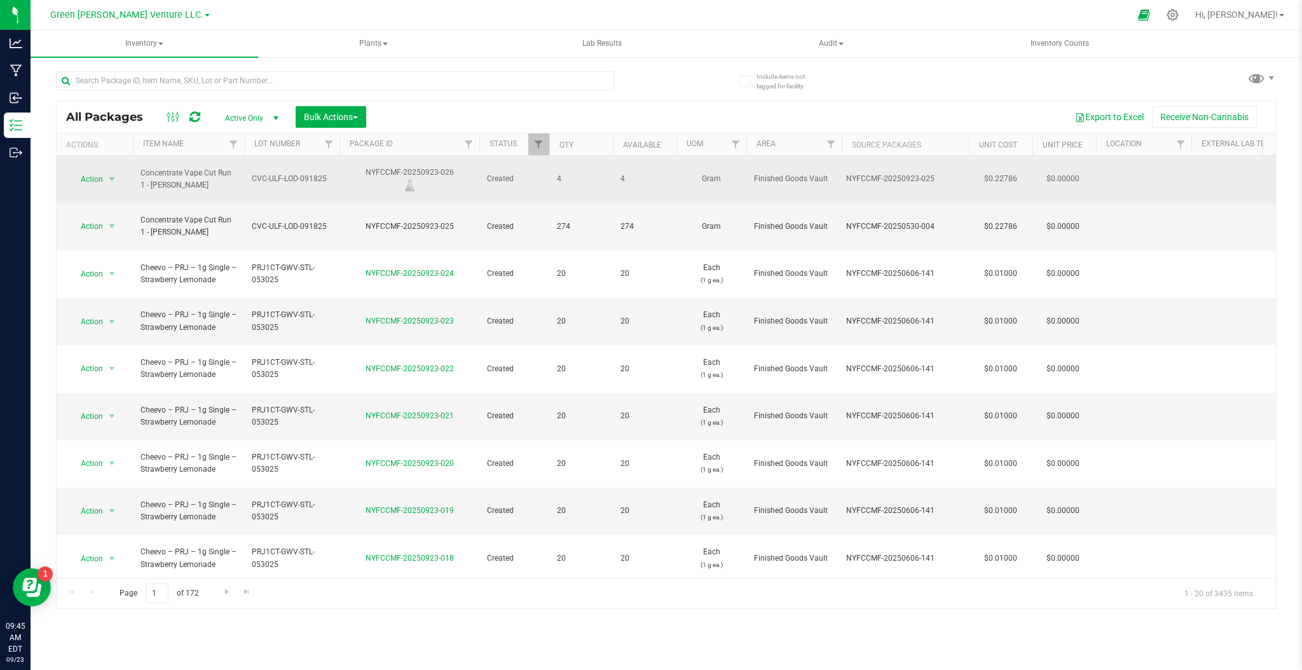
drag, startPoint x: 139, startPoint y: 168, endPoint x: 234, endPoint y: 178, distance: 95.3
click at [234, 178] on td "Concentrate Vape Cut Run 1 - Lodi Dodi" at bounding box center [188, 180] width 111 height 48
copy span "Concentrate Vape Cut Run 1 - Lodi Dodi"
drag, startPoint x: 333, startPoint y: 173, endPoint x: 248, endPoint y: 182, distance: 85.7
click at [248, 182] on td "CVC-ULF-LOD-091825" at bounding box center [291, 180] width 95 height 48
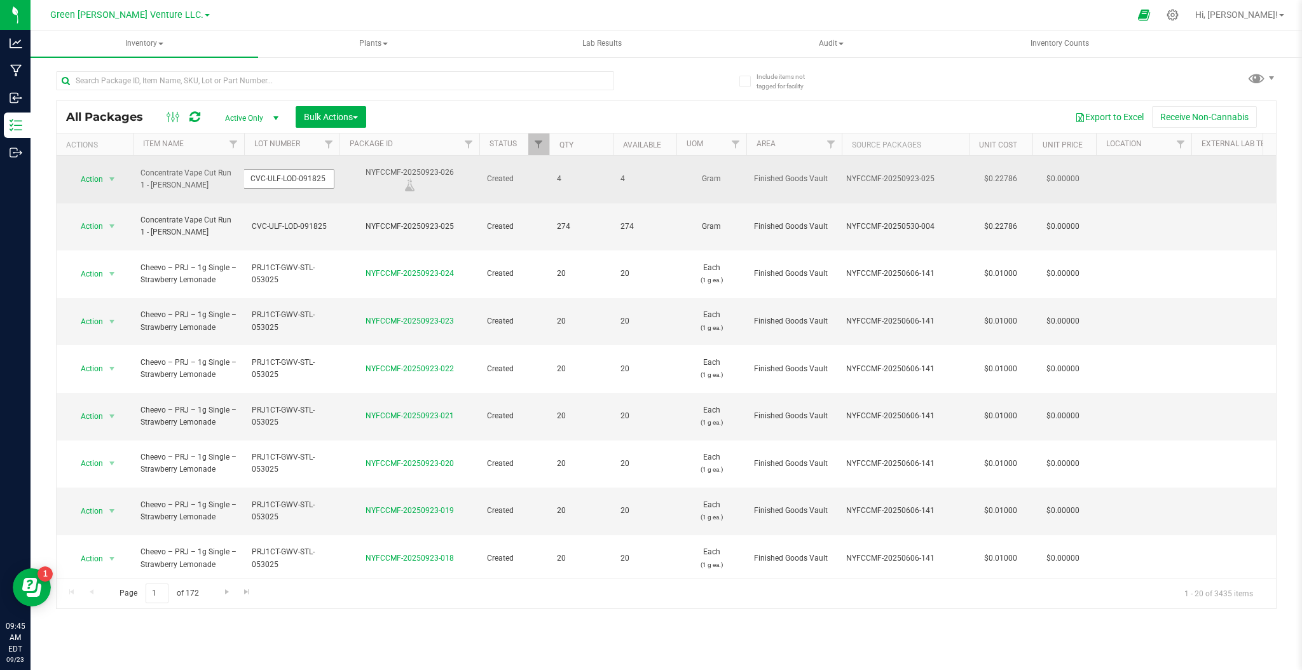
click at [322, 179] on input "CVC-ULF-LOD-091825" at bounding box center [289, 179] width 91 height 20
drag, startPoint x: 324, startPoint y: 174, endPoint x: 249, endPoint y: 188, distance: 76.2
click at [249, 188] on td "CVC-ULF-LOD-091825" at bounding box center [291, 180] width 95 height 48
drag, startPoint x: 454, startPoint y: 163, endPoint x: 367, endPoint y: 167, distance: 87.2
click at [367, 167] on div "NYFCCMF-20250923-026" at bounding box center [410, 179] width 144 height 25
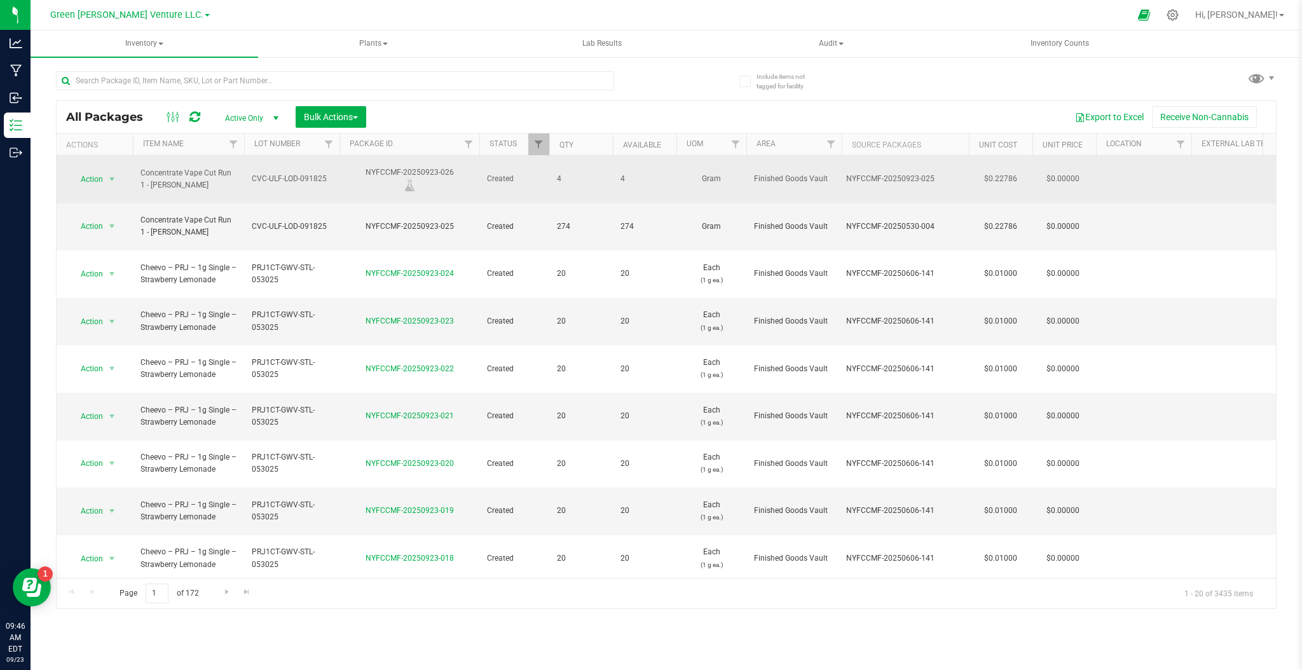
copy div "NYFCCMF-20250923-026"
